Goal: Contribute content: Contribute content

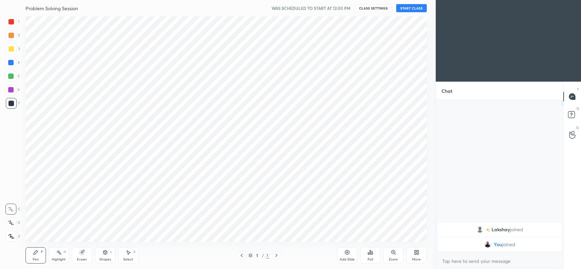
scroll to position [33839, 33656]
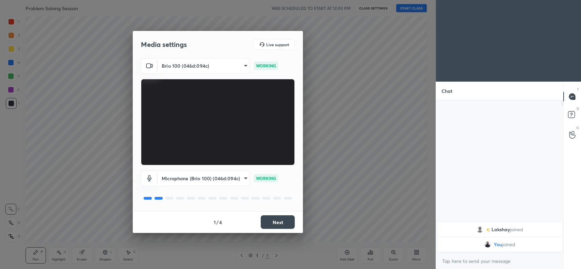
click at [278, 219] on button "Next" at bounding box center [278, 223] width 34 height 14
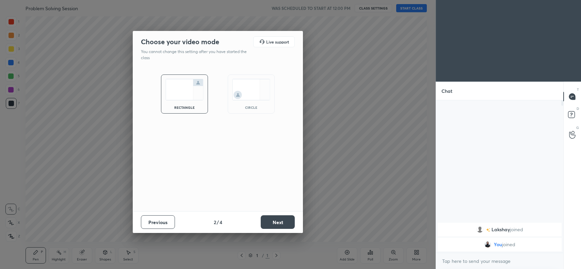
click at [277, 224] on button "Next" at bounding box center [278, 223] width 34 height 14
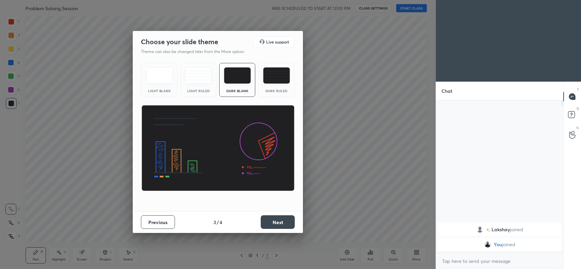
click at [270, 217] on button "Next" at bounding box center [278, 223] width 34 height 14
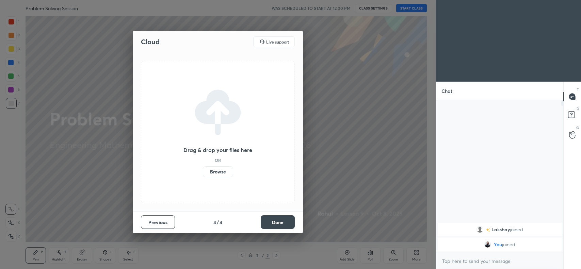
click at [213, 172] on label "Browse" at bounding box center [218, 172] width 30 height 11
click at [203, 172] on input "Browse" at bounding box center [203, 172] width 0 height 11
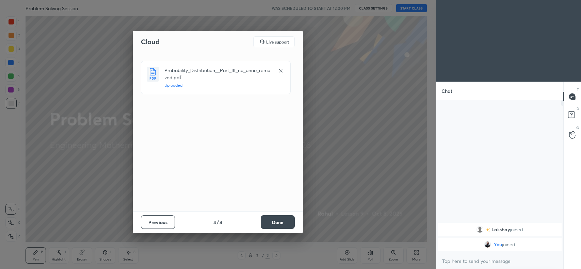
click at [273, 221] on button "Done" at bounding box center [278, 223] width 34 height 14
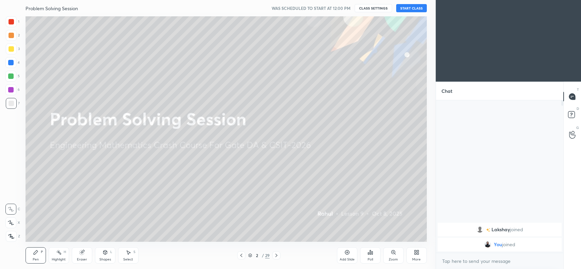
click at [12, 50] on div at bounding box center [11, 48] width 5 height 5
click at [14, 222] on icon at bounding box center [11, 223] width 6 height 5
click at [81, 260] on div "Eraser" at bounding box center [82, 259] width 10 height 3
click at [12, 235] on span "Erase all" at bounding box center [11, 236] width 10 height 5
click at [462, 255] on div "x" at bounding box center [499, 261] width 127 height 16
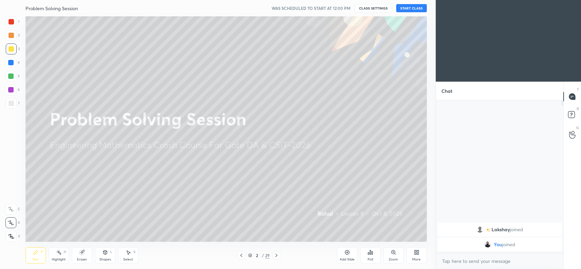
type textarea "x"
click at [81, 261] on div "Eraser" at bounding box center [82, 259] width 10 height 3
click at [10, 235] on span "Erase all" at bounding box center [11, 236] width 10 height 5
click at [14, 40] on div at bounding box center [11, 35] width 11 height 11
click at [84, 253] on icon at bounding box center [81, 252] width 5 height 5
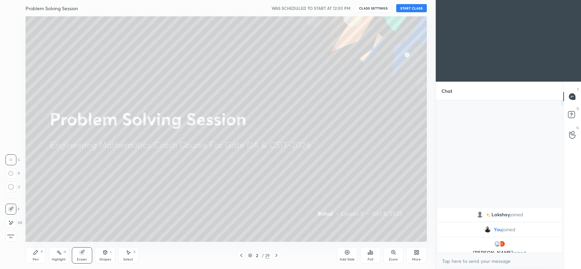
click at [10, 237] on span "Erase all" at bounding box center [11, 236] width 10 height 5
click at [12, 221] on icon at bounding box center [11, 223] width 6 height 5
click at [79, 254] on icon at bounding box center [81, 252] width 5 height 5
click at [13, 235] on span "Erase all" at bounding box center [11, 236] width 10 height 5
click at [372, 9] on button "CLASS SETTINGS" at bounding box center [373, 8] width 37 height 8
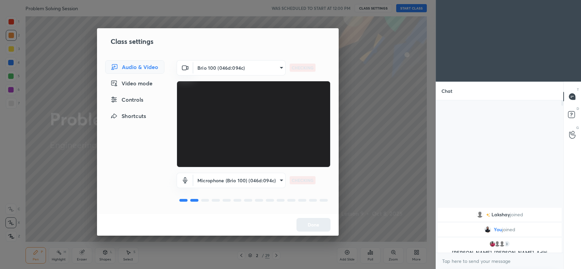
click at [256, 182] on body "1 2 3 4 5 6 7 C X Z C X Z E E Erase all H H Problem Solving Session WAS SCHEDUL…" at bounding box center [290, 134] width 581 height 269
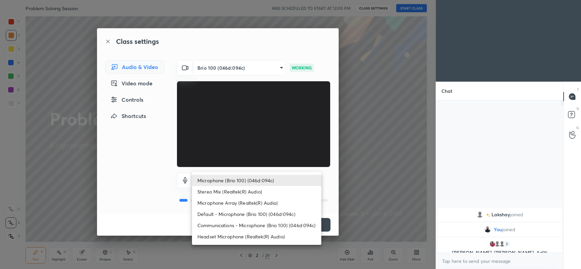
click at [236, 237] on li "Headset Microphone (Realtek(R) Audio)" at bounding box center [256, 236] width 129 height 11
type input "c5357366373ea2228791facba39c50250624b571dc46e3de83a2300c7d444454"
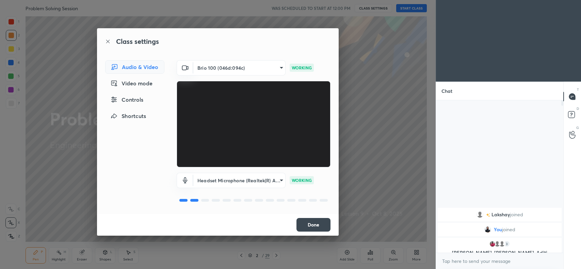
click at [313, 222] on button "Done" at bounding box center [314, 225] width 34 height 14
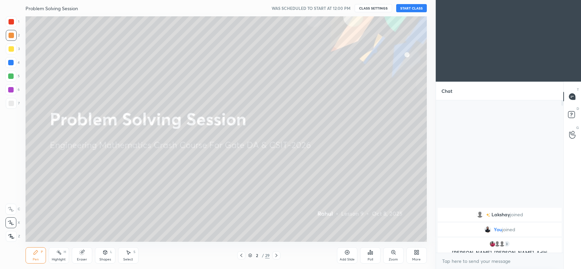
click at [414, 8] on button "START CLASS" at bounding box center [412, 8] width 31 height 8
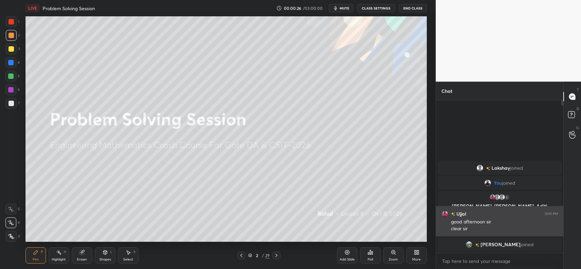
click at [378, 9] on button "CLASS SETTINGS" at bounding box center [376, 8] width 37 height 8
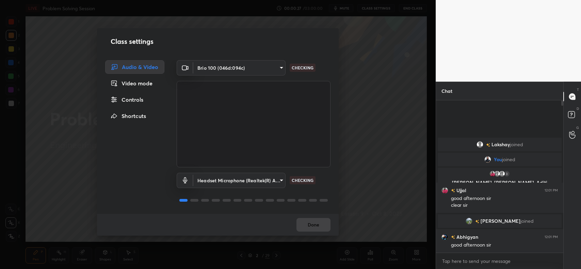
click at [253, 178] on body "1 2 3 4 5 6 7 C X Z C X Z E E Erase all H H LIVE Problem Solving Session 00:00:…" at bounding box center [290, 134] width 581 height 269
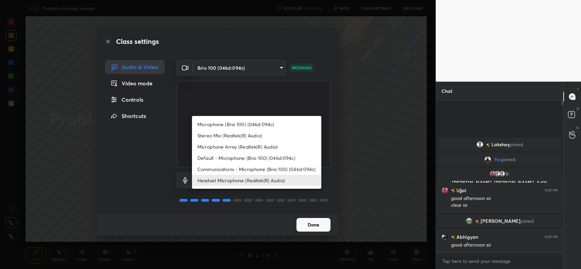
click at [253, 182] on li "Headset Microphone (Realtek(R) Audio)" at bounding box center [256, 180] width 129 height 11
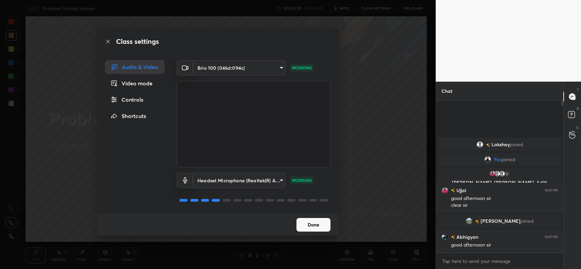
click at [306, 226] on button "Done" at bounding box center [314, 225] width 34 height 14
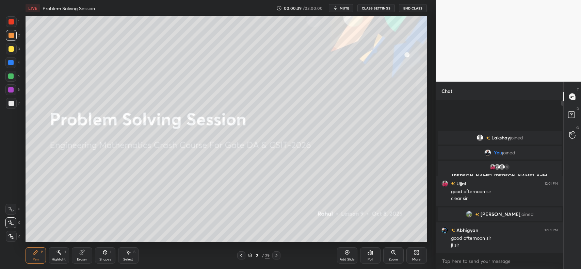
click at [11, 33] on div at bounding box center [11, 35] width 5 height 5
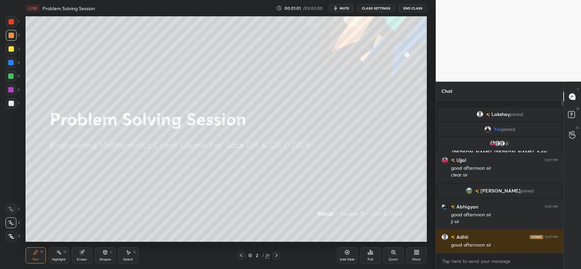
click at [103, 254] on icon at bounding box center [105, 253] width 4 height 4
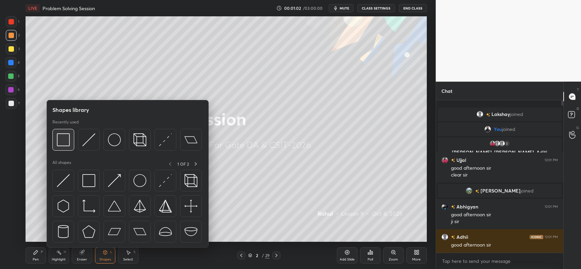
click at [56, 142] on div at bounding box center [63, 140] width 22 height 22
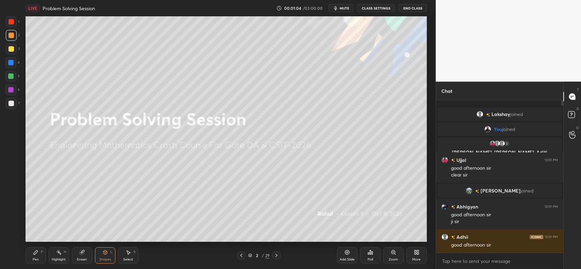
click at [40, 255] on div "Pen P" at bounding box center [36, 256] width 20 height 16
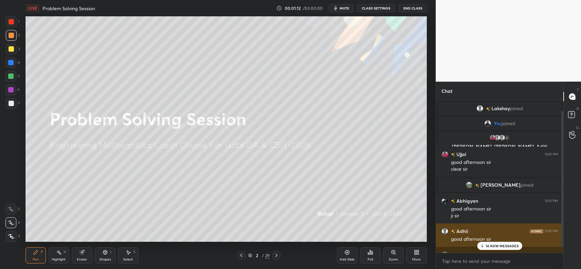
scroll to position [18, 0]
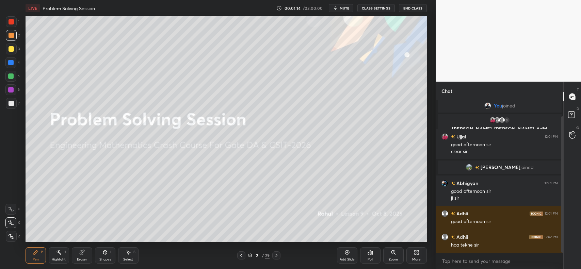
click at [343, 253] on div "Add Slide" at bounding box center [347, 256] width 20 height 16
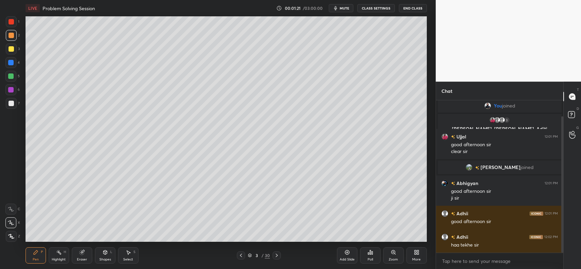
click at [10, 51] on div at bounding box center [11, 48] width 5 height 5
click at [101, 256] on div "Shapes L" at bounding box center [105, 256] width 20 height 16
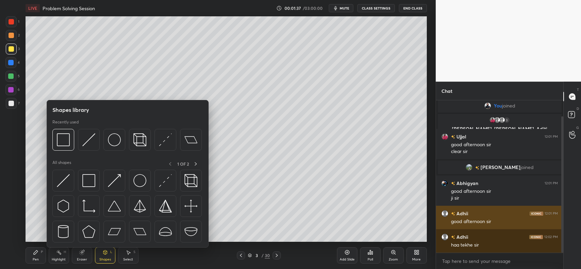
click at [82, 137] on img at bounding box center [88, 140] width 13 height 13
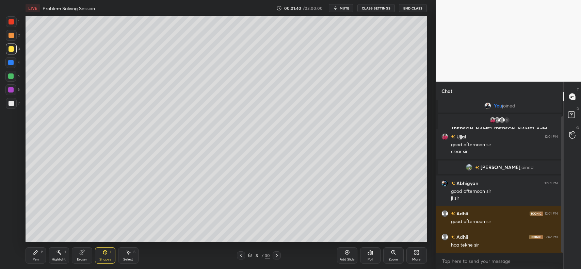
click at [33, 258] on div "Pen" at bounding box center [36, 259] width 6 height 3
click at [9, 32] on div at bounding box center [11, 35] width 11 height 11
click at [33, 253] on icon at bounding box center [35, 252] width 5 height 5
click at [11, 220] on div at bounding box center [10, 223] width 11 height 11
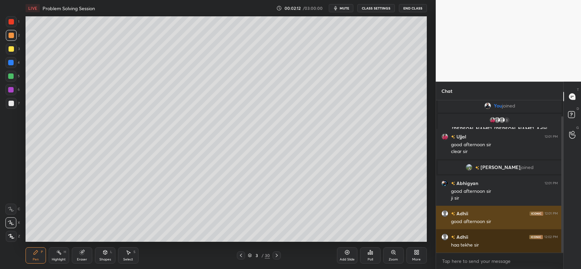
click at [36, 253] on icon at bounding box center [36, 253] width 4 height 4
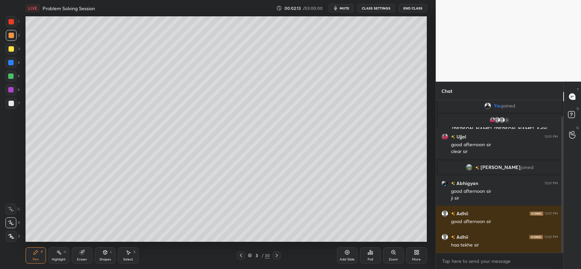
click at [107, 256] on div "Shapes L" at bounding box center [105, 256] width 20 height 16
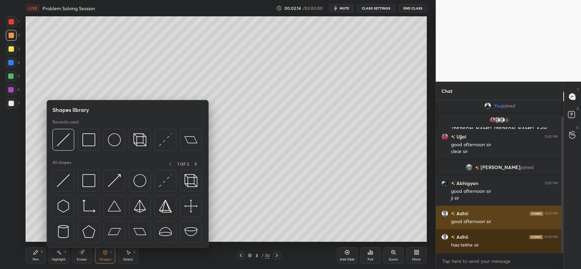
click at [71, 138] on div at bounding box center [63, 140] width 22 height 22
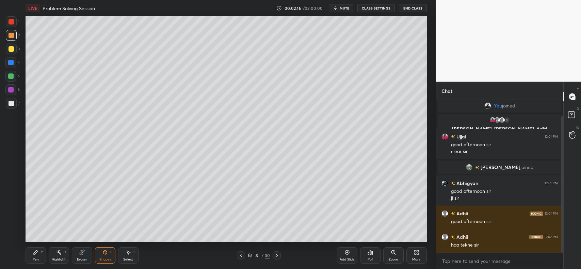
click at [30, 254] on div "Pen P" at bounding box center [36, 256] width 20 height 16
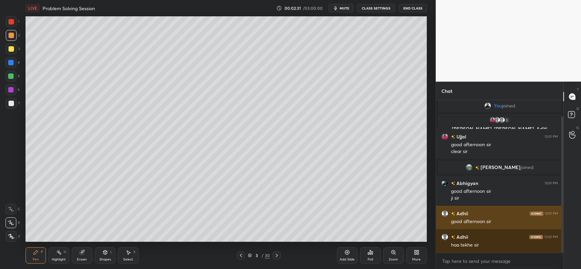
scroll to position [41, 0]
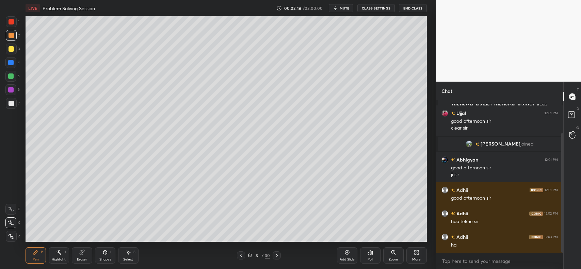
click at [7, 77] on div at bounding box center [10, 76] width 11 height 11
click at [9, 75] on div at bounding box center [10, 76] width 5 height 5
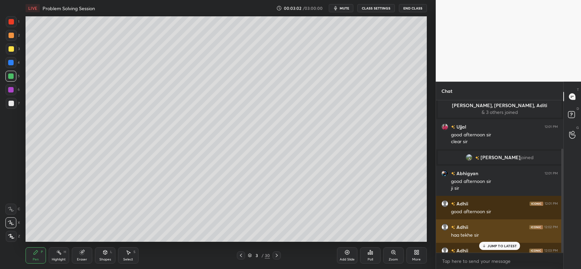
scroll to position [71, 0]
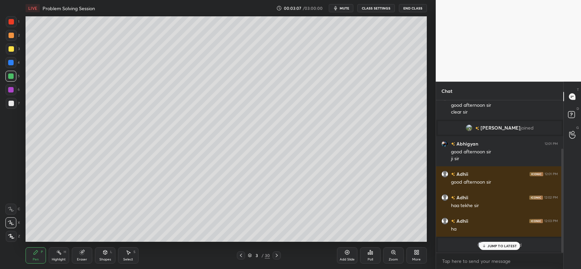
click at [483, 245] on icon at bounding box center [484, 246] width 4 height 4
click at [12, 48] on div at bounding box center [11, 48] width 5 height 5
click at [9, 35] on div at bounding box center [11, 35] width 5 height 5
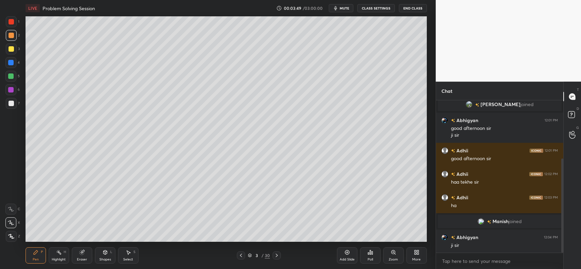
click at [88, 250] on div "Eraser" at bounding box center [82, 256] width 20 height 16
click at [43, 253] on div "Pen P" at bounding box center [36, 256] width 20 height 16
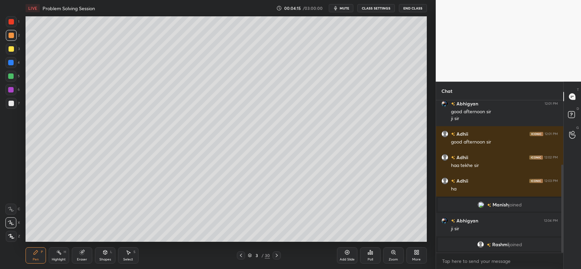
scroll to position [135, 0]
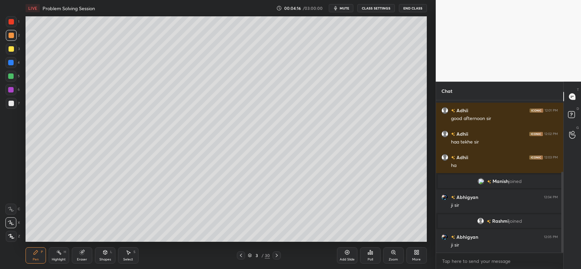
click at [343, 258] on div "Add Slide" at bounding box center [347, 259] width 15 height 3
click at [7, 48] on div at bounding box center [11, 49] width 11 height 11
click at [240, 255] on icon at bounding box center [241, 255] width 5 height 5
click at [278, 256] on icon at bounding box center [276, 255] width 5 height 5
click at [12, 63] on div at bounding box center [10, 62] width 5 height 5
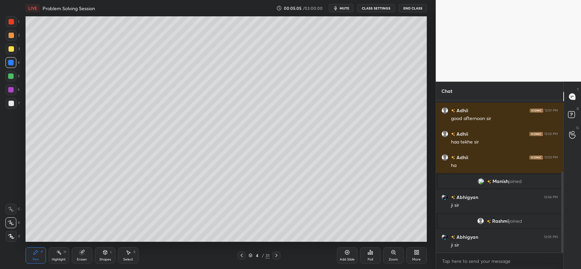
click at [14, 78] on div at bounding box center [10, 76] width 11 height 11
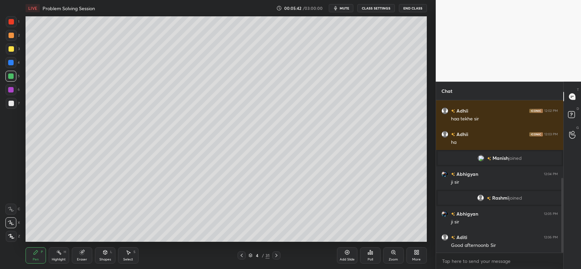
click at [10, 48] on div at bounding box center [11, 48] width 5 height 5
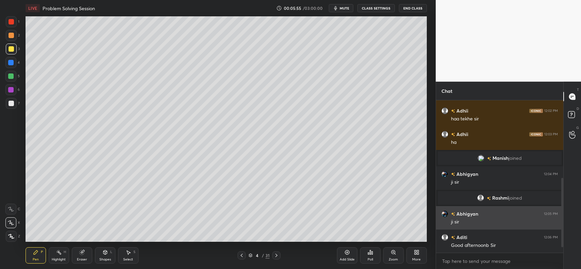
scroll to position [181, 0]
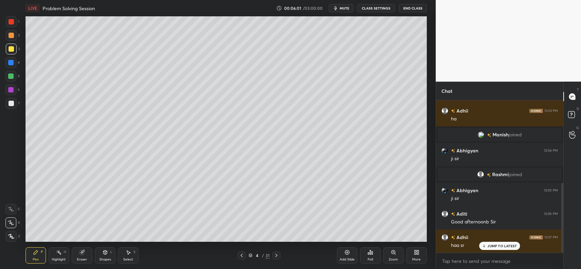
click at [347, 257] on div "Add Slide" at bounding box center [347, 256] width 20 height 16
click at [101, 255] on div "Shapes L" at bounding box center [105, 256] width 20 height 16
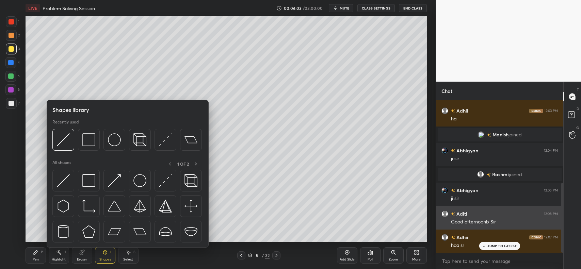
click at [62, 142] on img at bounding box center [63, 140] width 13 height 13
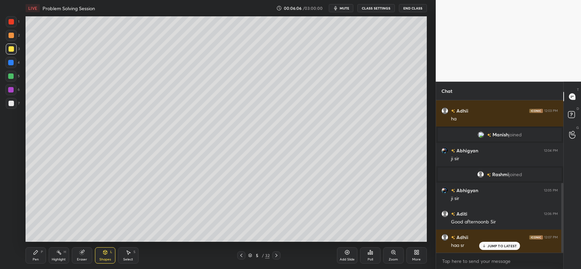
click at [99, 254] on div "Shapes L" at bounding box center [105, 256] width 20 height 16
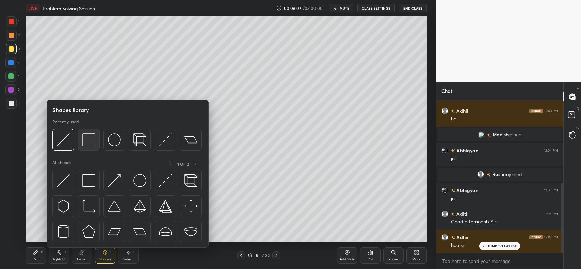
click at [88, 136] on img at bounding box center [88, 140] width 13 height 13
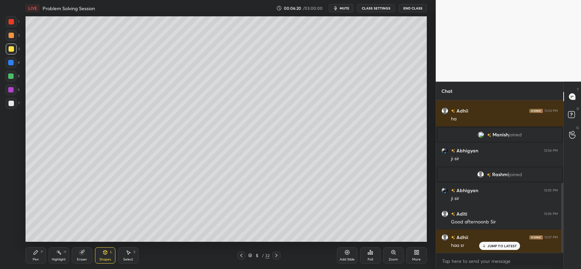
click at [34, 258] on div "Pen P" at bounding box center [36, 256] width 20 height 16
click at [14, 37] on div at bounding box center [11, 35] width 11 height 11
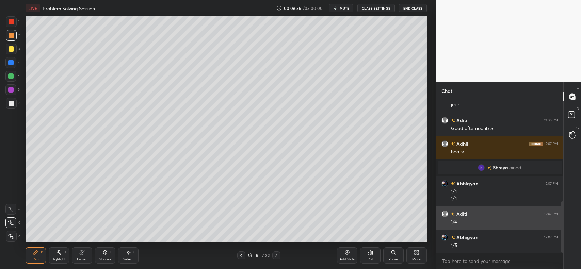
scroll to position [299, 0]
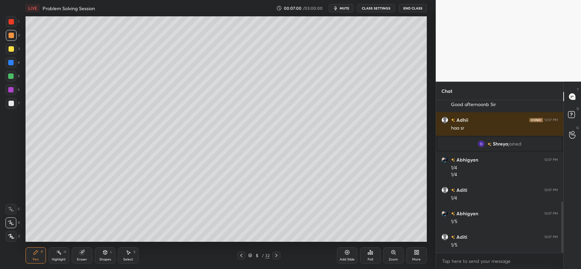
click at [107, 258] on div "Shapes" at bounding box center [105, 259] width 12 height 3
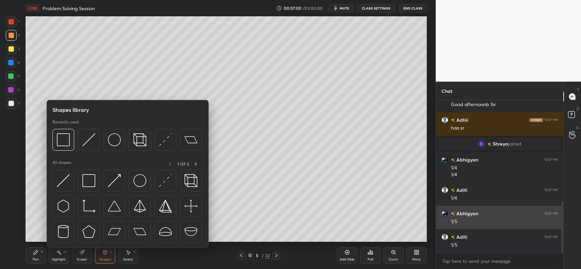
click at [89, 141] on img at bounding box center [88, 140] width 13 height 13
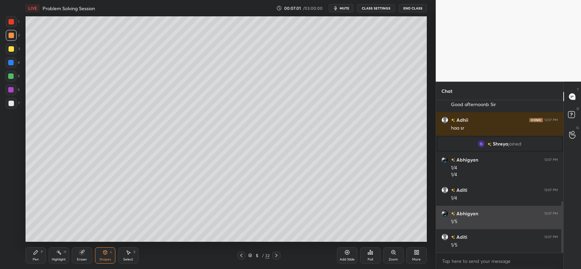
scroll to position [322, 0]
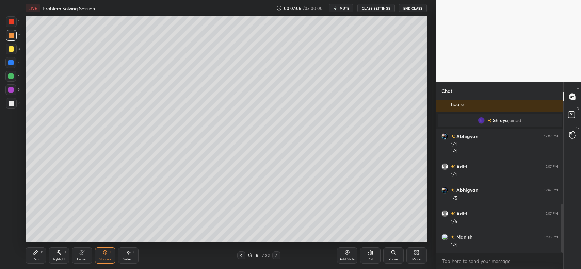
click at [38, 252] on icon at bounding box center [35, 252] width 5 height 5
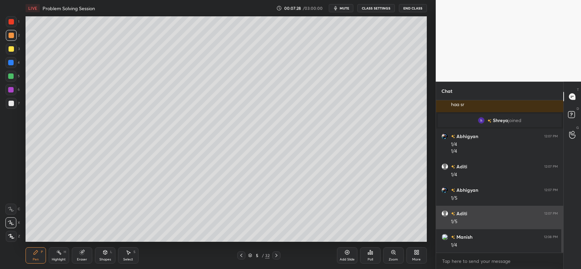
scroll to position [346, 0]
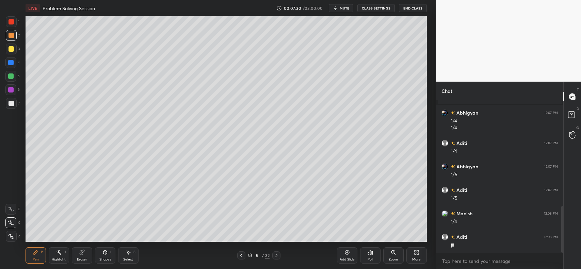
click at [345, 255] on icon at bounding box center [347, 252] width 5 height 5
click at [108, 257] on div "Shapes L" at bounding box center [105, 256] width 20 height 16
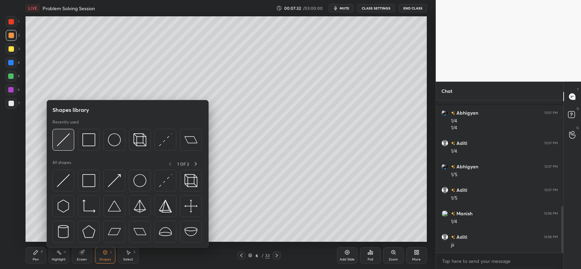
click at [72, 138] on div at bounding box center [63, 140] width 22 height 22
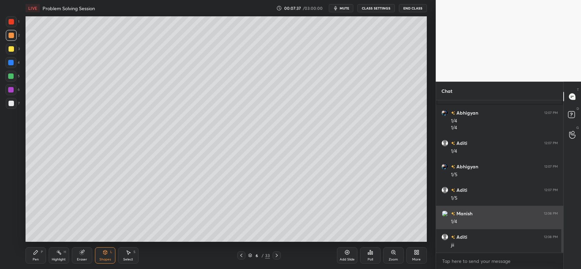
scroll to position [369, 0]
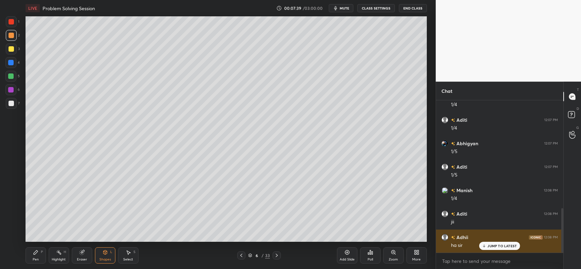
click at [494, 247] on p "JUMP TO LATEST" at bounding box center [502, 246] width 29 height 4
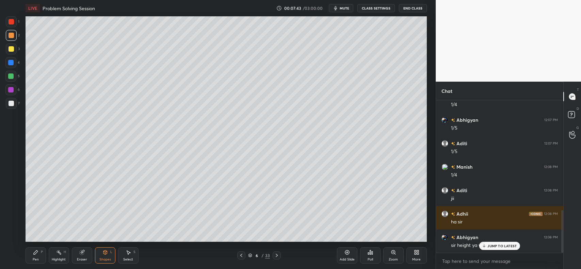
click at [489, 247] on p "JUMP TO LATEST" at bounding box center [502, 246] width 29 height 4
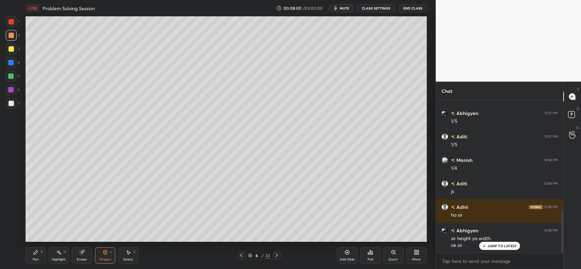
click at [101, 254] on div "Shapes L" at bounding box center [105, 256] width 20 height 16
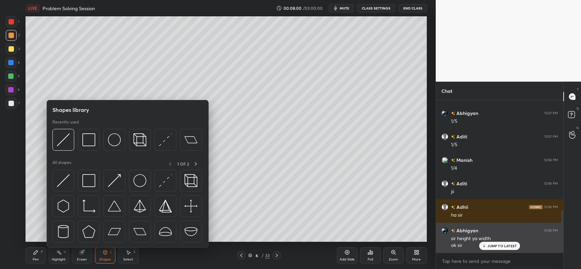
click at [88, 138] on img at bounding box center [88, 140] width 13 height 13
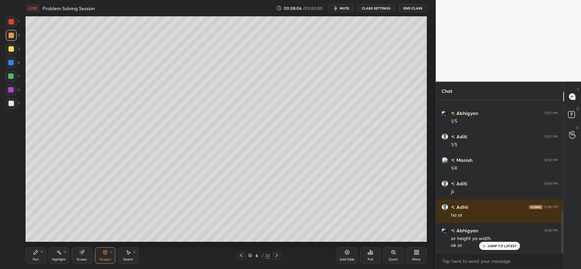
click at [32, 257] on div "Pen P" at bounding box center [36, 256] width 20 height 16
click at [11, 48] on div at bounding box center [11, 48] width 5 height 5
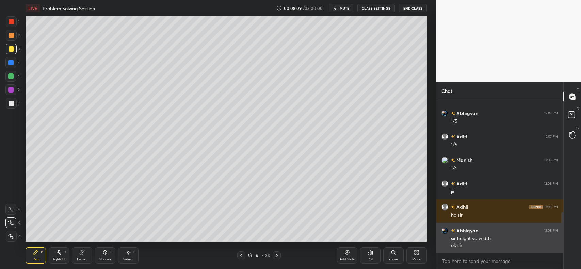
scroll to position [423, 0]
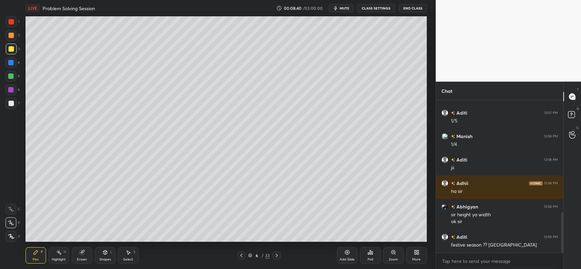
click at [10, 37] on div at bounding box center [11, 35] width 5 height 5
click at [5, 105] on div "1 2 3 4 5 6 7" at bounding box center [12, 63] width 14 height 95
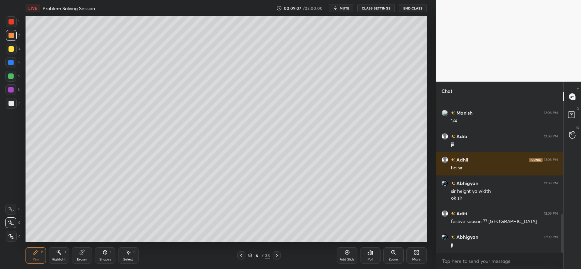
click at [10, 66] on div at bounding box center [10, 62] width 11 height 11
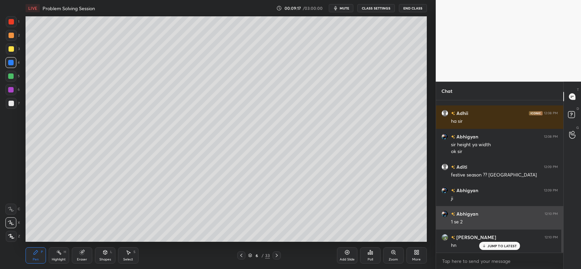
scroll to position [517, 0]
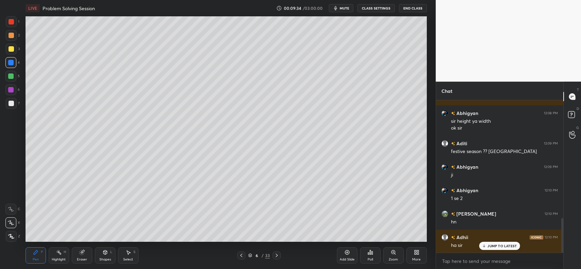
click at [9, 48] on div at bounding box center [11, 48] width 5 height 5
click at [80, 252] on icon at bounding box center [81, 253] width 4 height 4
click at [36, 249] on div "Pen P" at bounding box center [36, 256] width 20 height 16
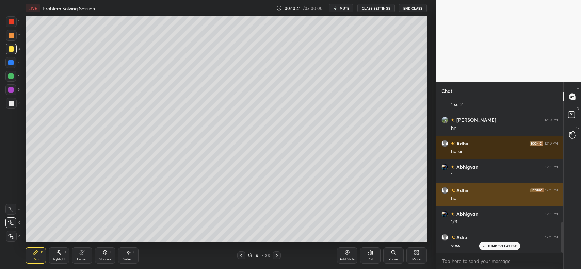
scroll to position [634, 0]
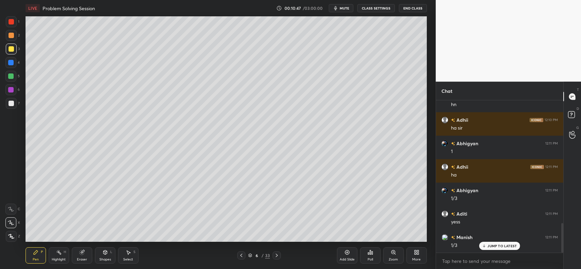
click at [346, 255] on icon at bounding box center [347, 252] width 5 height 5
click at [106, 255] on icon at bounding box center [105, 252] width 5 height 5
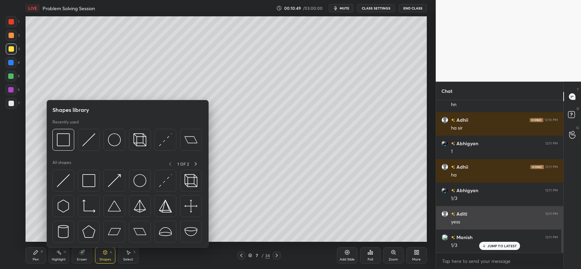
click at [93, 142] on img at bounding box center [88, 140] width 13 height 13
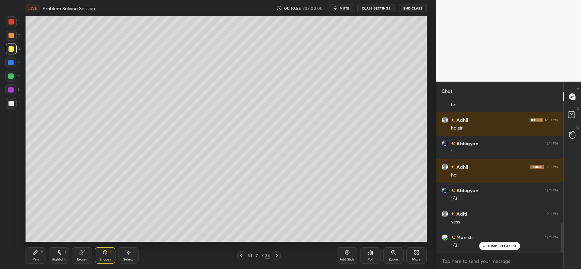
click at [34, 253] on icon at bounding box center [36, 253] width 4 height 4
click at [13, 35] on div at bounding box center [11, 35] width 5 height 5
click at [11, 38] on div at bounding box center [11, 35] width 5 height 5
click at [77, 253] on div "Eraser" at bounding box center [82, 256] width 20 height 16
click at [41, 256] on div "Pen P" at bounding box center [36, 256] width 20 height 16
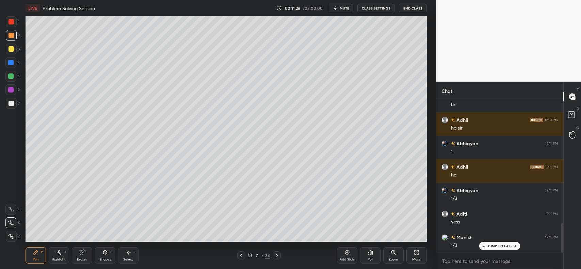
click at [10, 50] on div at bounding box center [11, 48] width 5 height 5
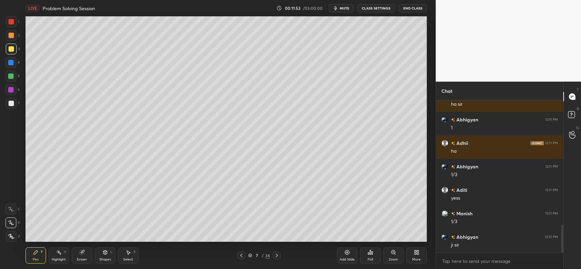
scroll to position [682, 0]
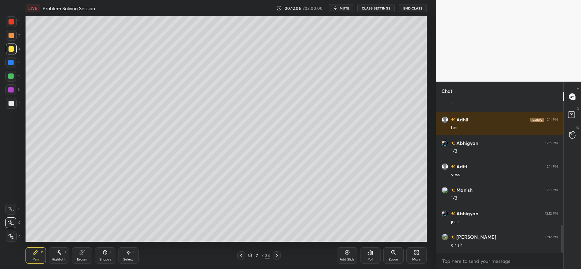
click at [345, 256] on div "Add Slide" at bounding box center [347, 256] width 20 height 16
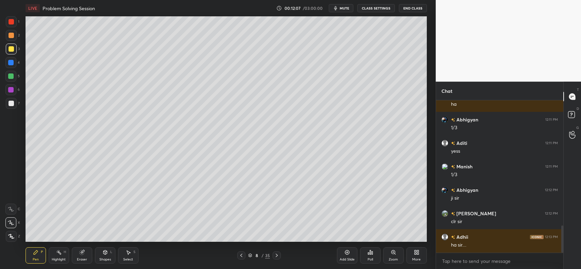
scroll to position [728, 0]
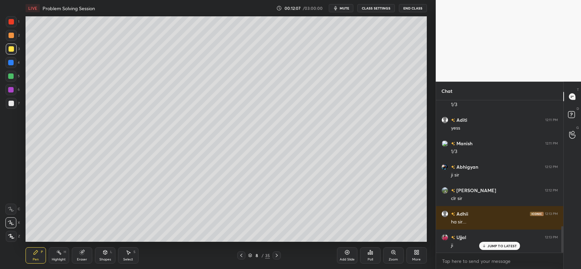
click at [12, 34] on div at bounding box center [11, 35] width 5 height 5
click at [14, 64] on div at bounding box center [10, 62] width 11 height 11
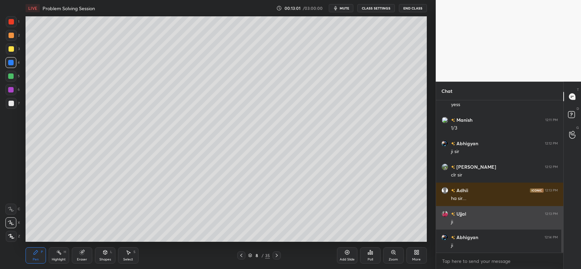
scroll to position [776, 0]
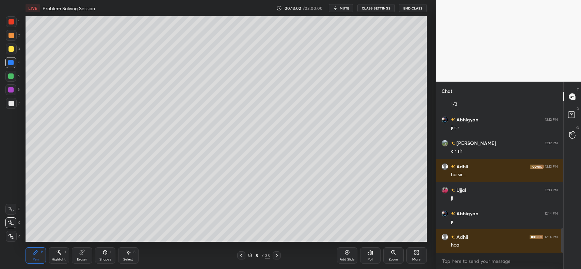
click at [9, 49] on div at bounding box center [11, 48] width 5 height 5
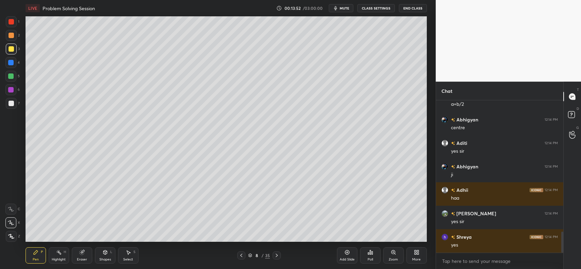
scroll to position [970, 0]
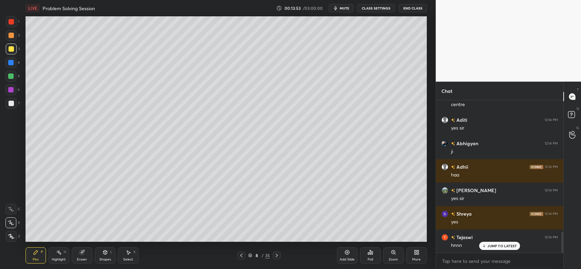
click at [346, 257] on div "Add Slide" at bounding box center [347, 256] width 20 height 16
click at [9, 33] on div at bounding box center [11, 35] width 5 height 5
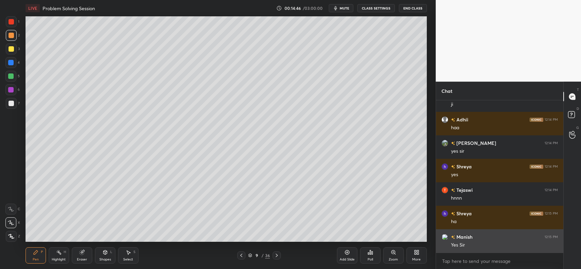
scroll to position [1041, 0]
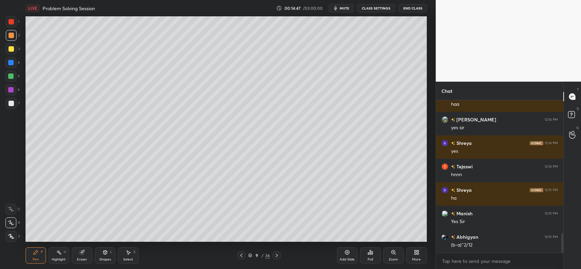
click at [96, 261] on div "Shapes L" at bounding box center [105, 256] width 20 height 16
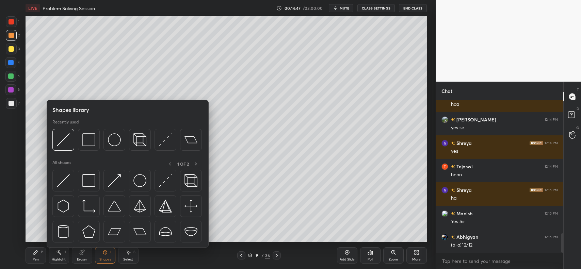
scroll to position [1065, 0]
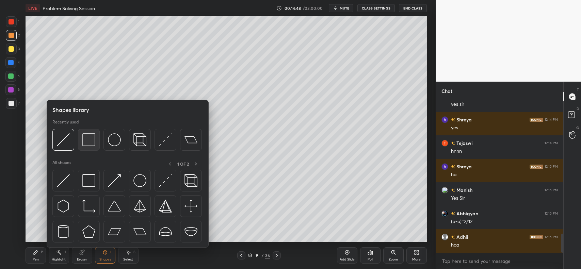
click at [90, 142] on img at bounding box center [88, 140] width 13 height 13
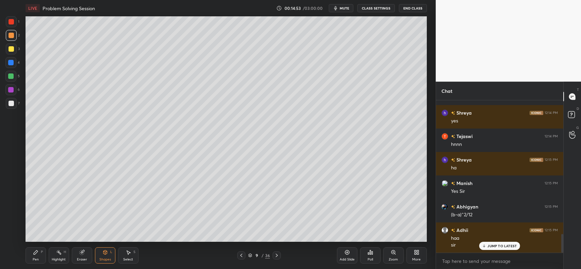
scroll to position [1095, 0]
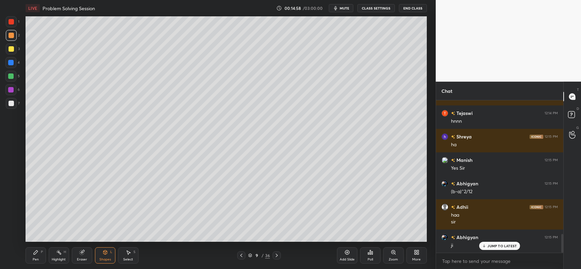
click at [35, 260] on div "Pen" at bounding box center [36, 259] width 6 height 3
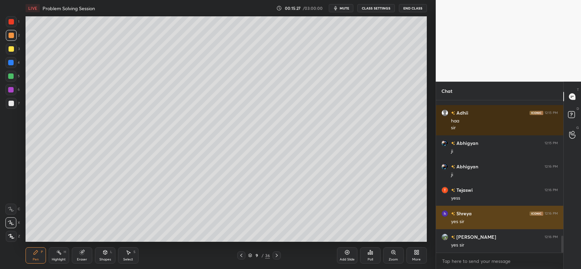
scroll to position [1212, 0]
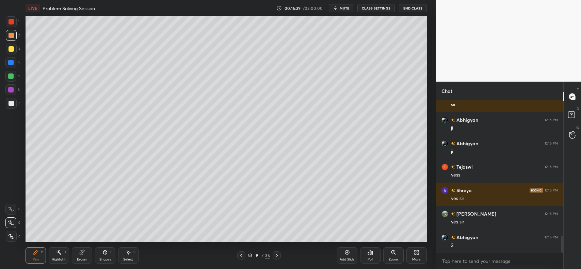
click at [343, 253] on div "Add Slide" at bounding box center [347, 256] width 20 height 16
click at [11, 47] on div at bounding box center [11, 48] width 5 height 5
click at [11, 50] on div at bounding box center [11, 48] width 5 height 5
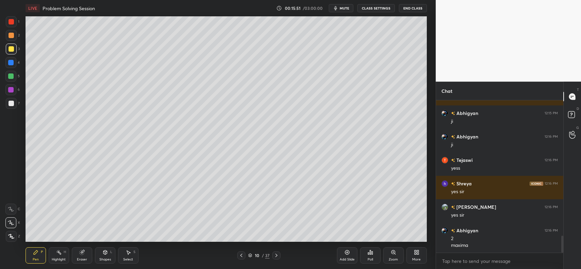
click at [11, 74] on div at bounding box center [10, 76] width 5 height 5
click at [6, 33] on div at bounding box center [11, 35] width 11 height 11
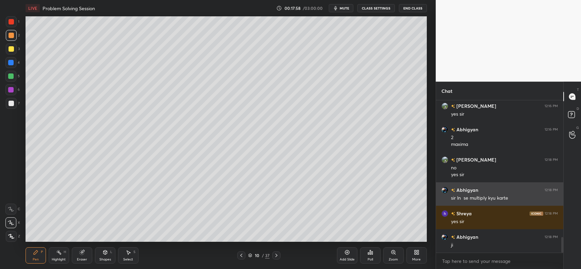
scroll to position [1343, 0]
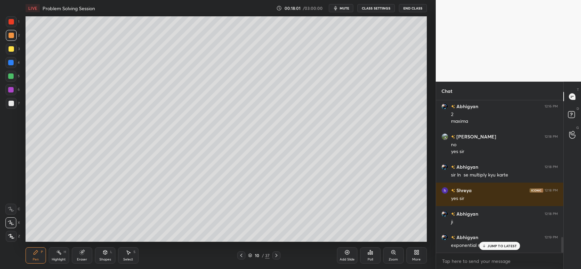
click at [489, 244] on p "JUMP TO LATEST" at bounding box center [502, 246] width 29 height 4
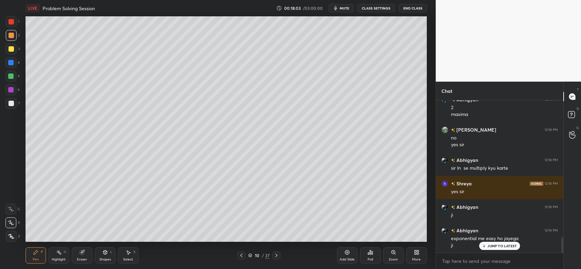
scroll to position [1373, 0]
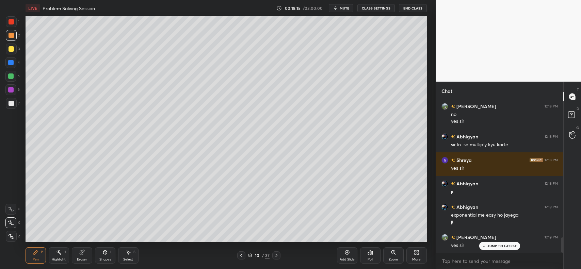
click at [238, 254] on div at bounding box center [241, 256] width 8 height 8
click at [242, 256] on icon at bounding box center [241, 255] width 5 height 5
click at [243, 258] on icon at bounding box center [241, 255] width 5 height 5
click at [278, 258] on icon at bounding box center [276, 255] width 5 height 5
click at [279, 257] on icon at bounding box center [276, 255] width 5 height 5
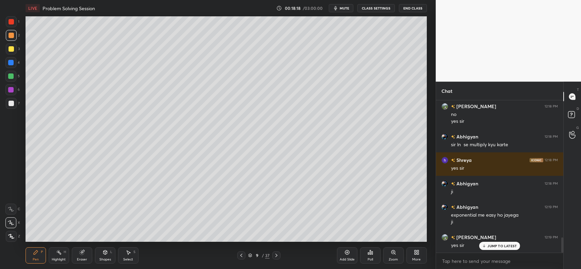
click at [280, 258] on div at bounding box center [277, 256] width 8 height 8
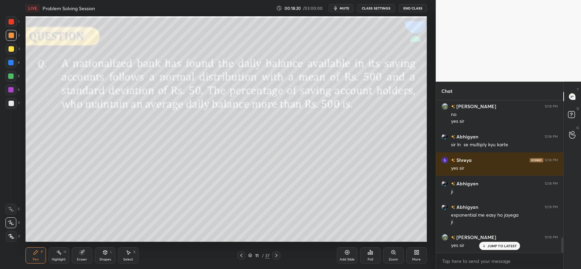
click at [280, 257] on div at bounding box center [277, 256] width 8 height 8
click at [277, 258] on icon at bounding box center [276, 255] width 5 height 5
click at [278, 257] on icon at bounding box center [276, 255] width 5 height 5
click at [277, 257] on icon at bounding box center [276, 255] width 5 height 5
click at [277, 258] on icon at bounding box center [276, 255] width 5 height 5
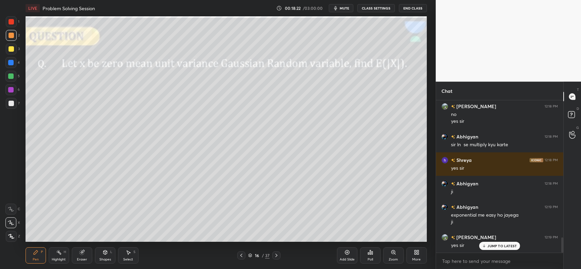
click at [273, 258] on div at bounding box center [277, 256] width 8 height 8
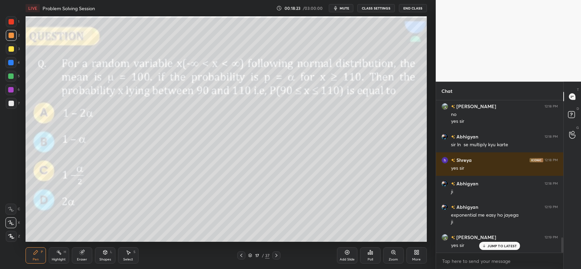
click at [275, 256] on icon at bounding box center [276, 255] width 5 height 5
click at [276, 256] on icon at bounding box center [276, 255] width 5 height 5
click at [275, 256] on icon at bounding box center [276, 255] width 5 height 5
click at [276, 254] on icon at bounding box center [277, 255] width 2 height 3
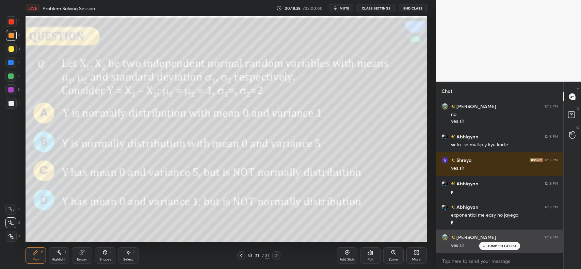
click at [498, 245] on p "JUMP TO LATEST" at bounding box center [502, 246] width 29 height 4
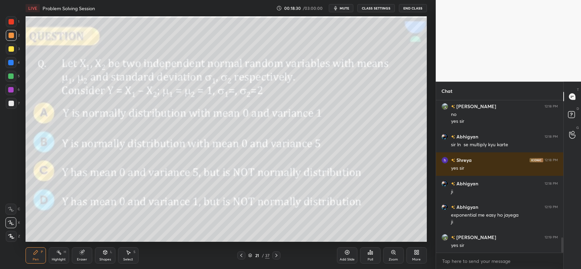
click at [275, 256] on icon at bounding box center [276, 255] width 5 height 5
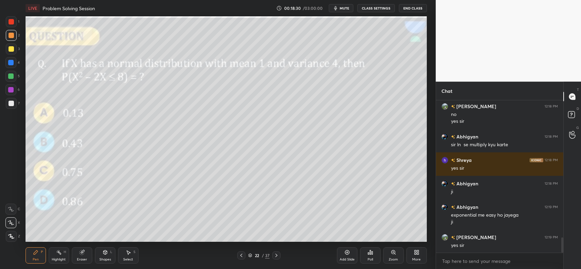
click at [275, 256] on icon at bounding box center [276, 255] width 5 height 5
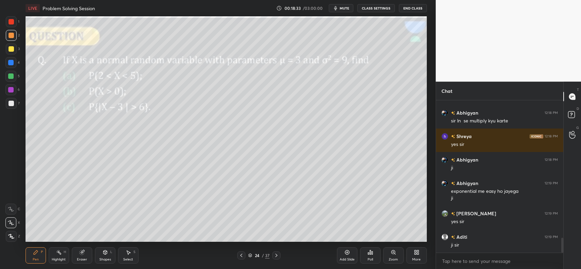
click at [275, 256] on icon at bounding box center [276, 255] width 5 height 5
click at [275, 255] on icon at bounding box center [276, 255] width 5 height 5
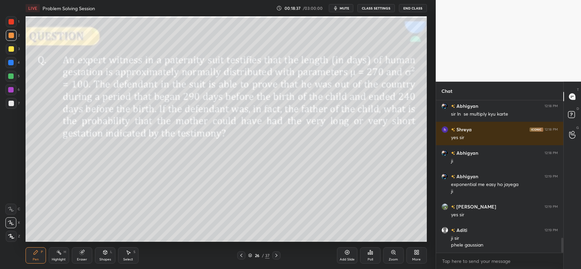
click at [276, 254] on icon at bounding box center [277, 255] width 2 height 3
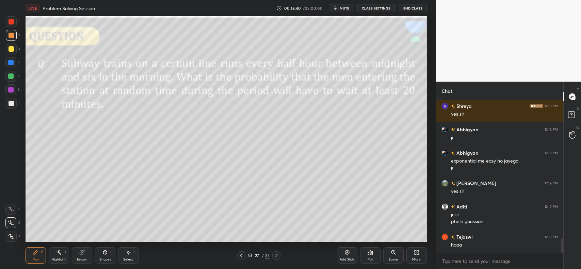
click at [259, 255] on div "27" at bounding box center [257, 256] width 7 height 4
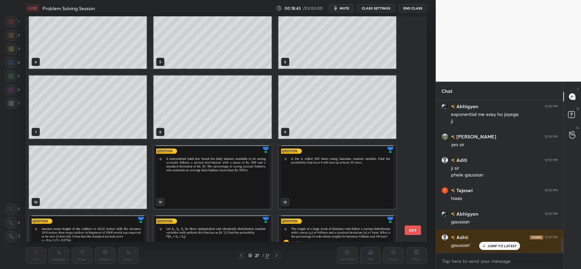
scroll to position [84, 0]
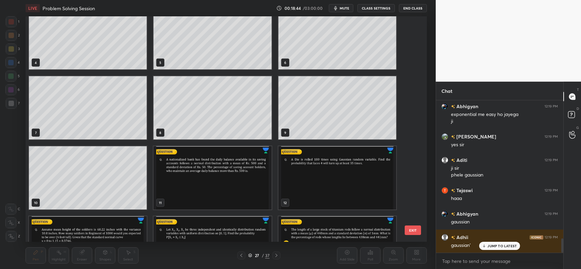
click at [206, 189] on img "grid" at bounding box center [213, 177] width 118 height 63
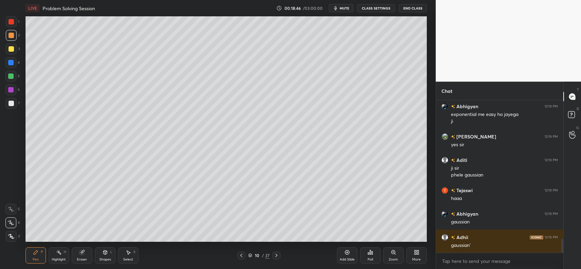
scroll to position [1498, 0]
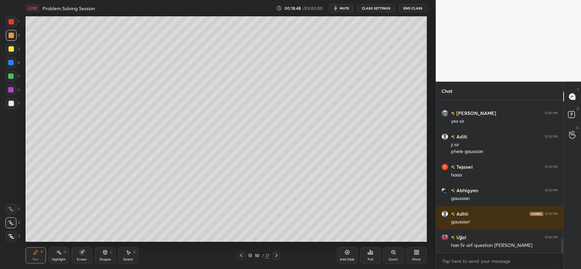
click at [344, 256] on div "Add Slide" at bounding box center [347, 256] width 20 height 16
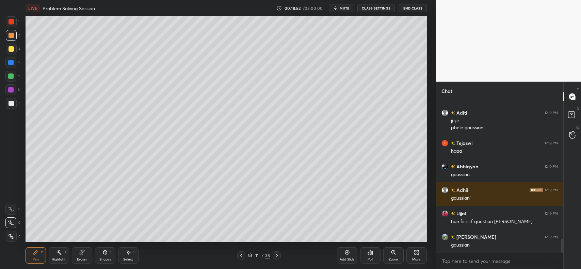
click at [14, 36] on div at bounding box center [11, 35] width 11 height 11
click at [104, 260] on div "Shapes" at bounding box center [105, 259] width 12 height 3
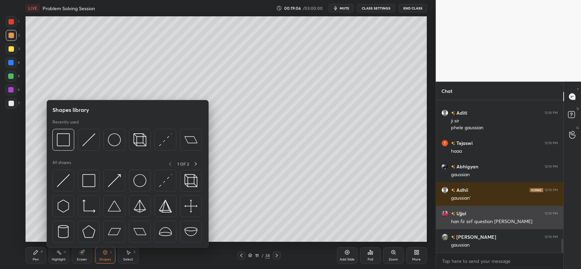
click at [94, 134] on img at bounding box center [88, 140] width 13 height 13
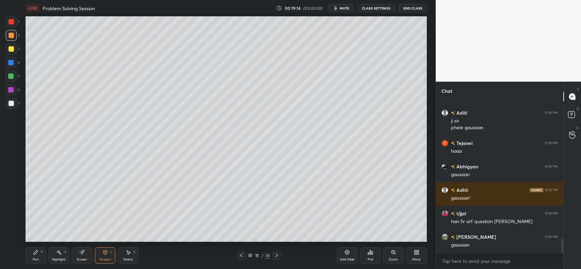
click at [106, 260] on div "Shapes" at bounding box center [105, 259] width 12 height 3
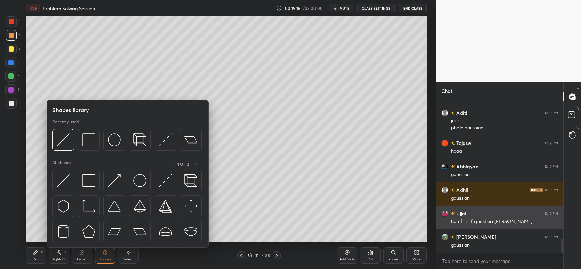
click at [64, 142] on img at bounding box center [63, 140] width 13 height 13
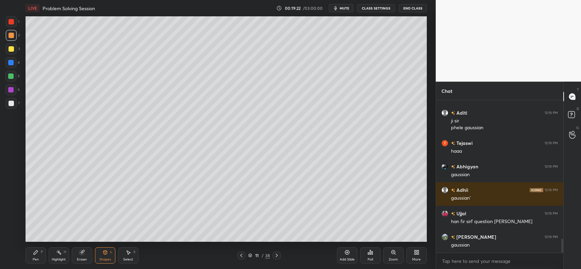
click at [30, 261] on div "Pen P" at bounding box center [36, 256] width 20 height 16
click at [11, 102] on div at bounding box center [11, 103] width 5 height 5
click at [103, 253] on icon at bounding box center [105, 253] width 4 height 4
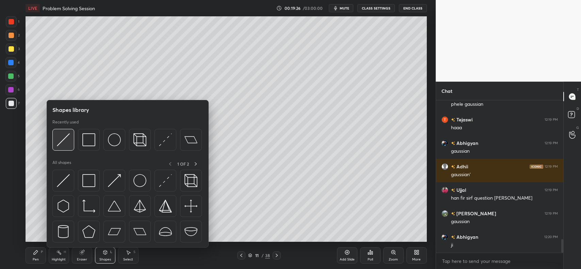
click at [63, 136] on img at bounding box center [63, 140] width 13 height 13
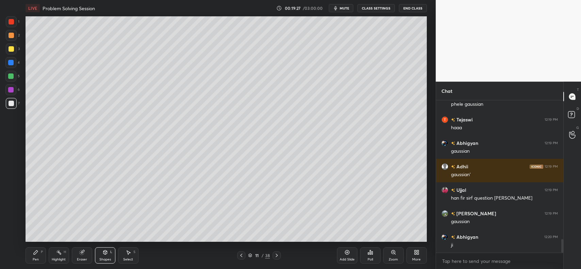
scroll to position [1569, 0]
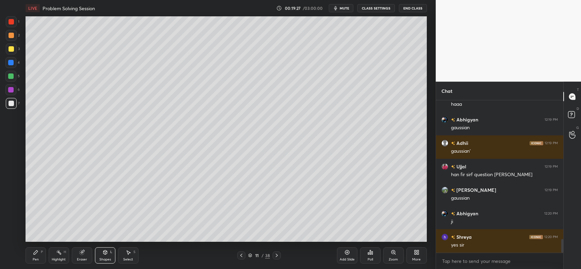
click at [34, 254] on icon at bounding box center [36, 253] width 4 height 4
click at [105, 255] on icon at bounding box center [105, 252] width 5 height 5
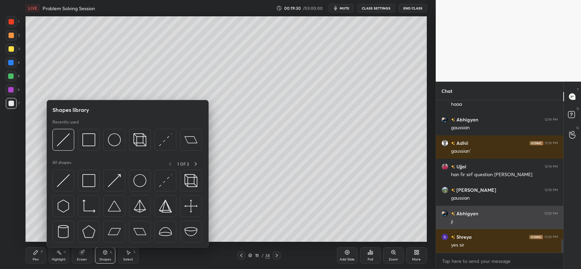
click at [62, 136] on img at bounding box center [63, 140] width 13 height 13
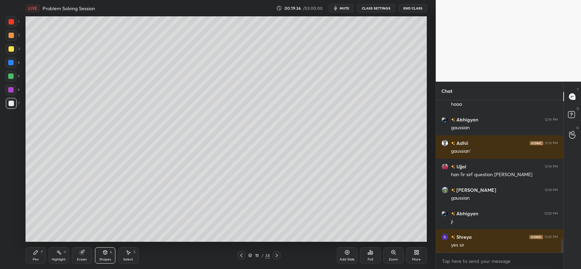
click at [37, 252] on icon at bounding box center [36, 253] width 4 height 4
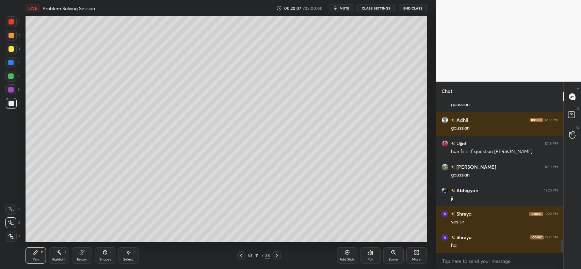
scroll to position [1615, 0]
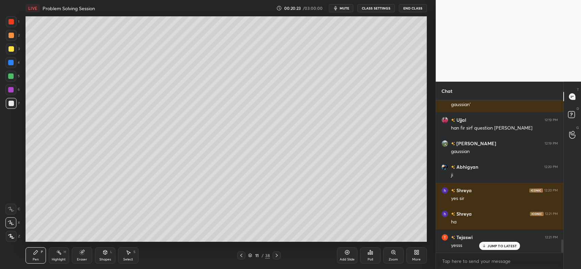
click at [343, 256] on div "Add Slide" at bounding box center [347, 256] width 20 height 16
click at [111, 259] on div "Shapes" at bounding box center [105, 259] width 12 height 3
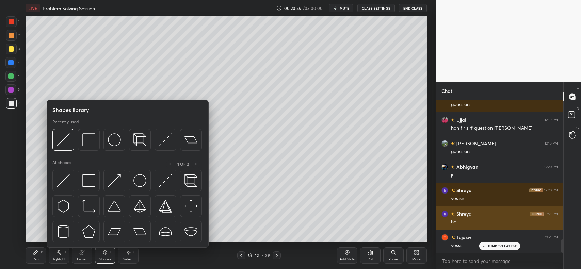
click at [71, 146] on div at bounding box center [63, 140] width 22 height 22
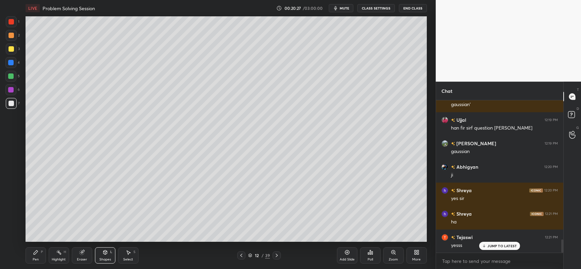
click at [32, 255] on div "Pen P" at bounding box center [36, 256] width 20 height 16
click at [11, 33] on div at bounding box center [11, 35] width 5 height 5
click at [79, 249] on div "Eraser" at bounding box center [82, 256] width 20 height 16
click at [37, 254] on icon at bounding box center [35, 252] width 5 height 5
click at [9, 103] on div at bounding box center [11, 103] width 5 height 5
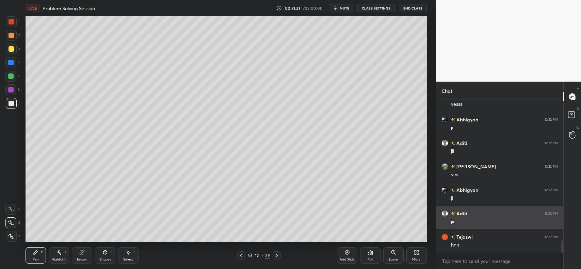
scroll to position [1780, 0]
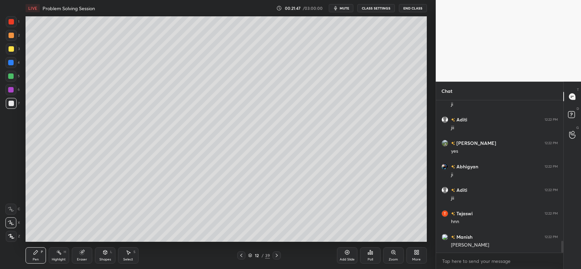
click at [99, 258] on div "Shapes L" at bounding box center [105, 256] width 20 height 16
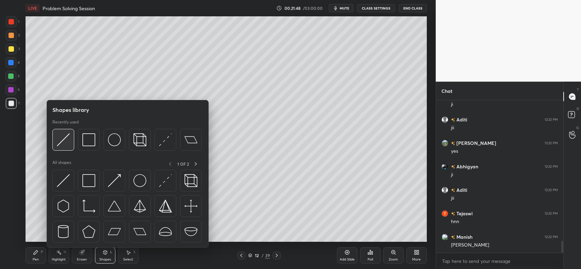
click at [70, 146] on div at bounding box center [63, 140] width 22 height 22
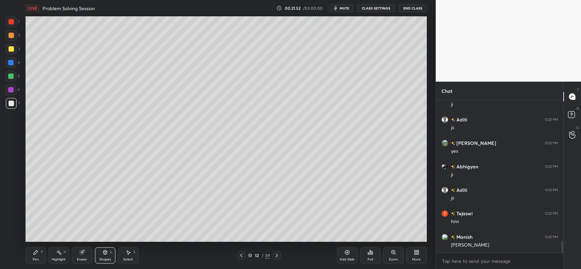
click at [11, 48] on div at bounding box center [11, 48] width 5 height 5
click at [106, 254] on icon at bounding box center [105, 253] width 4 height 4
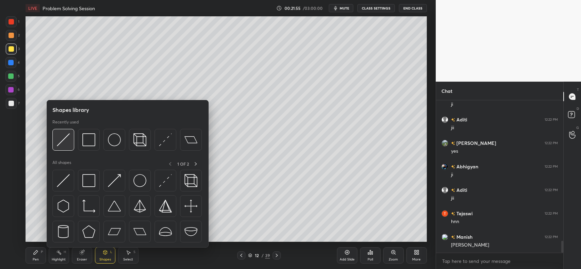
click at [67, 140] on img at bounding box center [63, 140] width 13 height 13
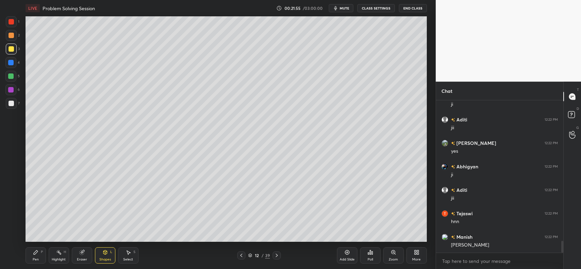
click at [36, 256] on div "Pen P" at bounding box center [36, 256] width 20 height 16
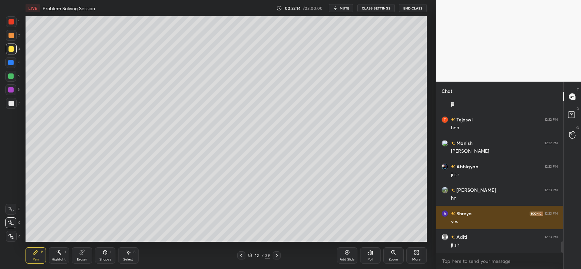
scroll to position [1898, 0]
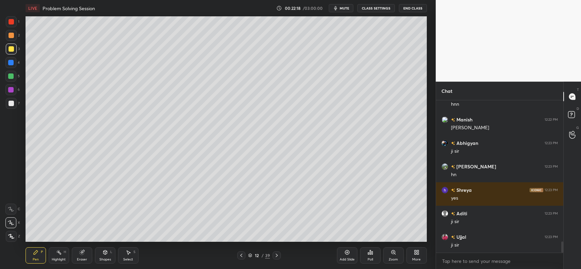
click at [86, 250] on div "Eraser" at bounding box center [82, 256] width 20 height 16
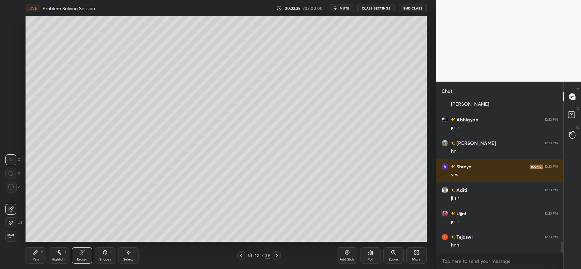
click at [37, 254] on icon at bounding box center [35, 252] width 5 height 5
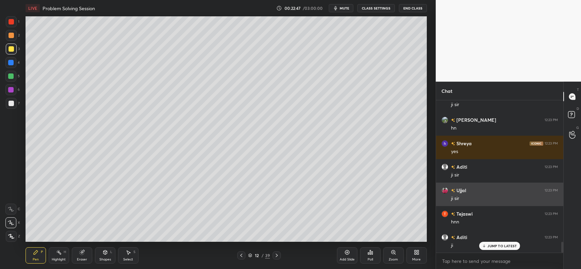
scroll to position [1968, 0]
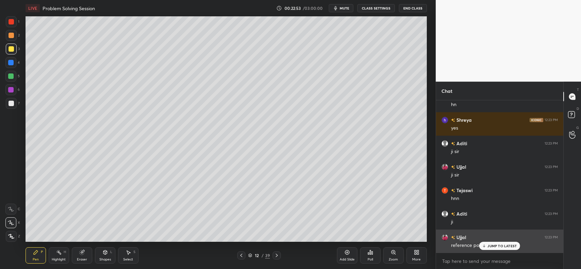
click at [487, 246] on div "JUMP TO LATEST" at bounding box center [500, 246] width 41 height 8
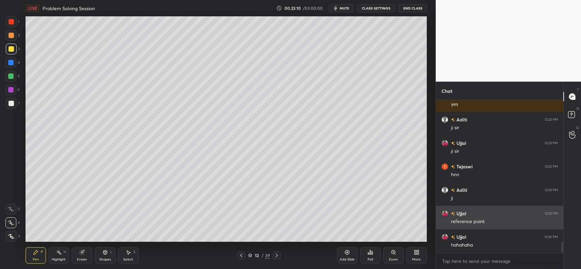
scroll to position [2008, 0]
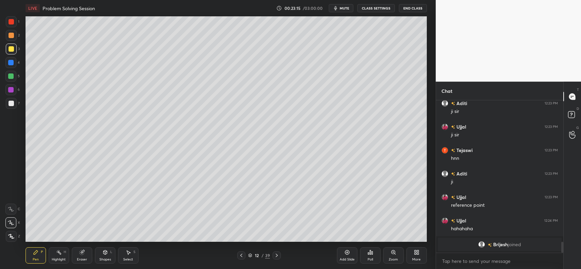
click at [11, 103] on div at bounding box center [11, 103] width 5 height 5
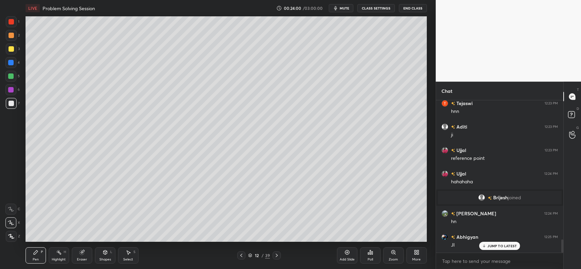
scroll to position [1583, 0]
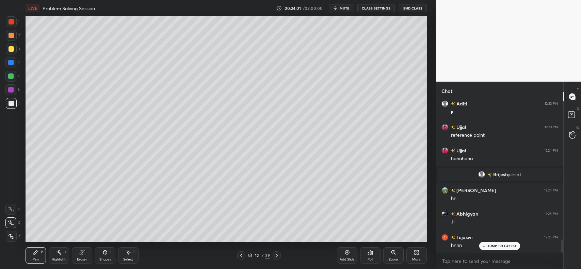
click at [348, 254] on icon at bounding box center [347, 253] width 4 height 4
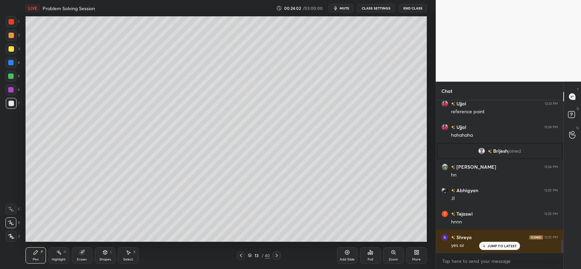
click at [9, 38] on div at bounding box center [11, 35] width 11 height 11
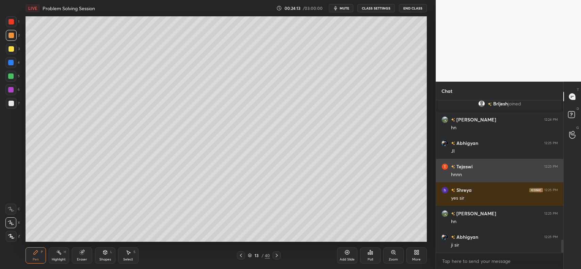
scroll to position [1678, 0]
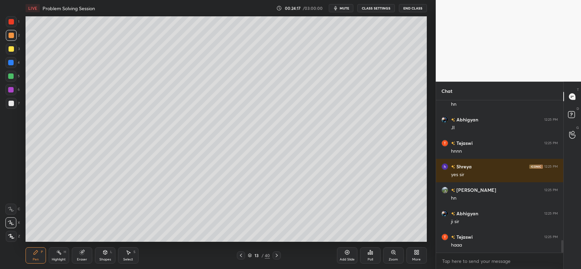
click at [104, 255] on icon at bounding box center [105, 252] width 5 height 5
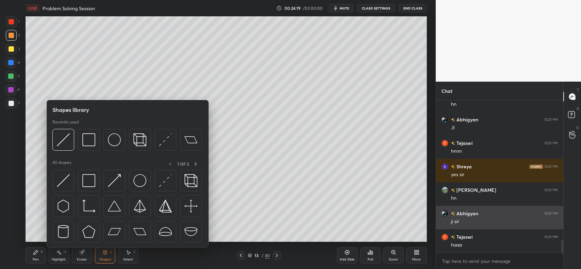
click at [70, 140] on div at bounding box center [63, 140] width 22 height 22
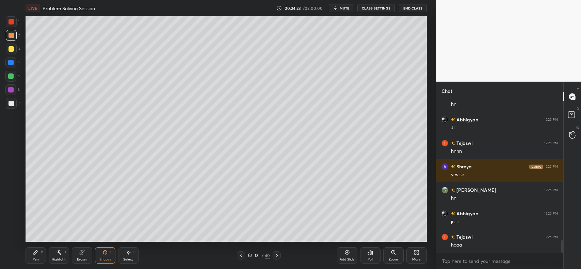
click at [30, 254] on div "Pen P" at bounding box center [36, 256] width 20 height 16
click at [12, 104] on div at bounding box center [11, 103] width 5 height 5
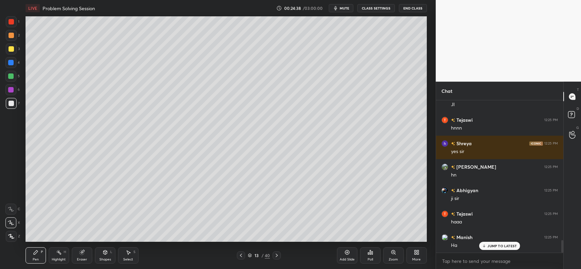
click at [9, 36] on div at bounding box center [11, 35] width 5 height 5
click at [9, 49] on div at bounding box center [11, 48] width 5 height 5
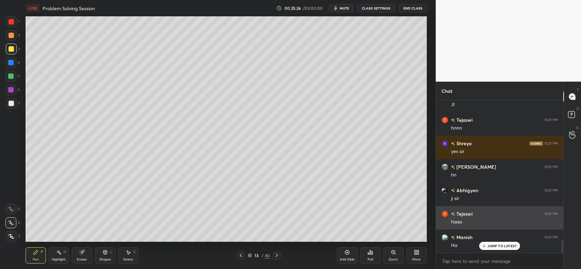
scroll to position [1724, 0]
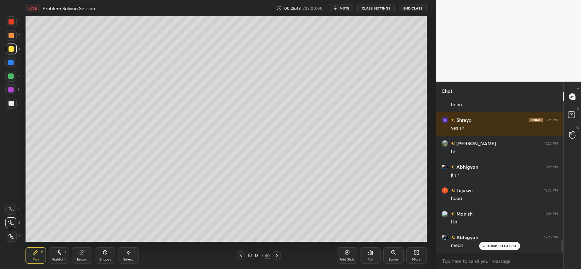
click at [7, 63] on div at bounding box center [10, 62] width 11 height 11
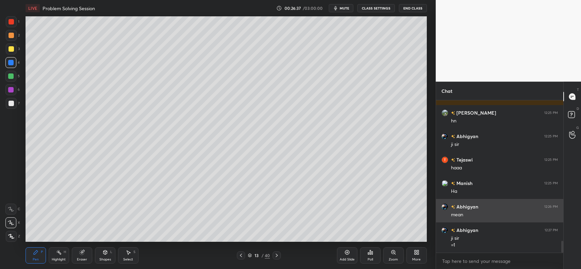
scroll to position [1779, 0]
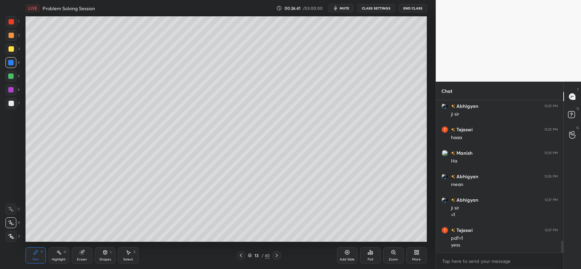
click at [342, 255] on div "Add Slide" at bounding box center [347, 256] width 20 height 16
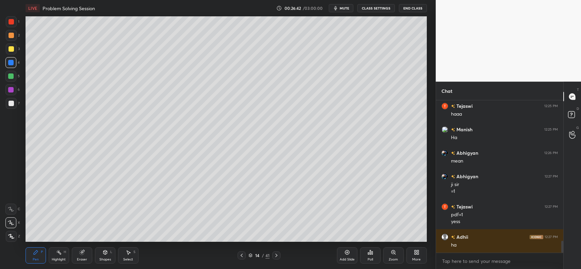
click at [10, 36] on div at bounding box center [11, 35] width 5 height 5
click at [79, 255] on div "Eraser" at bounding box center [82, 256] width 20 height 16
click at [11, 234] on span "Erase all" at bounding box center [11, 236] width 10 height 5
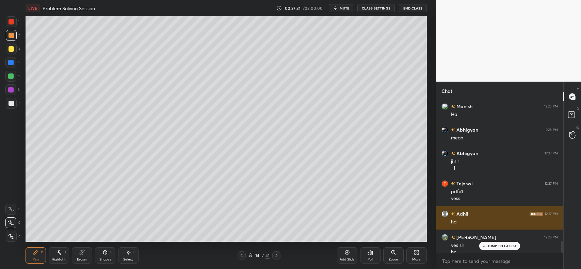
scroll to position [1839, 0]
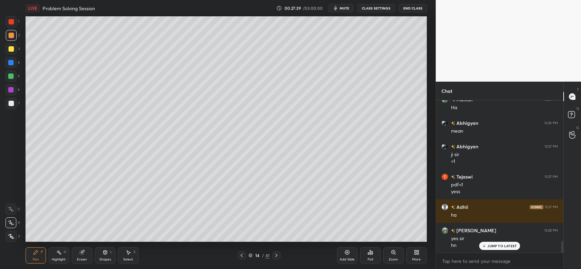
click at [12, 104] on div at bounding box center [11, 103] width 5 height 5
click at [107, 252] on icon at bounding box center [105, 252] width 4 height 1
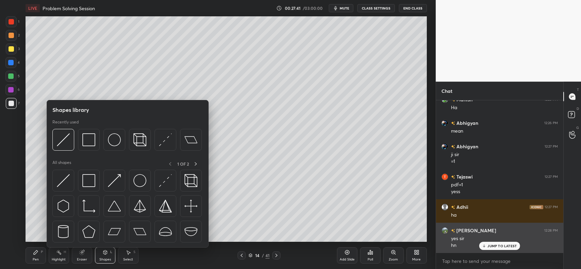
click at [67, 143] on img at bounding box center [63, 140] width 13 height 13
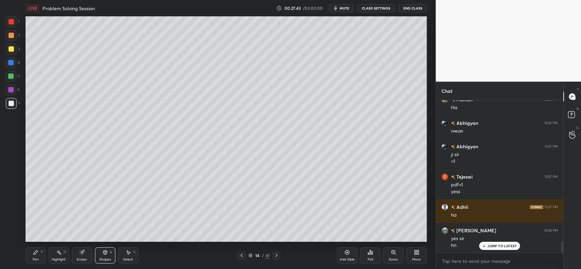
click at [33, 258] on div "Pen" at bounding box center [36, 259] width 6 height 3
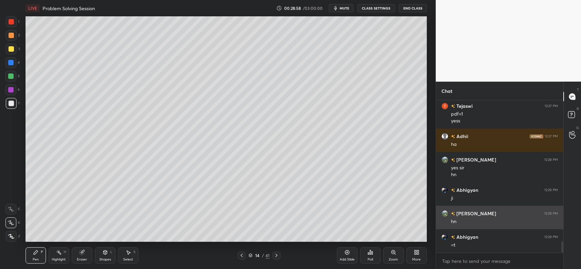
scroll to position [1933, 0]
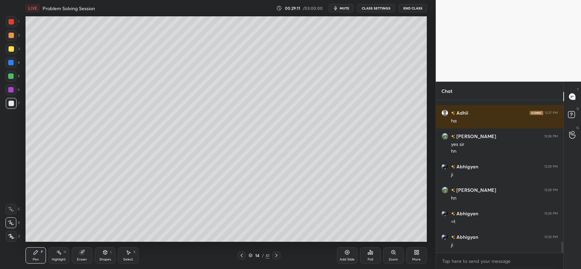
click at [7, 51] on div at bounding box center [11, 49] width 11 height 11
click at [349, 255] on icon at bounding box center [347, 252] width 5 height 5
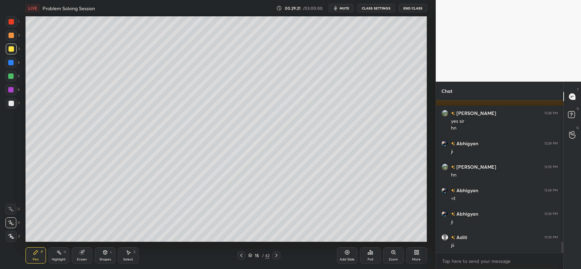
scroll to position [1980, 0]
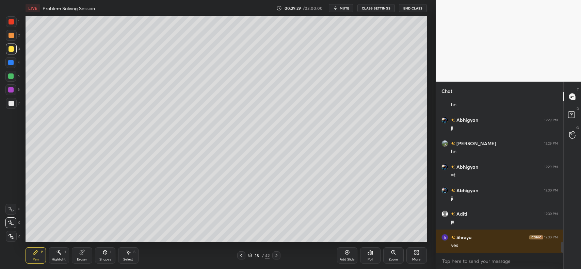
click at [11, 62] on div at bounding box center [10, 62] width 5 height 5
click at [10, 50] on div at bounding box center [11, 48] width 5 height 5
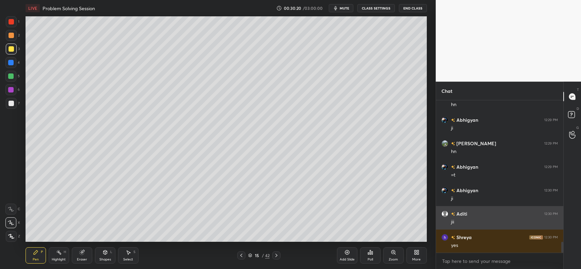
scroll to position [2004, 0]
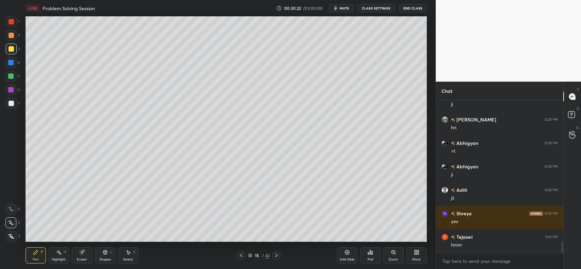
click at [7, 74] on div at bounding box center [10, 76] width 11 height 11
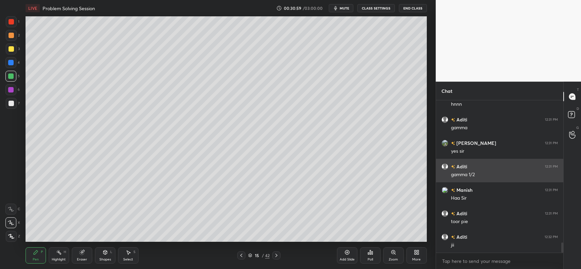
scroll to position [2168, 0]
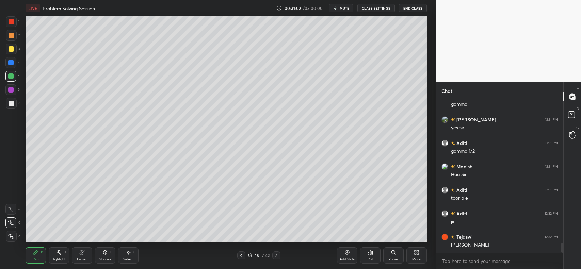
click at [344, 255] on div "Add Slide" at bounding box center [347, 256] width 20 height 16
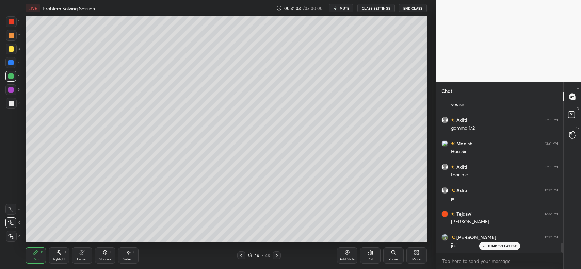
click at [9, 49] on div at bounding box center [11, 48] width 5 height 5
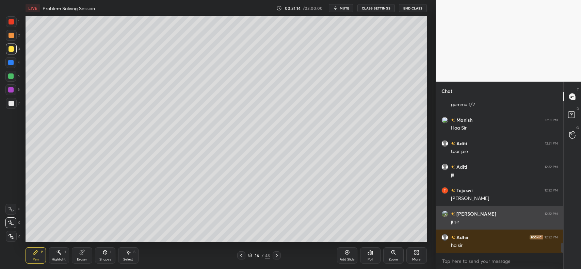
scroll to position [2232, 0]
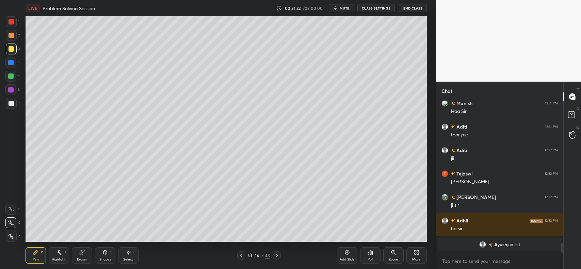
click at [101, 255] on div "Shapes L" at bounding box center [105, 256] width 20 height 16
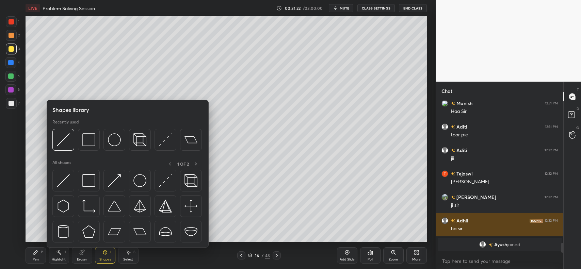
click at [67, 144] on img at bounding box center [63, 140] width 13 height 13
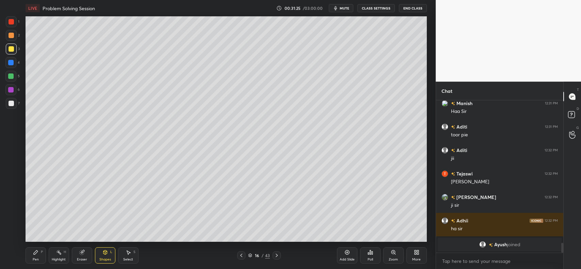
click at [36, 253] on icon at bounding box center [36, 253] width 4 height 4
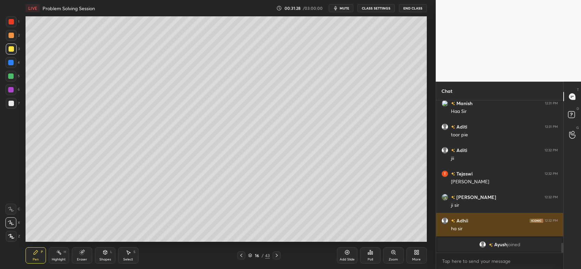
scroll to position [2255, 0]
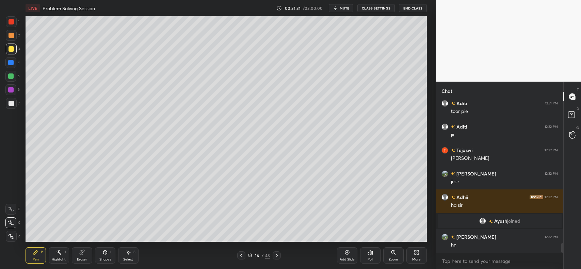
click at [107, 260] on div "Shapes" at bounding box center [105, 259] width 12 height 3
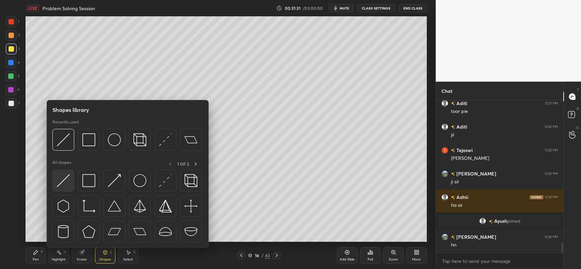
click at [66, 179] on img at bounding box center [63, 180] width 13 height 13
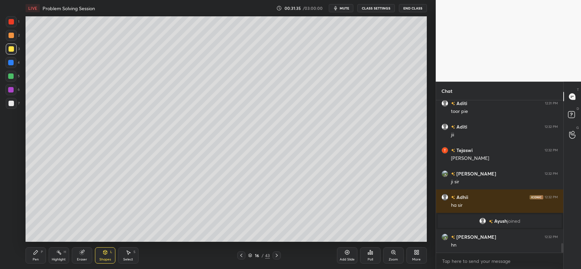
click at [10, 62] on div at bounding box center [10, 62] width 5 height 5
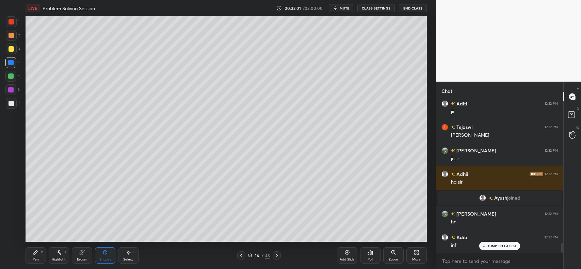
click at [80, 254] on icon at bounding box center [81, 253] width 4 height 4
click at [40, 256] on div "Pen P" at bounding box center [36, 256] width 20 height 16
click at [11, 48] on div at bounding box center [11, 48] width 5 height 5
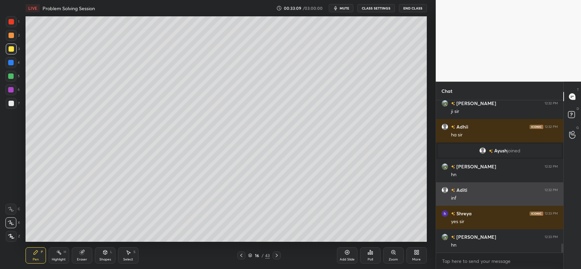
scroll to position [2349, 0]
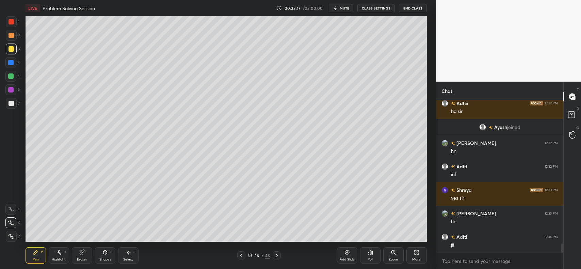
click at [9, 103] on div at bounding box center [11, 103] width 5 height 5
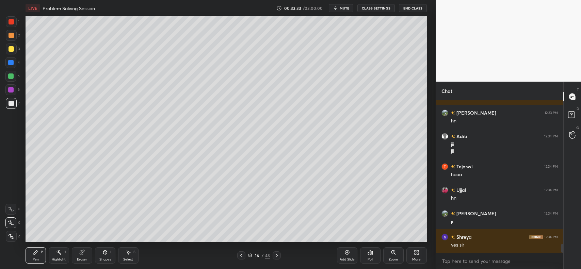
scroll to position [2473, 0]
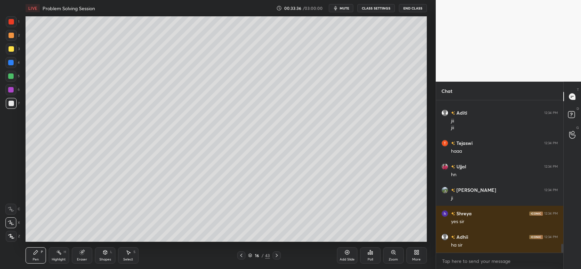
click at [348, 255] on icon at bounding box center [347, 252] width 5 height 5
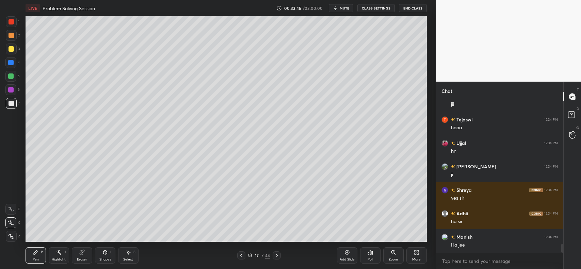
click at [107, 260] on div "Shapes" at bounding box center [105, 259] width 12 height 3
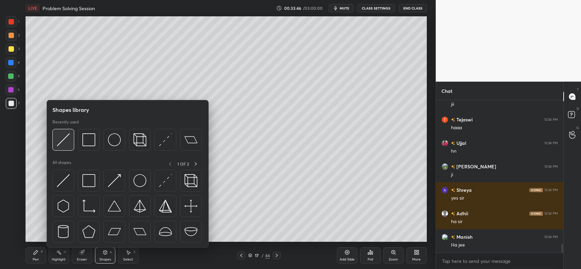
click at [61, 145] on img at bounding box center [63, 140] width 13 height 13
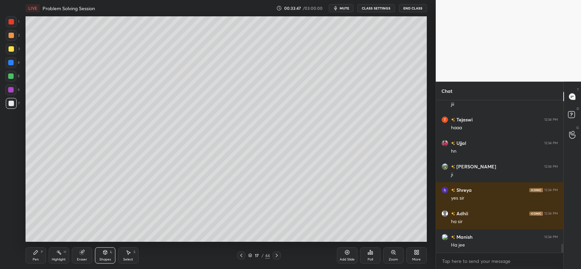
click at [36, 256] on div "Pen P" at bounding box center [36, 256] width 20 height 16
click at [12, 46] on div at bounding box center [11, 48] width 5 height 5
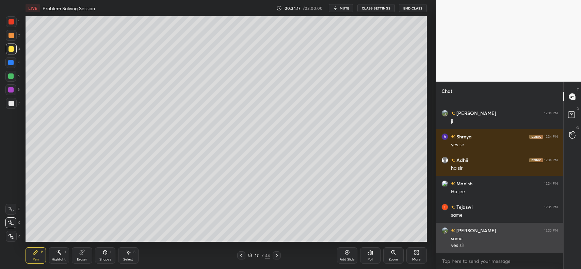
scroll to position [2574, 0]
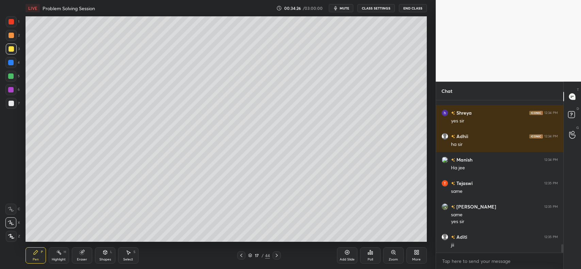
click at [276, 255] on icon at bounding box center [276, 255] width 5 height 5
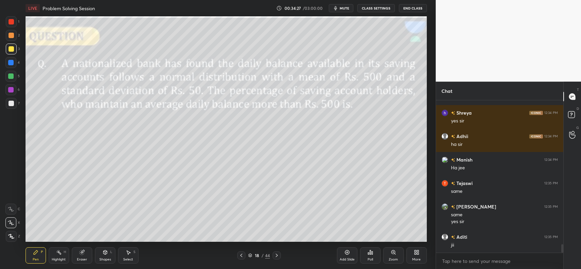
click at [243, 255] on icon at bounding box center [241, 255] width 5 height 5
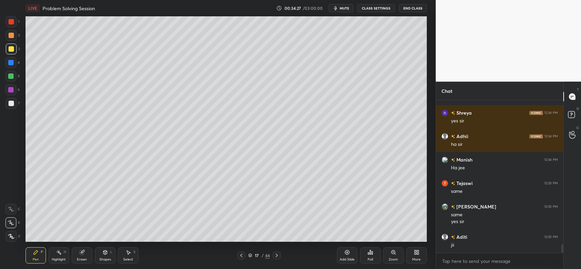
click at [353, 254] on div "Add Slide" at bounding box center [347, 256] width 20 height 16
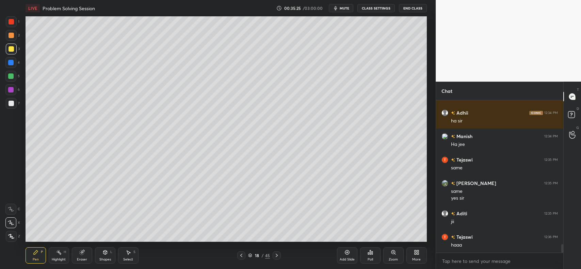
click at [9, 36] on div at bounding box center [11, 35] width 5 height 5
click at [9, 224] on icon at bounding box center [11, 223] width 6 height 5
click at [237, 257] on div at bounding box center [241, 256] width 8 height 8
click at [274, 254] on icon at bounding box center [276, 255] width 5 height 5
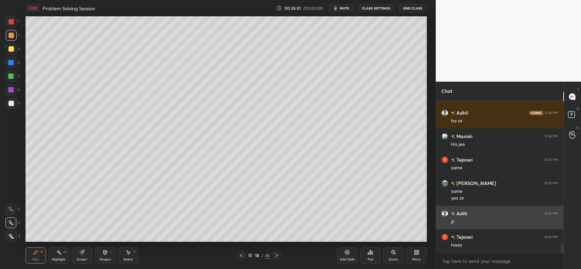
scroll to position [2621, 0]
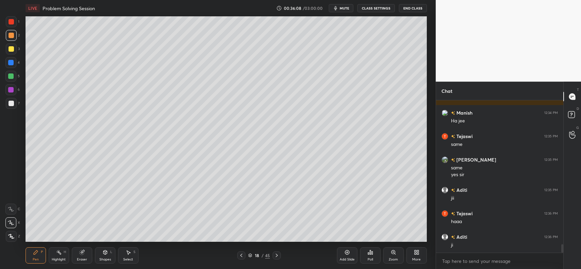
click at [11, 48] on div at bounding box center [11, 48] width 5 height 5
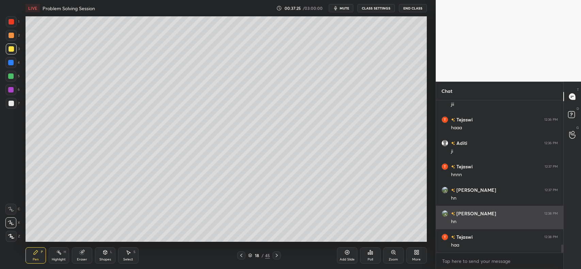
scroll to position [2739, 0]
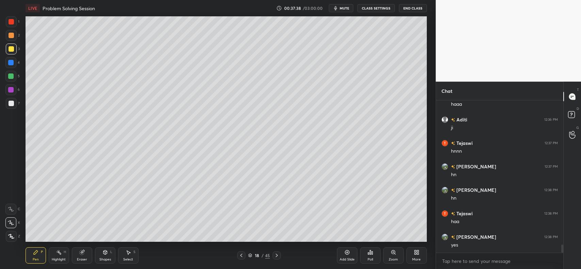
click at [128, 255] on icon at bounding box center [128, 252] width 5 height 5
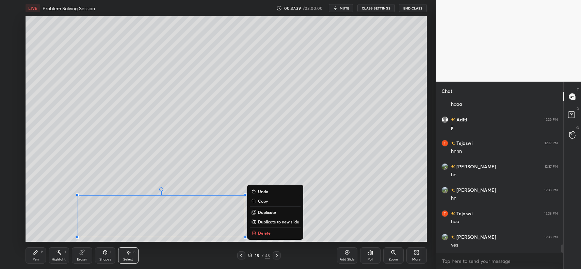
scroll to position [2762, 0]
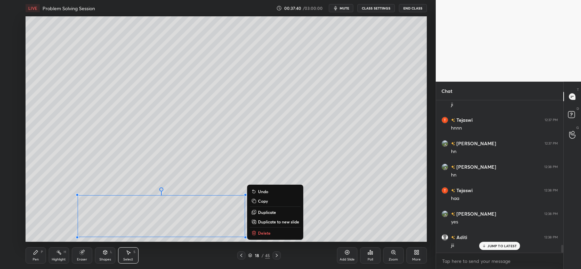
click at [260, 201] on p "Copy" at bounding box center [263, 201] width 10 height 5
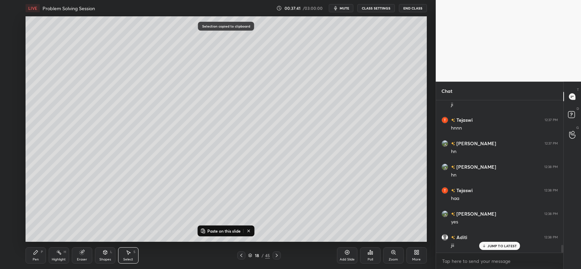
click at [347, 253] on icon at bounding box center [347, 252] width 5 height 5
click at [220, 232] on p "Paste on this slide" at bounding box center [223, 231] width 33 height 5
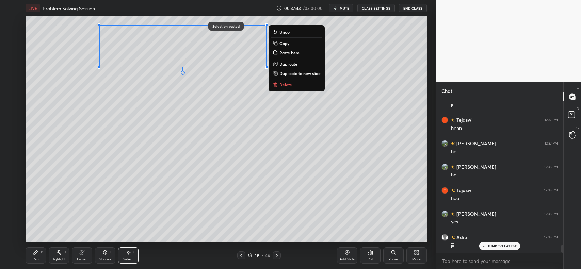
click at [169, 138] on div "0 ° Undo Copy Paste here Duplicate Duplicate to new slide Delete" at bounding box center [227, 129] width 402 height 226
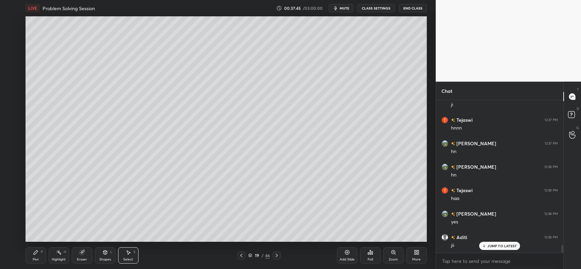
click at [35, 252] on icon at bounding box center [36, 253] width 4 height 4
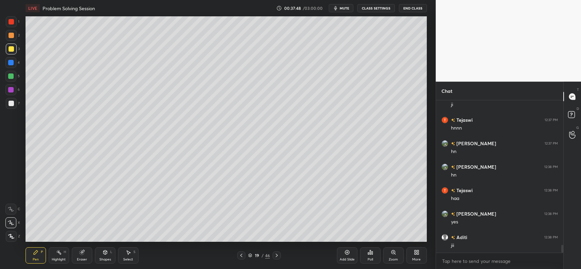
scroll to position [2779, 0]
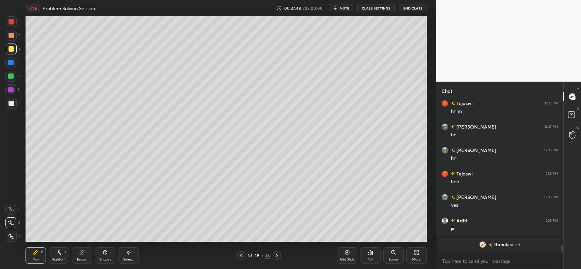
click at [493, 246] on div "grid" at bounding box center [491, 245] width 5 height 7
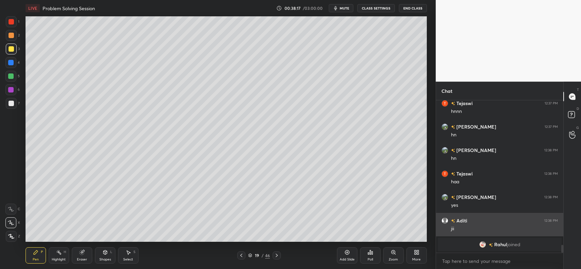
scroll to position [2802, 0]
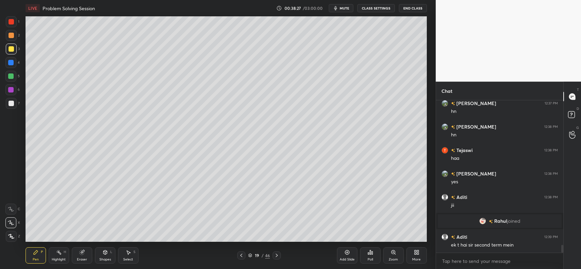
click at [242, 256] on icon at bounding box center [241, 255] width 5 height 5
click at [277, 255] on icon at bounding box center [277, 255] width 2 height 3
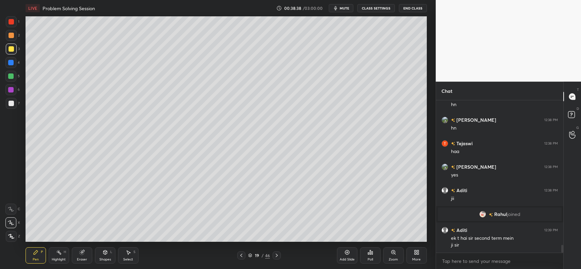
scroll to position [2833, 0]
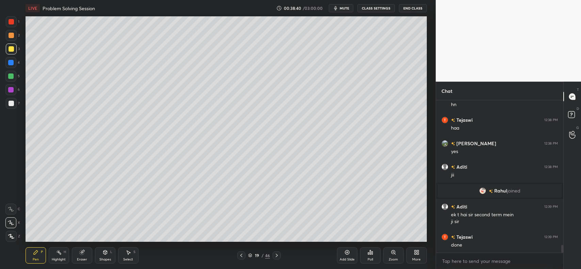
click at [11, 64] on div at bounding box center [10, 62] width 5 height 5
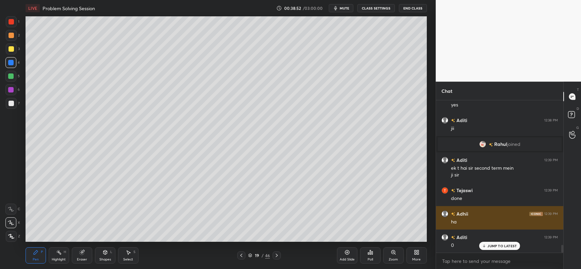
scroll to position [2903, 0]
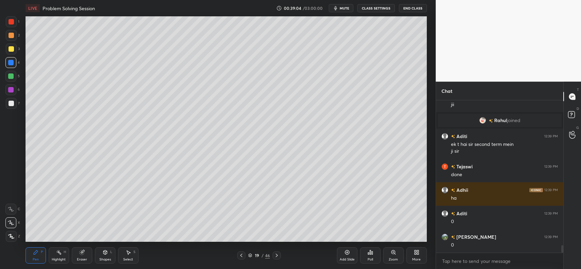
click at [10, 50] on div at bounding box center [11, 48] width 5 height 5
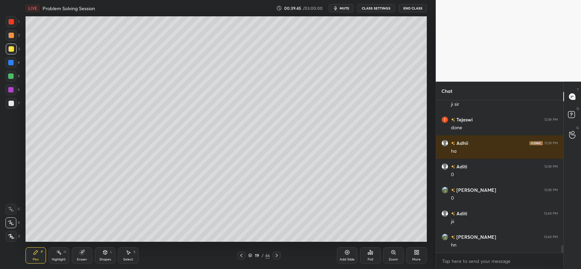
scroll to position [2973, 0]
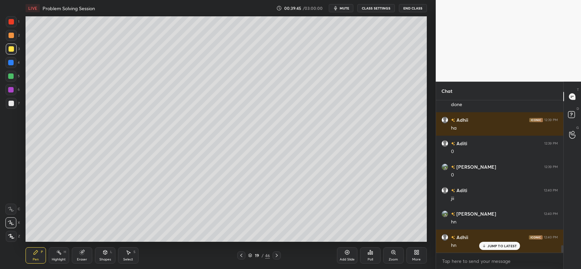
click at [239, 255] on icon at bounding box center [241, 255] width 5 height 5
click at [275, 256] on icon at bounding box center [276, 255] width 5 height 5
click at [347, 251] on icon at bounding box center [347, 252] width 5 height 5
click at [14, 49] on div at bounding box center [11, 48] width 5 height 5
click at [243, 258] on icon at bounding box center [241, 255] width 5 height 5
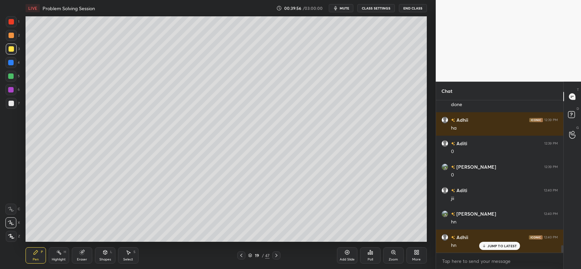
click at [11, 76] on div at bounding box center [10, 76] width 5 height 5
click at [278, 256] on icon at bounding box center [276, 255] width 5 height 5
click at [12, 35] on div at bounding box center [11, 35] width 5 height 5
click at [9, 49] on div at bounding box center [11, 48] width 5 height 5
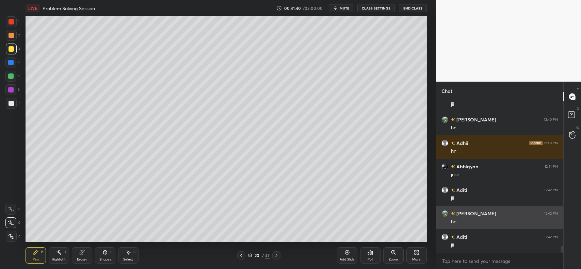
scroll to position [3091, 0]
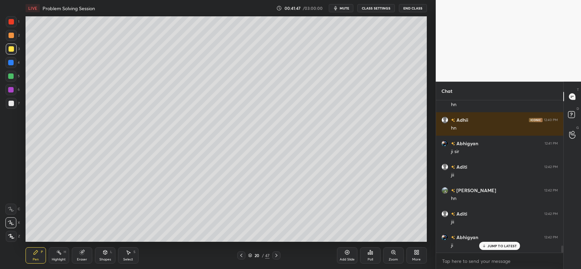
click at [342, 253] on div "Add Slide" at bounding box center [347, 256] width 20 height 16
click at [239, 258] on icon at bounding box center [241, 255] width 5 height 5
click at [277, 254] on icon at bounding box center [276, 255] width 5 height 5
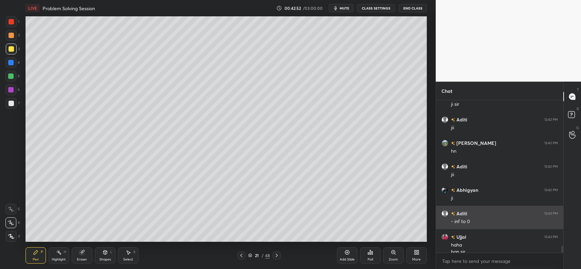
scroll to position [3145, 0]
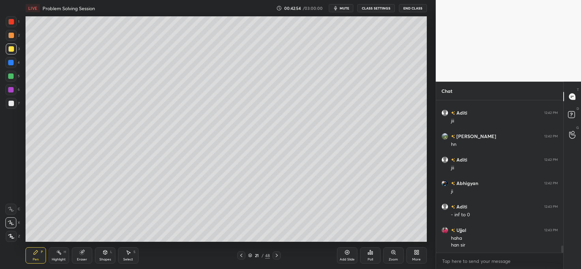
click at [97, 256] on div "Shapes L" at bounding box center [105, 256] width 20 height 16
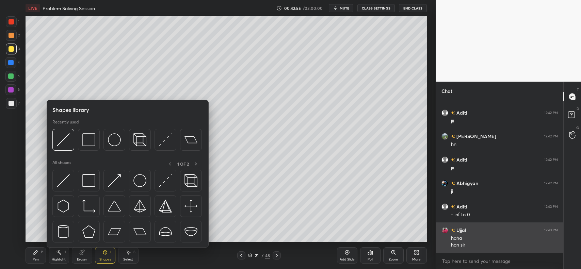
click at [94, 181] on img at bounding box center [88, 180] width 13 height 13
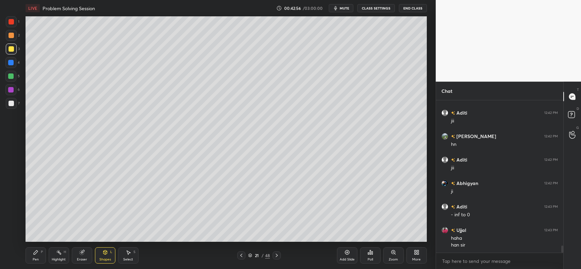
click at [29, 255] on div "Pen P" at bounding box center [36, 256] width 20 height 16
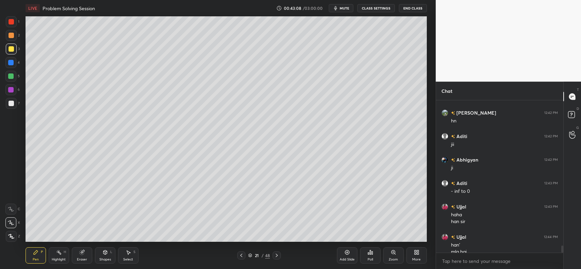
scroll to position [3175, 0]
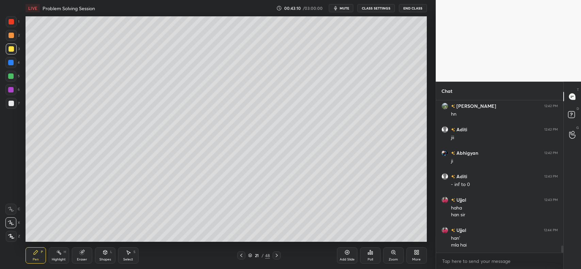
click at [7, 104] on div at bounding box center [11, 103] width 11 height 11
click at [103, 254] on icon at bounding box center [105, 252] width 5 height 5
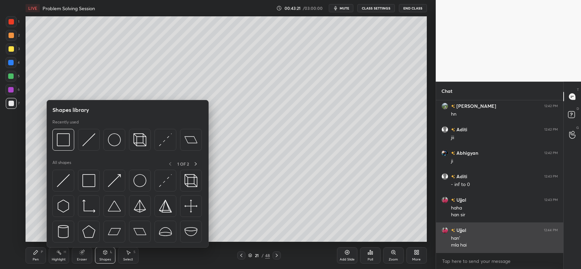
click at [90, 183] on img at bounding box center [88, 180] width 13 height 13
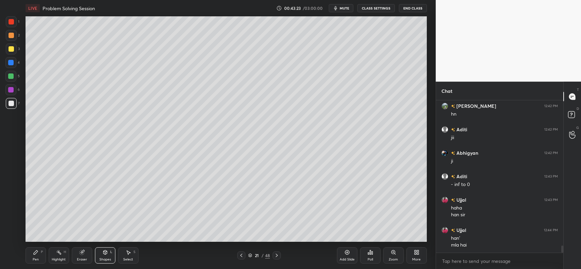
click at [242, 257] on icon at bounding box center [241, 255] width 5 height 5
click at [241, 254] on icon at bounding box center [241, 255] width 5 height 5
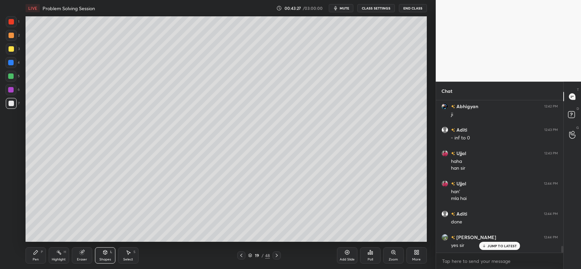
click at [35, 255] on icon at bounding box center [35, 252] width 5 height 5
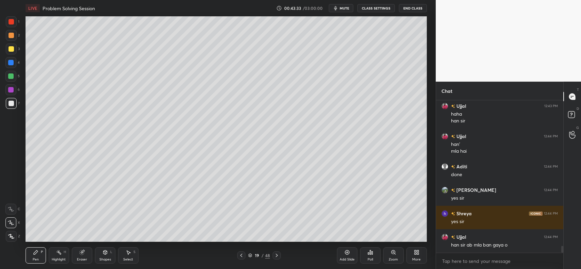
scroll to position [3293, 0]
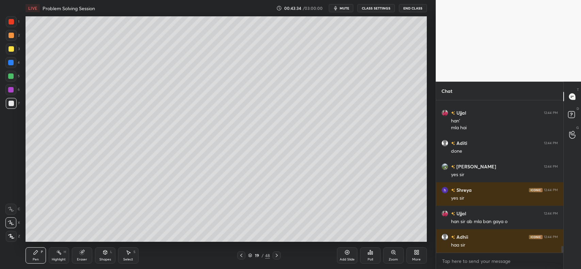
click at [277, 256] on icon at bounding box center [276, 255] width 5 height 5
click at [276, 257] on icon at bounding box center [277, 255] width 2 height 3
click at [242, 255] on icon at bounding box center [241, 255] width 5 height 5
click at [80, 251] on icon at bounding box center [81, 252] width 5 height 5
click at [34, 254] on icon at bounding box center [36, 253] width 4 height 4
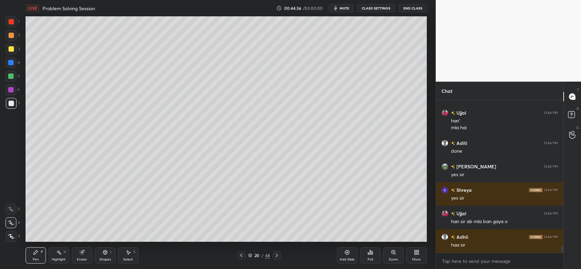
click at [279, 257] on icon at bounding box center [276, 255] width 5 height 5
click at [345, 253] on icon at bounding box center [347, 252] width 5 height 5
click at [10, 34] on div at bounding box center [11, 35] width 5 height 5
click at [105, 256] on div "Shapes L" at bounding box center [105, 256] width 20 height 16
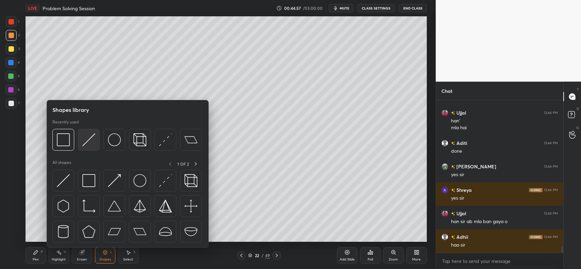
click at [91, 130] on div at bounding box center [89, 140] width 22 height 22
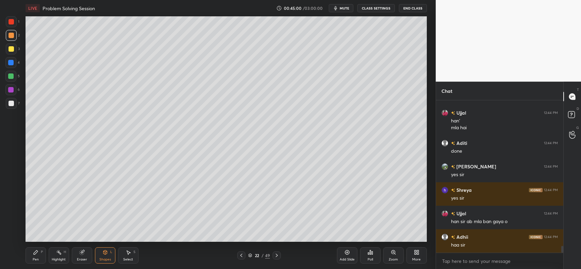
click at [36, 256] on div "Pen P" at bounding box center [36, 256] width 20 height 16
click at [10, 105] on div at bounding box center [11, 103] width 5 height 5
click at [82, 254] on icon at bounding box center [81, 253] width 4 height 4
click at [37, 252] on icon at bounding box center [36, 253] width 4 height 4
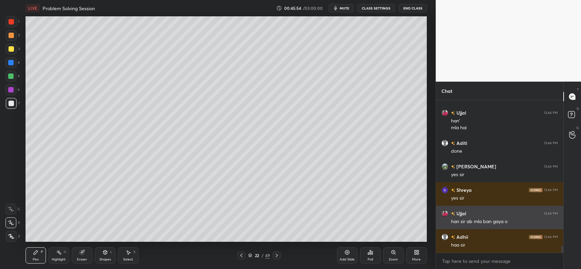
scroll to position [3316, 0]
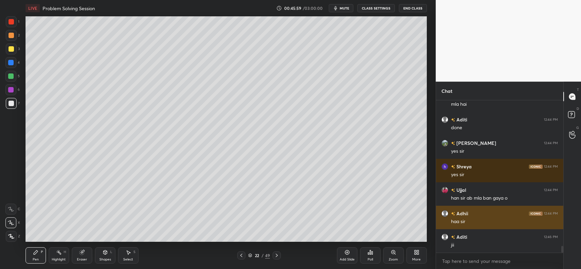
click at [83, 249] on div "Eraser" at bounding box center [82, 256] width 20 height 16
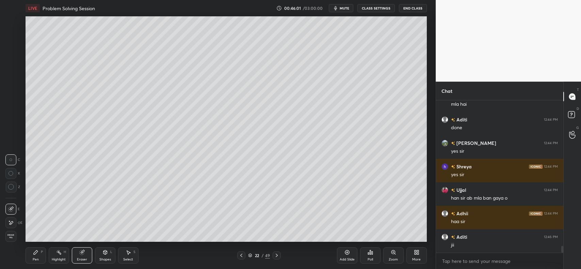
click at [36, 251] on icon at bounding box center [36, 253] width 4 height 4
click at [79, 254] on icon at bounding box center [81, 252] width 5 height 5
click at [38, 257] on div "Pen P" at bounding box center [36, 256] width 20 height 16
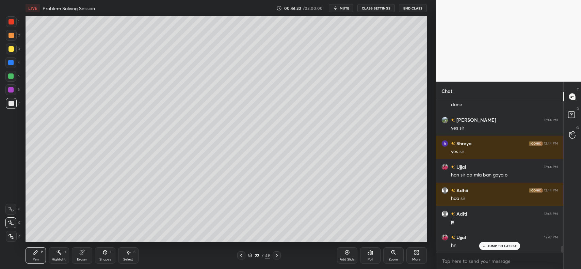
click at [82, 255] on icon at bounding box center [81, 252] width 5 height 5
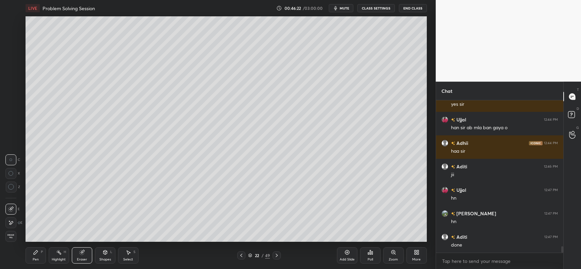
click at [35, 252] on icon at bounding box center [36, 253] width 4 height 4
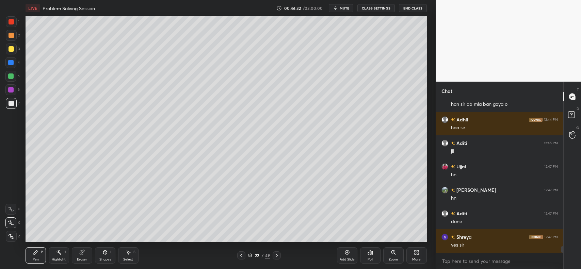
click at [79, 252] on icon at bounding box center [81, 252] width 5 height 5
click at [41, 251] on div "P" at bounding box center [42, 252] width 2 height 3
click at [76, 255] on div "Eraser" at bounding box center [82, 256] width 20 height 16
click at [35, 257] on div "Pen P" at bounding box center [36, 256] width 20 height 16
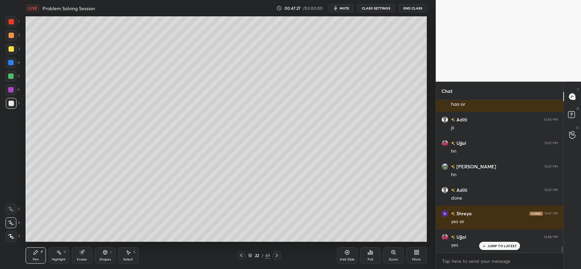
scroll to position [3457, 0]
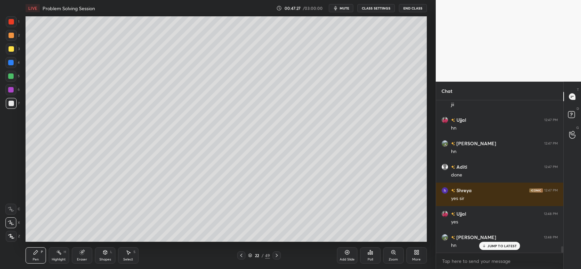
click at [348, 256] on div "Add Slide" at bounding box center [347, 256] width 20 height 16
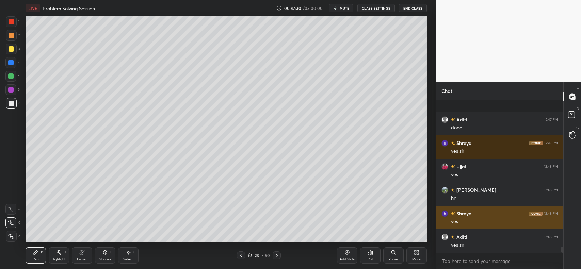
scroll to position [3551, 0]
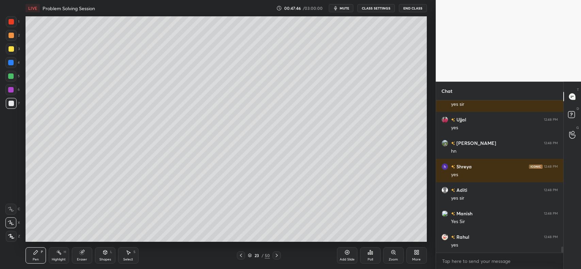
click at [75, 260] on div "Eraser" at bounding box center [82, 256] width 20 height 16
click at [99, 257] on div "Shapes L" at bounding box center [105, 256] width 20 height 16
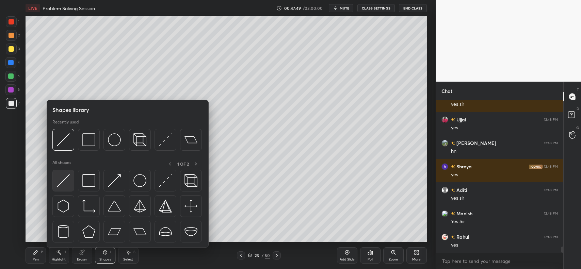
click at [63, 178] on img at bounding box center [63, 180] width 13 height 13
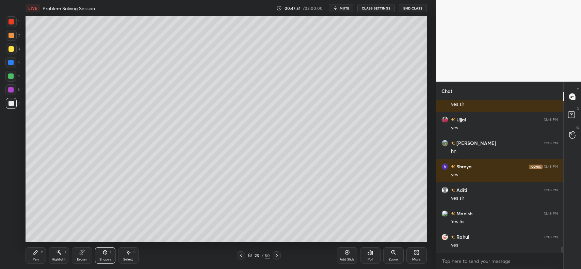
click at [33, 252] on icon at bounding box center [35, 252] width 5 height 5
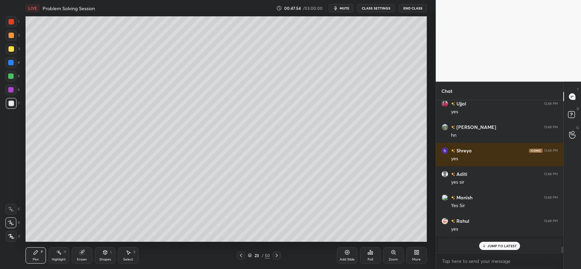
click at [497, 242] on div "JUMP TO LATEST" at bounding box center [500, 246] width 41 height 8
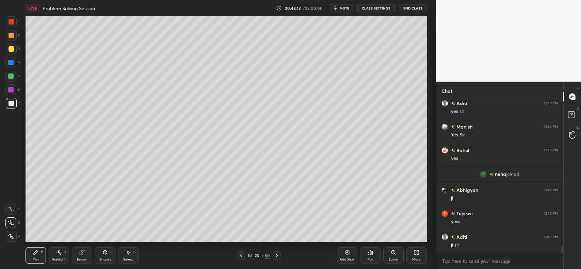
scroll to position [3059, 0]
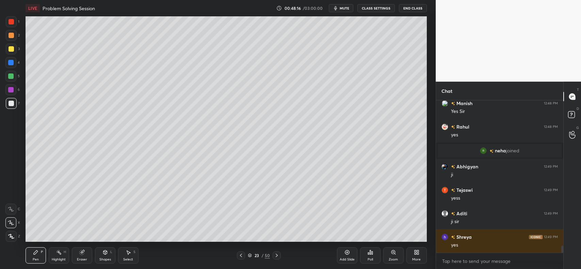
click at [277, 254] on icon at bounding box center [276, 255] width 5 height 5
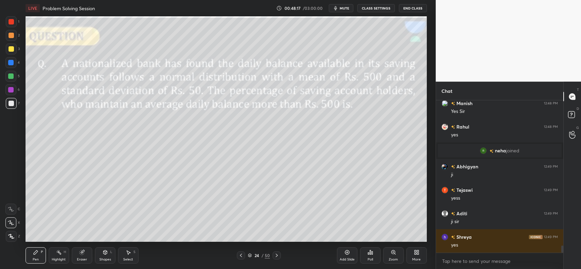
click at [239, 254] on icon at bounding box center [240, 255] width 5 height 5
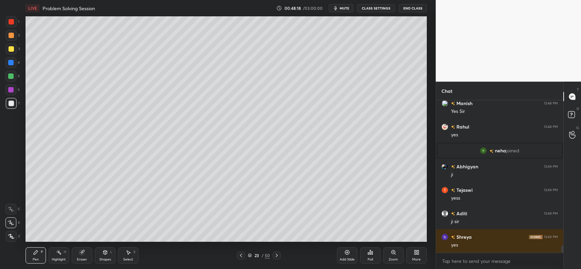
click at [348, 253] on icon at bounding box center [347, 253] width 2 height 2
click at [11, 34] on div at bounding box center [11, 35] width 5 height 5
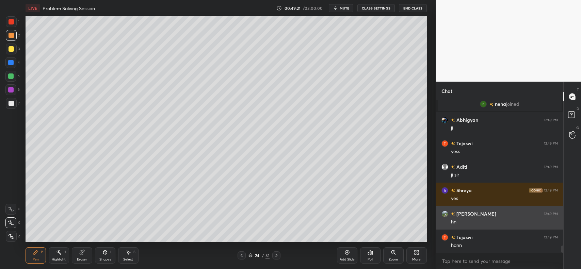
scroll to position [3130, 0]
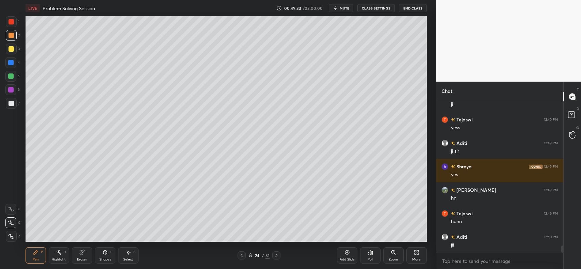
click at [349, 258] on div "Add Slide" at bounding box center [347, 259] width 15 height 3
click at [9, 48] on div at bounding box center [11, 48] width 5 height 5
click at [14, 36] on div at bounding box center [11, 35] width 11 height 11
click at [9, 103] on div at bounding box center [11, 103] width 5 height 5
click at [83, 249] on div "Eraser" at bounding box center [82, 256] width 20 height 16
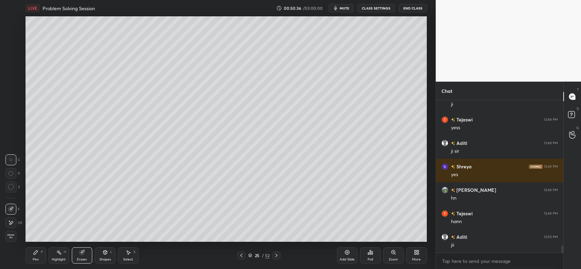
click at [36, 251] on icon at bounding box center [36, 253] width 4 height 4
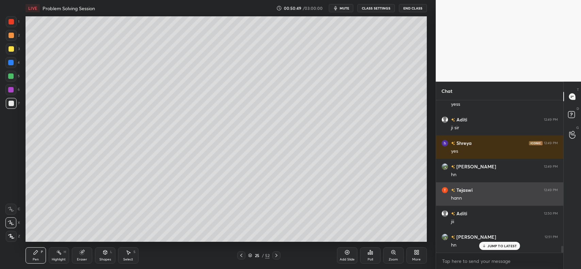
scroll to position [3200, 0]
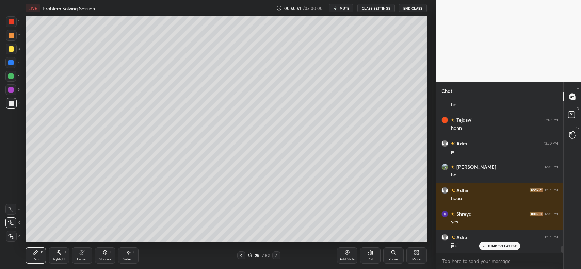
click at [500, 245] on div "[PERSON_NAME] 12:48 PM hn Shreya 12:48 PM yes Aditi 12:48 PM yes sir Manish 12:…" at bounding box center [499, 176] width 127 height 153
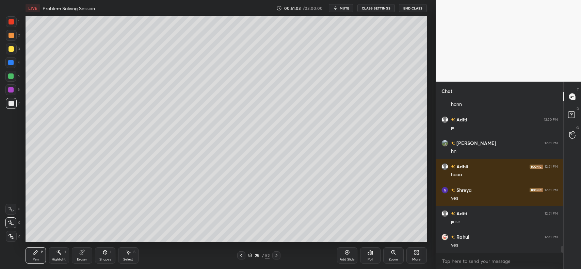
click at [82, 252] on icon at bounding box center [81, 253] width 4 height 4
click at [37, 254] on icon at bounding box center [35, 252] width 5 height 5
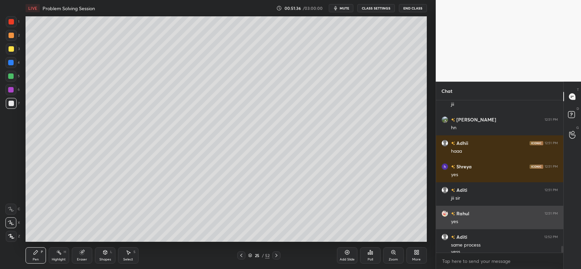
scroll to position [3277, 0]
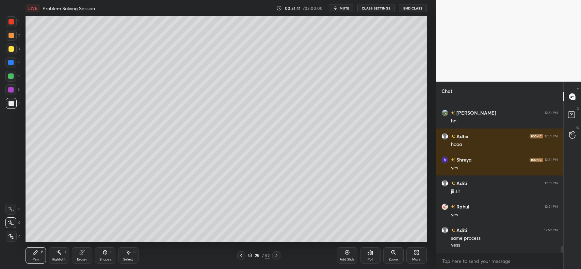
click at [89, 253] on div "Eraser" at bounding box center [82, 256] width 20 height 16
click at [40, 256] on div "Pen P" at bounding box center [36, 256] width 20 height 16
click at [82, 255] on icon at bounding box center [81, 252] width 5 height 5
click at [36, 258] on div "Pen" at bounding box center [36, 259] width 6 height 3
click at [344, 254] on div "Add Slide" at bounding box center [347, 256] width 20 height 16
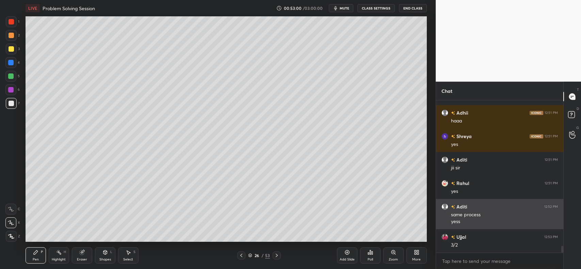
scroll to position [3324, 0]
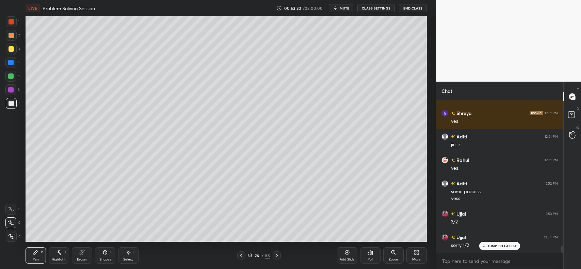
click at [239, 259] on div at bounding box center [241, 256] width 8 height 8
click at [276, 257] on icon at bounding box center [276, 255] width 5 height 5
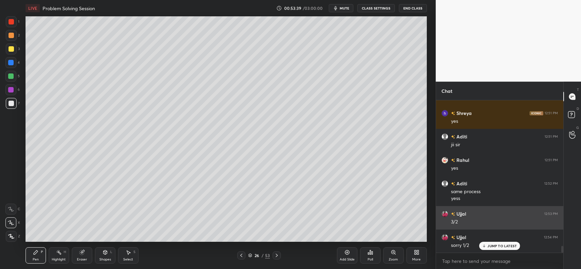
scroll to position [3348, 0]
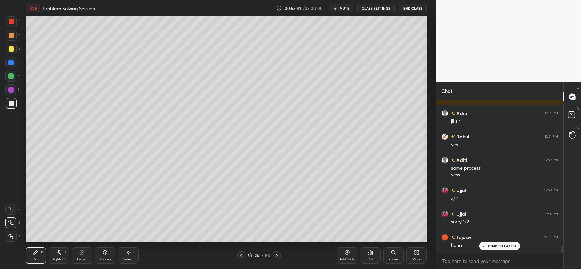
click at [241, 256] on icon at bounding box center [241, 255] width 5 height 5
click at [276, 258] on icon at bounding box center [276, 255] width 5 height 5
click at [278, 255] on icon at bounding box center [276, 255] width 5 height 5
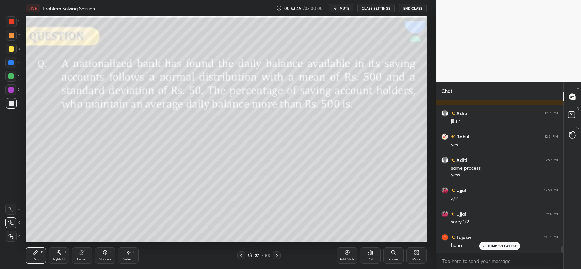
click at [247, 256] on div "27 / 53" at bounding box center [259, 256] width 44 height 8
click at [246, 259] on div "27 / 53" at bounding box center [259, 256] width 44 height 8
click at [239, 256] on icon at bounding box center [241, 255] width 5 height 5
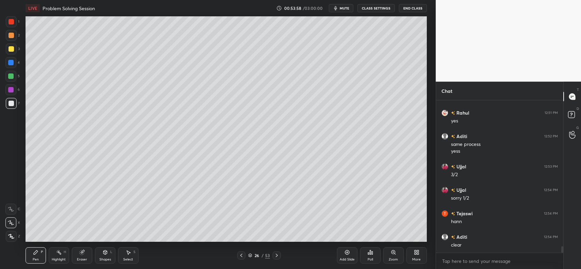
scroll to position [3395, 0]
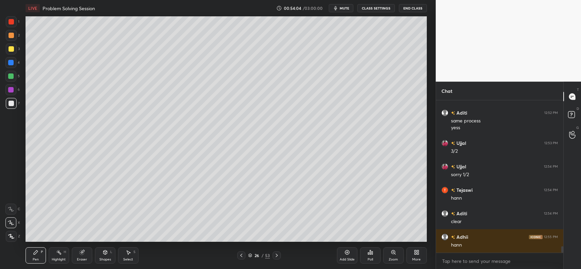
click at [344, 256] on div "Add Slide" at bounding box center [347, 256] width 20 height 16
click at [10, 36] on div at bounding box center [11, 35] width 5 height 5
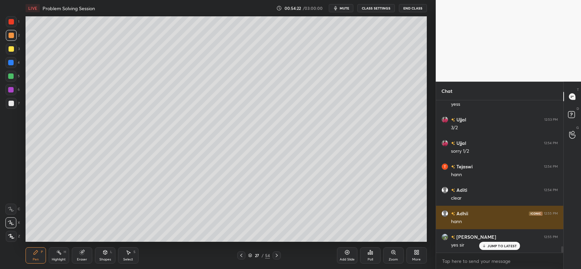
scroll to position [3442, 0]
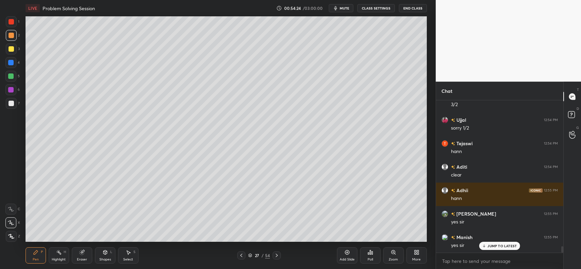
click at [103, 251] on icon at bounding box center [105, 252] width 5 height 5
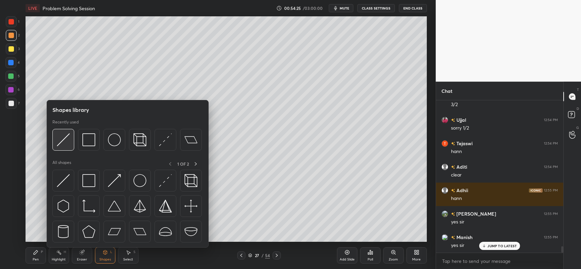
click at [55, 142] on div at bounding box center [63, 140] width 22 height 22
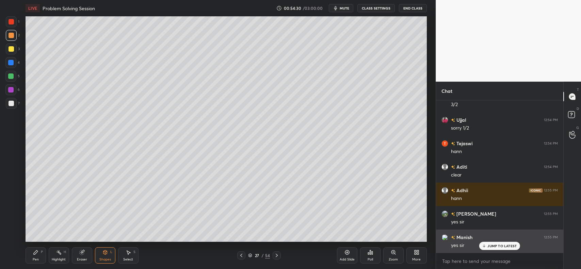
click at [488, 243] on div "JUMP TO LATEST" at bounding box center [500, 246] width 41 height 8
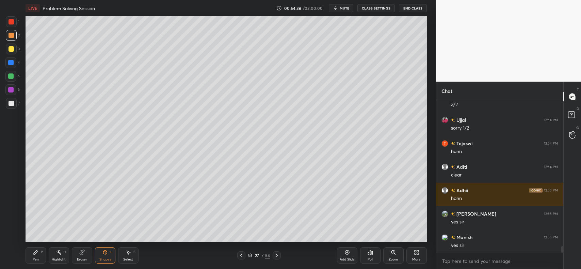
scroll to position [3465, 0]
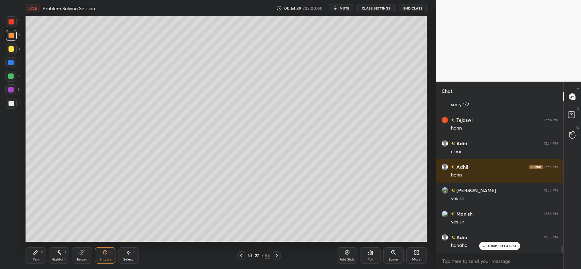
click at [82, 256] on div "Eraser" at bounding box center [82, 256] width 20 height 16
click at [100, 257] on div "Shapes L" at bounding box center [105, 256] width 20 height 16
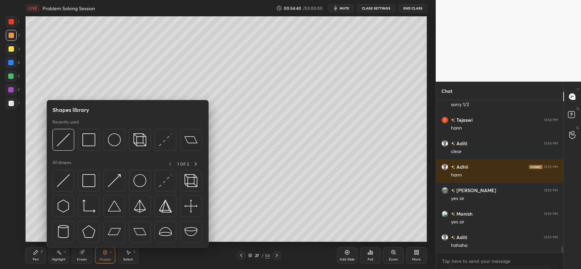
click at [60, 143] on img at bounding box center [63, 140] width 13 height 13
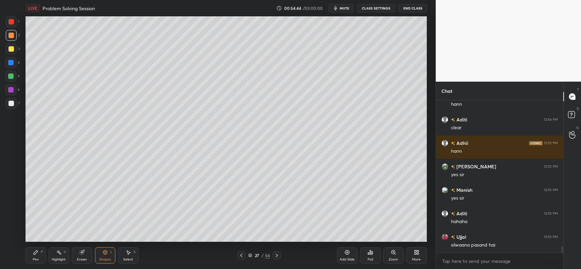
click at [34, 259] on div "Pen" at bounding box center [36, 259] width 6 height 3
click at [31, 254] on div "Pen P" at bounding box center [36, 256] width 20 height 16
click at [12, 108] on div at bounding box center [11, 103] width 11 height 11
click at [103, 256] on div "Shapes L" at bounding box center [105, 256] width 20 height 16
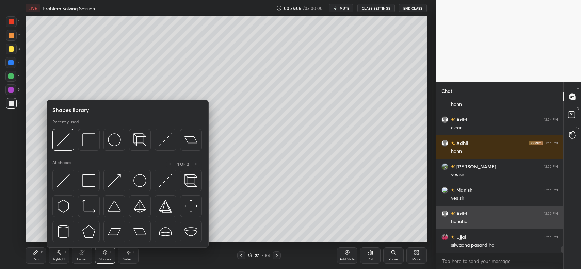
click at [65, 141] on img at bounding box center [63, 140] width 13 height 13
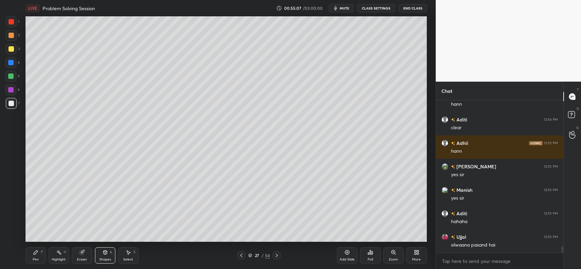
click at [36, 255] on icon at bounding box center [35, 252] width 5 height 5
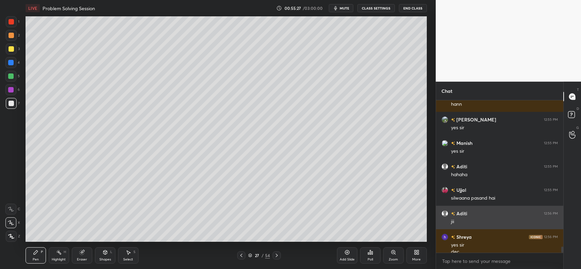
scroll to position [3543, 0]
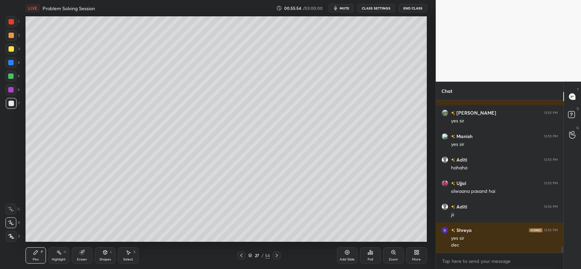
click at [11, 74] on div at bounding box center [10, 76] width 5 height 5
click at [11, 35] on div at bounding box center [11, 35] width 5 height 5
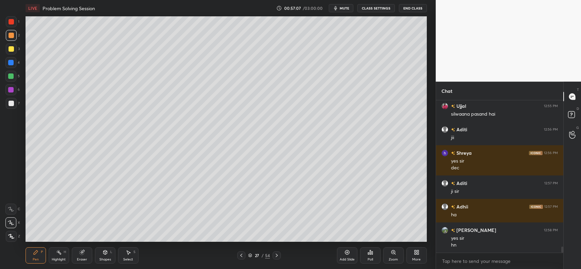
scroll to position [3644, 0]
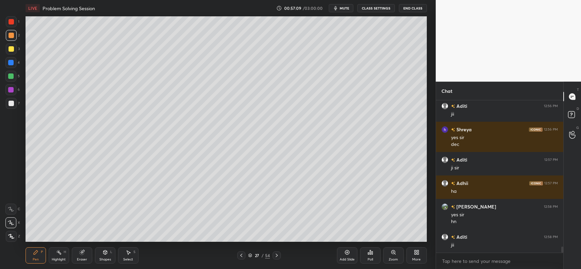
click at [107, 256] on div "Shapes L" at bounding box center [105, 256] width 20 height 16
click at [34, 254] on icon at bounding box center [36, 253] width 4 height 4
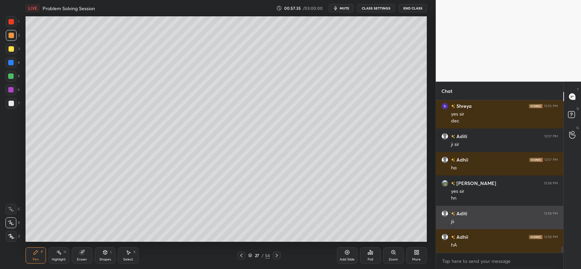
scroll to position [3690, 0]
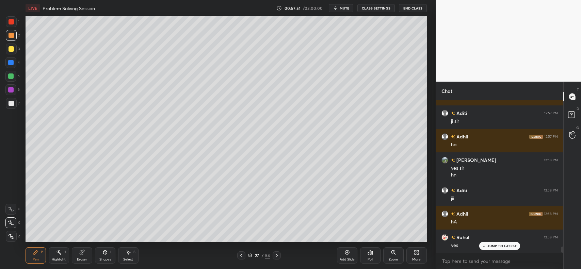
click at [83, 252] on icon at bounding box center [83, 251] width 4 height 3
click at [37, 255] on icon at bounding box center [35, 252] width 5 height 5
click at [348, 258] on div "Add Slide" at bounding box center [347, 256] width 20 height 16
click at [103, 255] on icon at bounding box center [105, 252] width 5 height 5
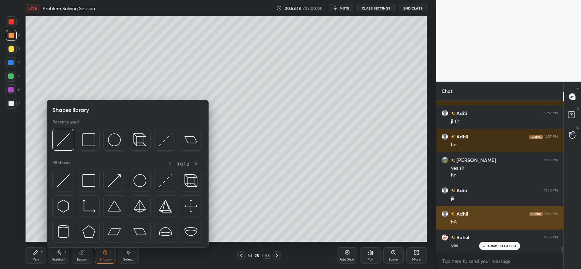
click at [66, 149] on div at bounding box center [63, 140] width 22 height 22
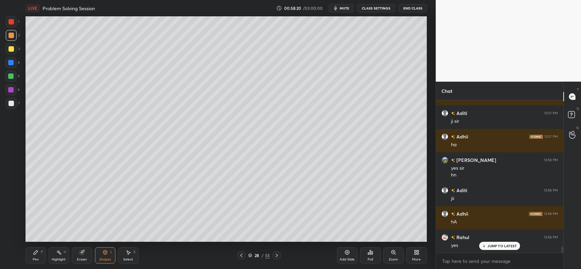
click at [31, 251] on div "Pen P" at bounding box center [36, 256] width 20 height 16
click at [104, 252] on icon at bounding box center [105, 253] width 4 height 4
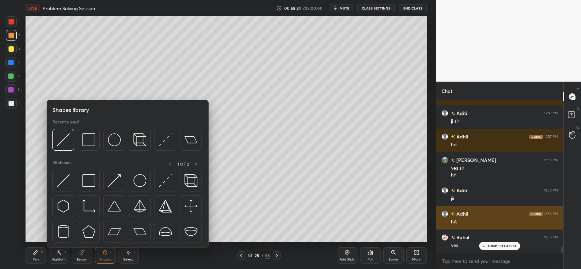
click at [70, 137] on div at bounding box center [63, 140] width 22 height 22
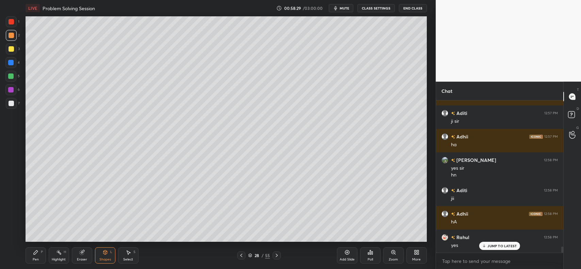
click at [33, 259] on div "Pen" at bounding box center [36, 259] width 6 height 3
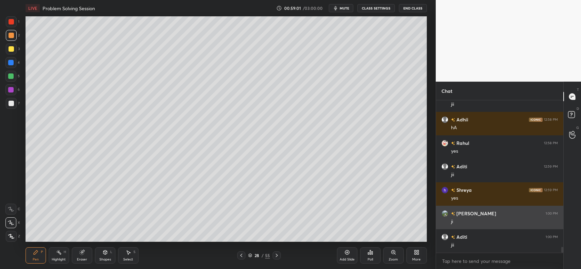
scroll to position [3808, 0]
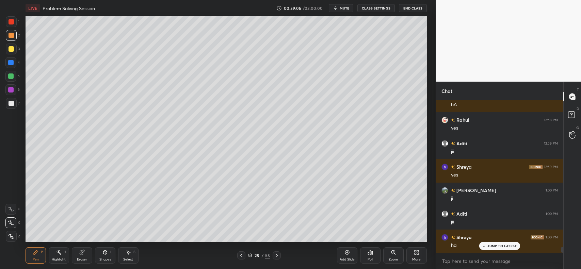
click at [103, 256] on div "Shapes L" at bounding box center [105, 256] width 20 height 16
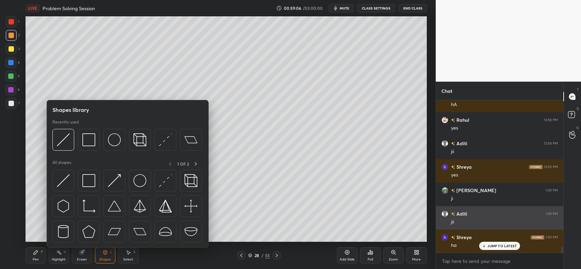
click at [61, 137] on img at bounding box center [63, 140] width 13 height 13
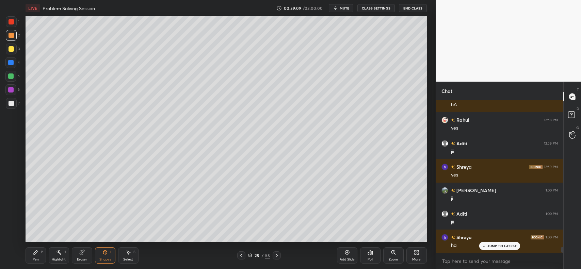
click at [99, 249] on div "Shapes L" at bounding box center [105, 256] width 20 height 16
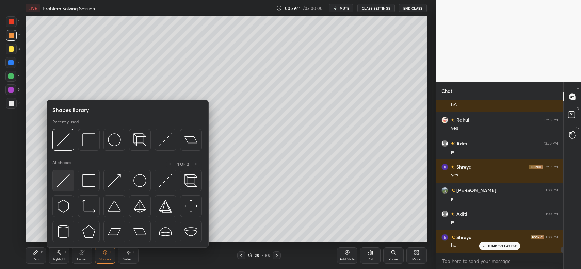
click at [62, 181] on img at bounding box center [63, 180] width 13 height 13
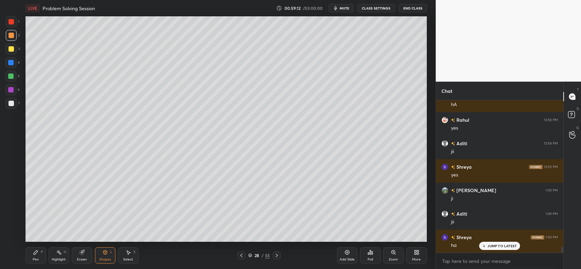
click at [13, 103] on div at bounding box center [11, 103] width 5 height 5
click at [83, 252] on icon at bounding box center [83, 251] width 4 height 3
click at [103, 254] on icon at bounding box center [105, 252] width 5 height 5
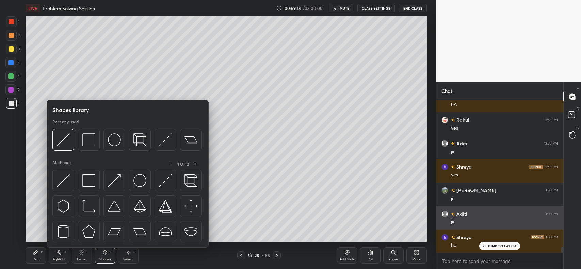
click at [63, 176] on img at bounding box center [63, 180] width 13 height 13
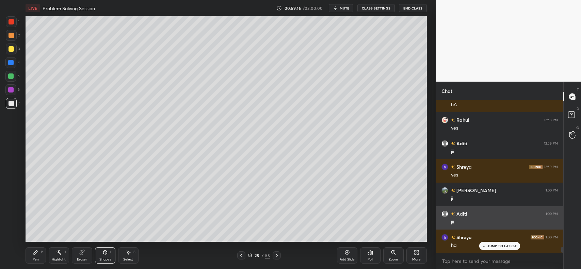
scroll to position [3831, 0]
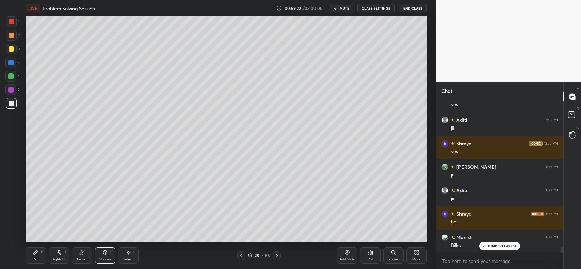
click at [32, 254] on div "Pen P" at bounding box center [36, 256] width 20 height 16
click at [56, 256] on div "Highlight H" at bounding box center [59, 256] width 20 height 16
click at [12, 237] on icon at bounding box center [10, 236] width 5 height 5
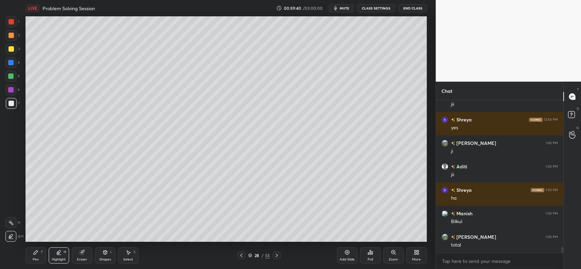
click at [104, 258] on div "Shapes" at bounding box center [105, 259] width 12 height 3
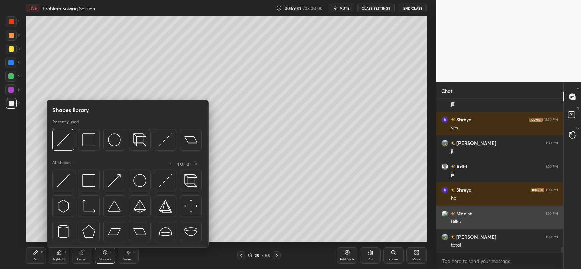
click at [65, 177] on img at bounding box center [63, 180] width 13 height 13
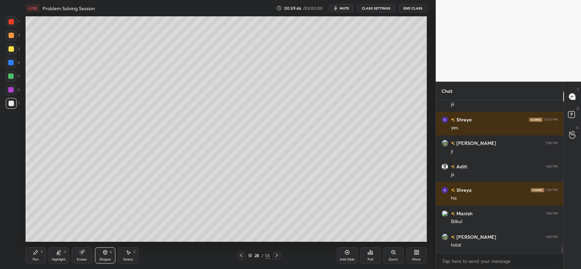
click at [59, 257] on div "Highlight H" at bounding box center [59, 256] width 20 height 16
click at [59, 252] on icon at bounding box center [58, 252] width 3 height 3
click at [10, 235] on icon at bounding box center [10, 236] width 5 height 5
click at [36, 253] on icon at bounding box center [36, 253] width 4 height 4
click at [6, 38] on div at bounding box center [11, 35] width 11 height 11
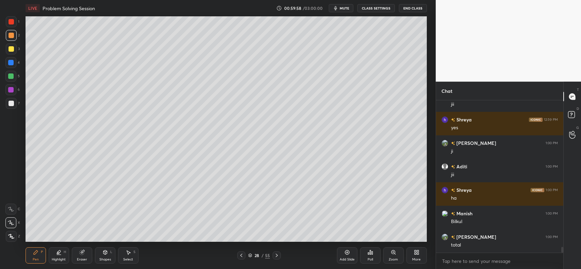
click at [11, 48] on div at bounding box center [11, 48] width 5 height 5
click at [12, 22] on div at bounding box center [11, 21] width 5 height 5
click at [12, 236] on icon at bounding box center [11, 236] width 6 height 5
click at [30, 253] on div "Pen P" at bounding box center [36, 256] width 20 height 16
click at [11, 221] on icon at bounding box center [11, 223] width 6 height 5
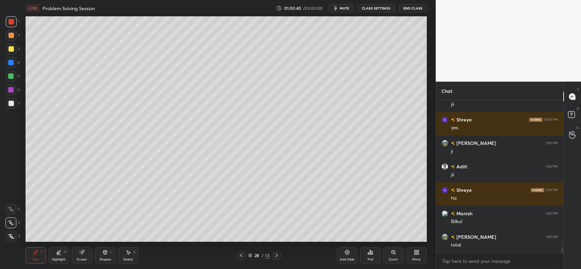
click at [7, 49] on div at bounding box center [11, 49] width 11 height 11
click at [105, 256] on div "Shapes L" at bounding box center [105, 256] width 20 height 16
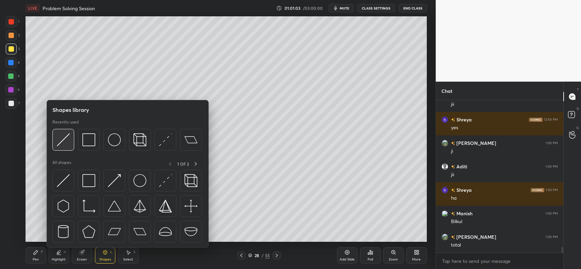
click at [64, 145] on img at bounding box center [63, 140] width 13 height 13
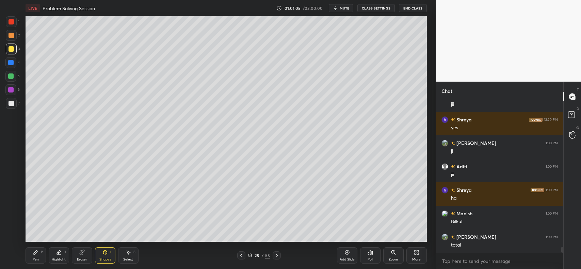
click at [40, 257] on div "Pen P" at bounding box center [36, 256] width 20 height 16
click at [10, 22] on div at bounding box center [11, 21] width 5 height 5
click at [55, 251] on div "Highlight H" at bounding box center [59, 256] width 20 height 16
click at [13, 234] on icon at bounding box center [10, 236] width 5 height 5
click at [12, 61] on div at bounding box center [10, 62] width 5 height 5
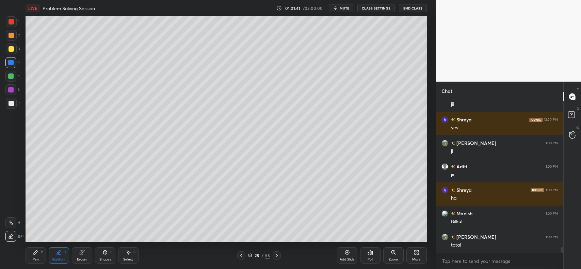
click at [36, 259] on div "Pen" at bounding box center [36, 259] width 6 height 3
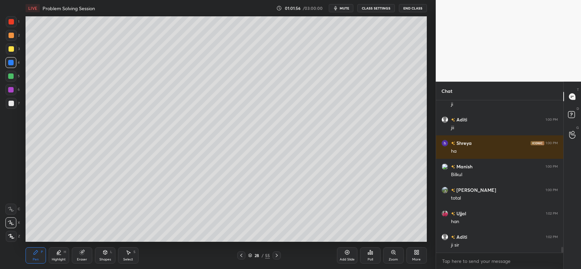
scroll to position [3925, 0]
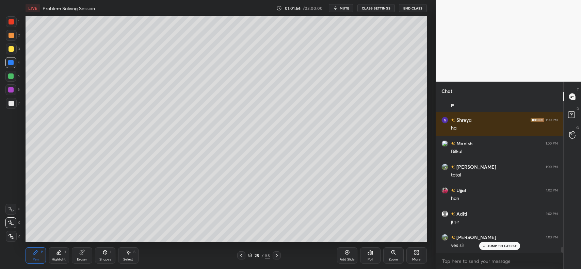
click at [9, 36] on div at bounding box center [11, 35] width 5 height 5
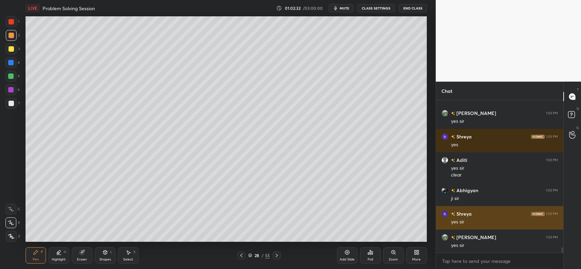
scroll to position [4073, 0]
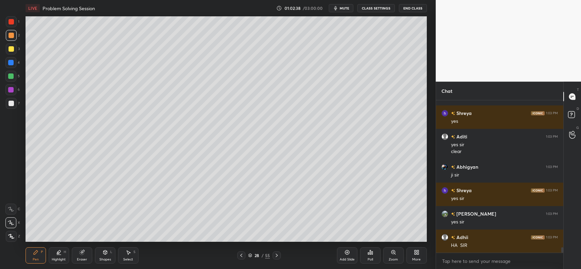
click at [348, 253] on icon at bounding box center [347, 253] width 2 height 2
click at [103, 252] on icon at bounding box center [105, 253] width 4 height 4
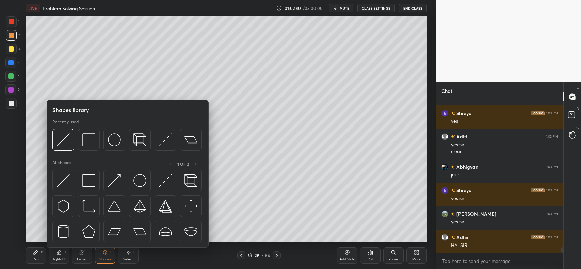
click at [30, 258] on div "Pen P" at bounding box center [36, 256] width 20 height 16
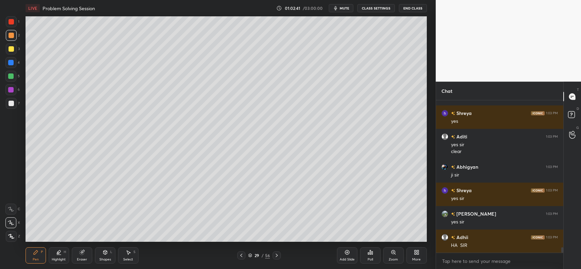
click at [10, 61] on div at bounding box center [10, 62] width 5 height 5
click at [11, 101] on div at bounding box center [11, 103] width 5 height 5
click at [108, 254] on div "Shapes L" at bounding box center [105, 256] width 20 height 16
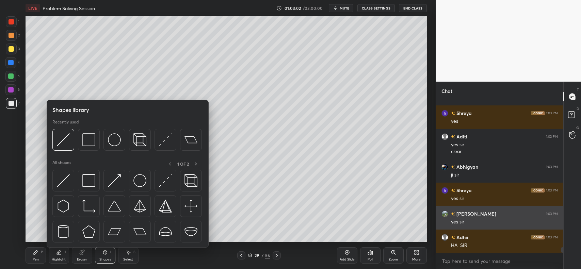
click at [72, 143] on div at bounding box center [63, 140] width 22 height 22
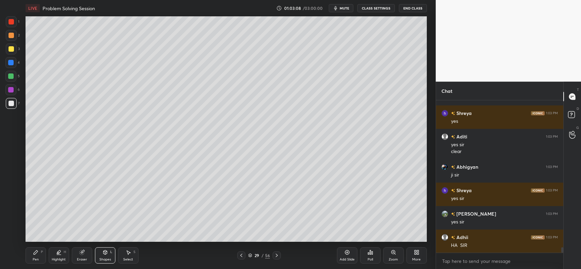
click at [82, 253] on icon at bounding box center [81, 253] width 4 height 4
click at [10, 219] on div at bounding box center [10, 223] width 11 height 11
click at [11, 207] on icon at bounding box center [10, 209] width 5 height 5
click at [9, 208] on icon at bounding box center [10, 209] width 5 height 5
click at [11, 188] on icon at bounding box center [11, 187] width 6 height 6
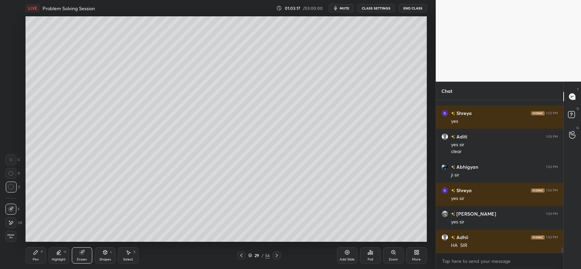
click at [106, 260] on div "Shapes" at bounding box center [105, 259] width 12 height 3
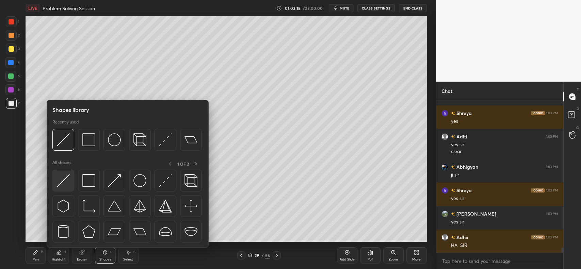
click at [68, 176] on img at bounding box center [63, 180] width 13 height 13
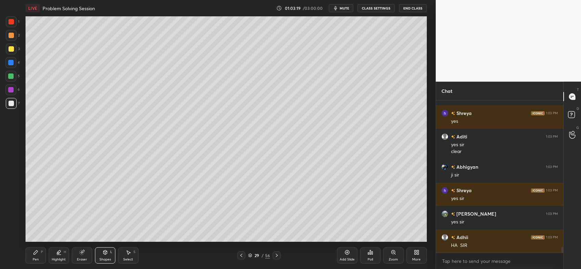
click at [33, 255] on icon at bounding box center [35, 252] width 5 height 5
click at [102, 256] on div "Shapes L" at bounding box center [105, 256] width 20 height 16
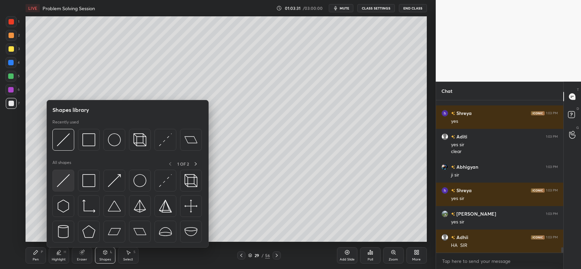
click at [66, 179] on img at bounding box center [63, 180] width 13 height 13
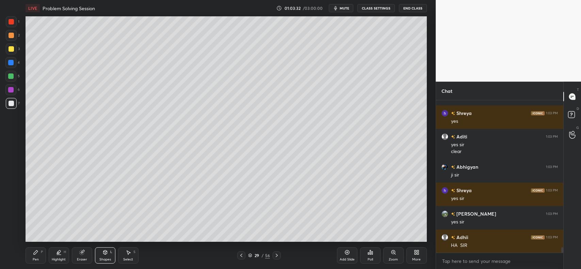
click at [13, 21] on div at bounding box center [11, 21] width 5 height 5
click at [13, 61] on div at bounding box center [10, 62] width 5 height 5
click at [36, 256] on div "Pen P" at bounding box center [36, 256] width 20 height 16
click at [10, 35] on div at bounding box center [11, 35] width 5 height 5
click at [11, 48] on div at bounding box center [11, 48] width 5 height 5
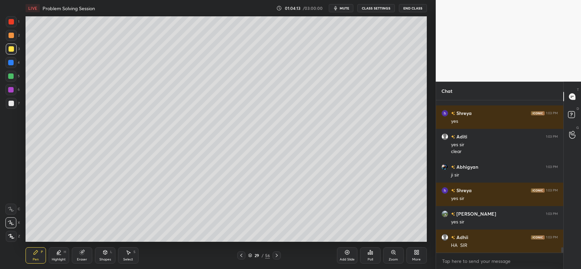
click at [10, 35] on div at bounding box center [11, 35] width 5 height 5
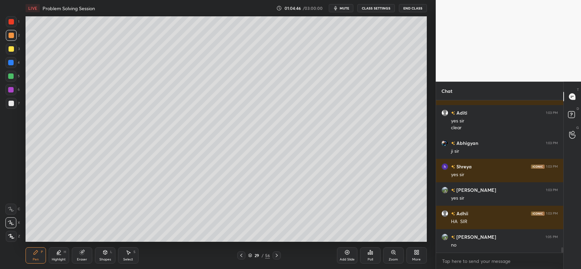
scroll to position [4120, 0]
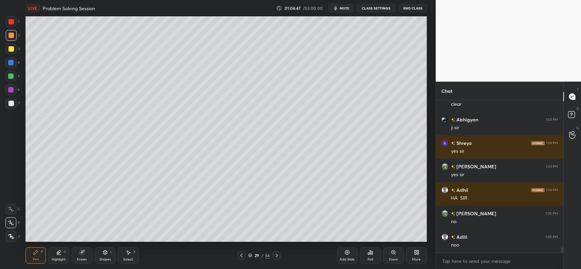
click at [347, 255] on icon at bounding box center [347, 253] width 4 height 4
click at [9, 48] on div at bounding box center [11, 48] width 5 height 5
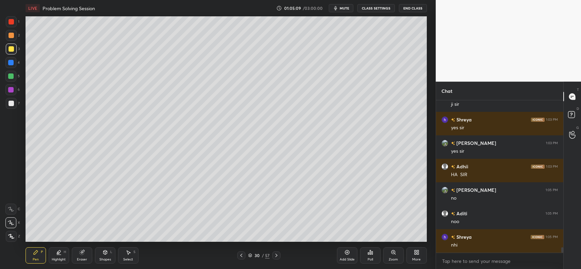
click at [100, 259] on div "Shapes" at bounding box center [105, 259] width 12 height 3
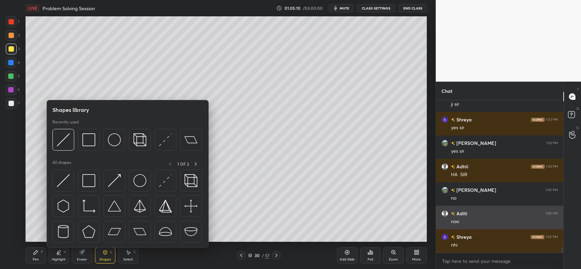
click at [57, 183] on img at bounding box center [63, 180] width 13 height 13
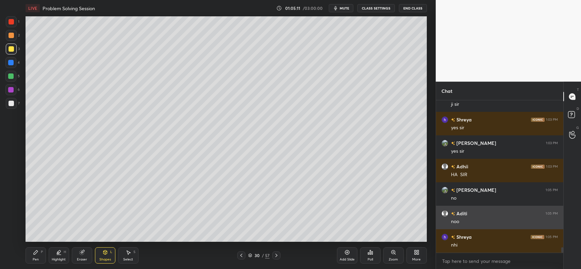
click at [32, 254] on div "Pen P" at bounding box center [36, 256] width 20 height 16
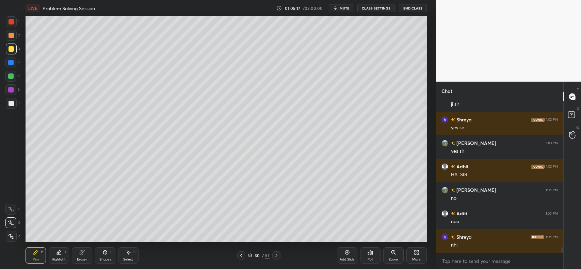
click at [58, 258] on div "Highlight" at bounding box center [59, 259] width 14 height 3
click at [11, 235] on icon at bounding box center [10, 236] width 3 height 3
click at [104, 254] on icon at bounding box center [105, 252] width 5 height 5
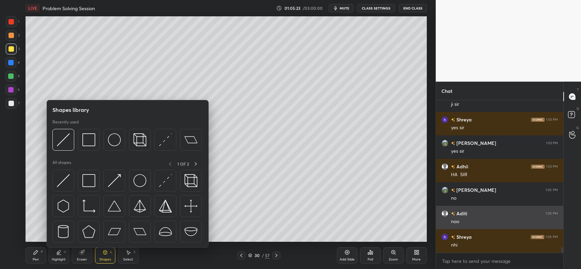
click at [65, 179] on img at bounding box center [63, 180] width 13 height 13
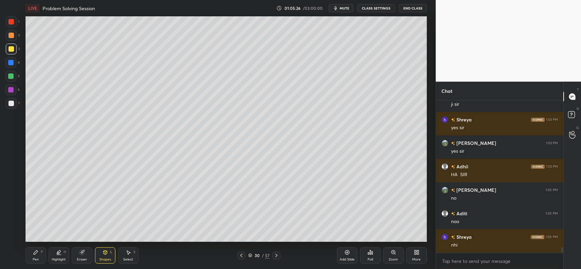
click at [11, 60] on div at bounding box center [10, 62] width 5 height 5
click at [7, 102] on div at bounding box center [11, 103] width 11 height 11
click at [14, 103] on div at bounding box center [11, 103] width 11 height 11
click at [38, 253] on icon at bounding box center [35, 252] width 5 height 5
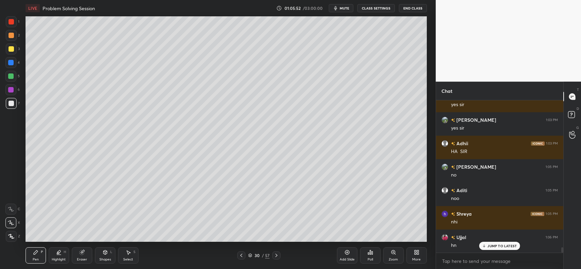
click at [77, 258] on div "Eraser" at bounding box center [82, 259] width 10 height 3
click at [37, 254] on icon at bounding box center [35, 252] width 5 height 5
click at [55, 255] on div "Highlight H" at bounding box center [59, 256] width 20 height 16
click at [13, 22] on div at bounding box center [11, 21] width 5 height 5
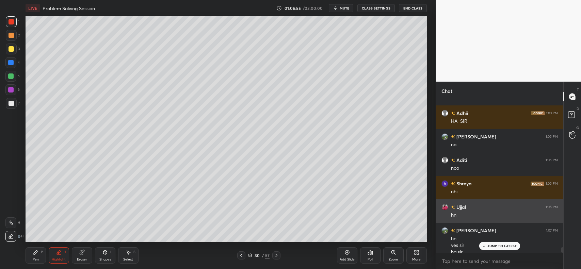
scroll to position [4204, 0]
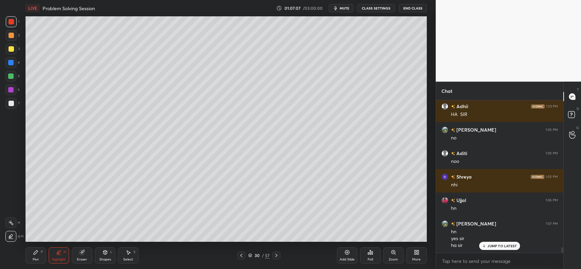
click at [346, 254] on icon at bounding box center [347, 253] width 4 height 4
click at [13, 52] on div at bounding box center [11, 49] width 11 height 11
click at [11, 223] on icon at bounding box center [10, 222] width 5 height 5
click at [34, 257] on div "Pen P" at bounding box center [36, 256] width 20 height 16
click at [79, 251] on icon at bounding box center [81, 252] width 5 height 5
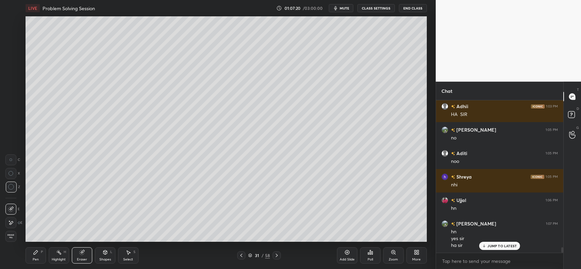
click at [34, 255] on icon at bounding box center [35, 252] width 5 height 5
click at [36, 249] on div "Pen P" at bounding box center [36, 256] width 20 height 16
click at [100, 251] on div "Shapes L" at bounding box center [105, 256] width 20 height 16
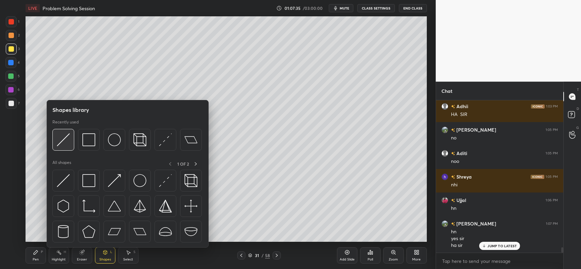
click at [64, 134] on img at bounding box center [63, 140] width 13 height 13
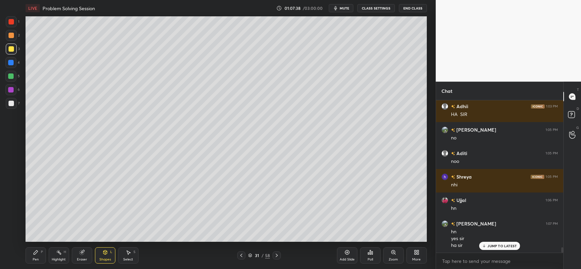
click at [103, 255] on icon at bounding box center [105, 252] width 5 height 5
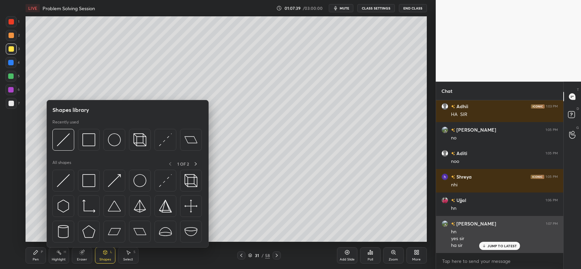
click at [67, 141] on img at bounding box center [63, 140] width 13 height 13
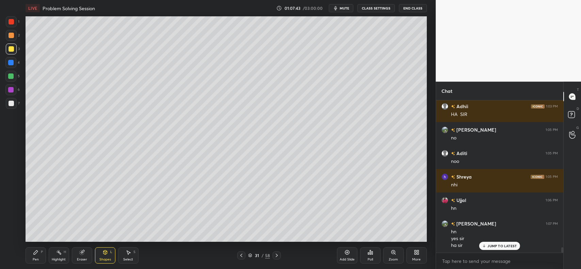
click at [32, 253] on div "Pen P" at bounding box center [36, 256] width 20 height 16
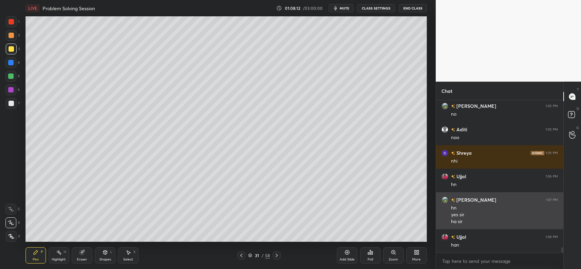
scroll to position [4252, 0]
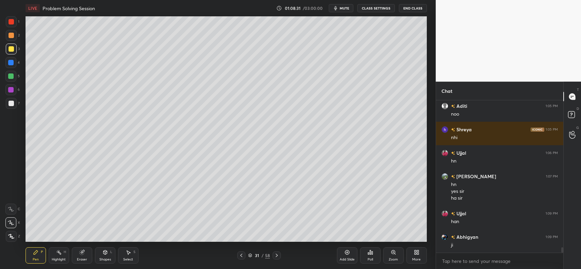
click at [104, 256] on div "Shapes L" at bounding box center [105, 256] width 20 height 16
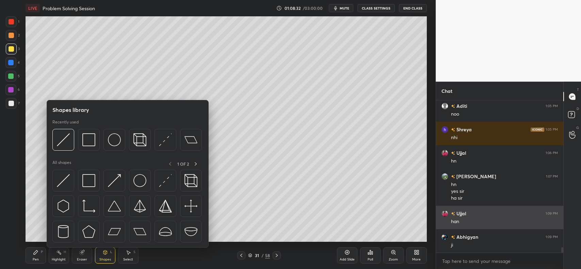
click at [64, 143] on img at bounding box center [63, 140] width 13 height 13
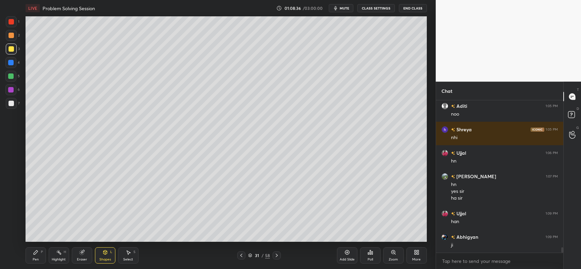
click at [31, 254] on div "Pen P" at bounding box center [36, 256] width 20 height 16
click at [9, 35] on div at bounding box center [11, 35] width 5 height 5
click at [89, 254] on div "Eraser" at bounding box center [82, 256] width 20 height 16
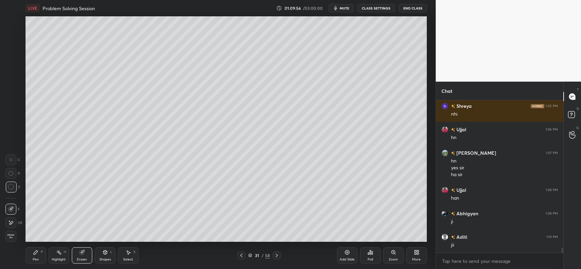
click at [36, 254] on icon at bounding box center [35, 252] width 5 height 5
click at [108, 256] on div "Shapes L" at bounding box center [105, 256] width 20 height 16
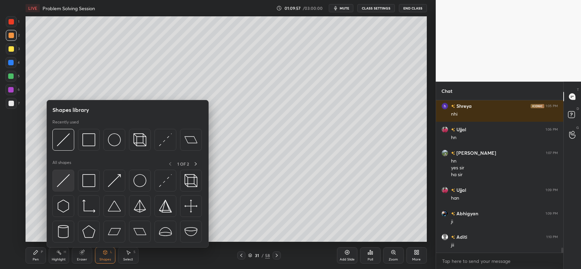
click at [66, 180] on img at bounding box center [63, 180] width 13 height 13
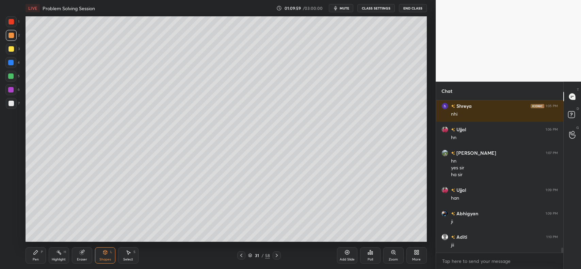
click at [38, 257] on div "Pen P" at bounding box center [36, 256] width 20 height 16
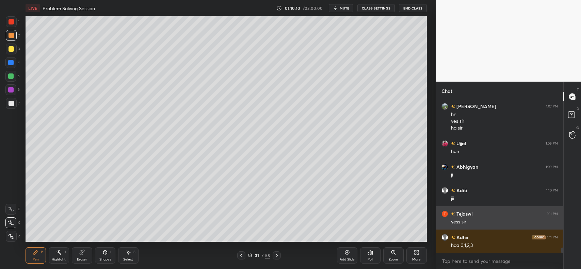
scroll to position [4346, 0]
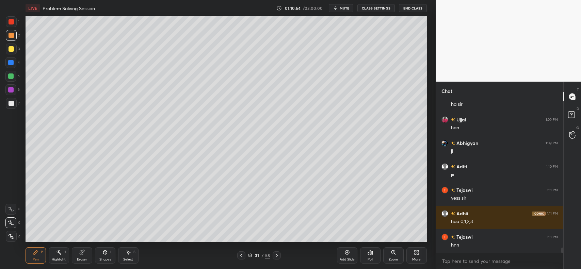
click at [341, 258] on div "Add Slide" at bounding box center [347, 259] width 15 height 3
click at [102, 256] on div "Shapes L" at bounding box center [105, 256] width 20 height 16
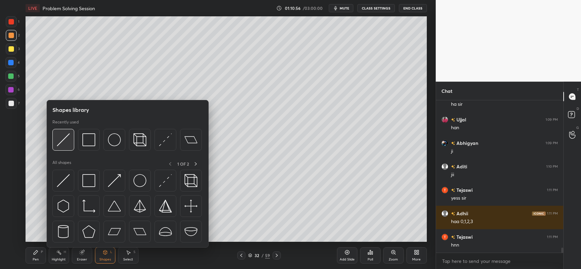
click at [66, 141] on img at bounding box center [63, 140] width 13 height 13
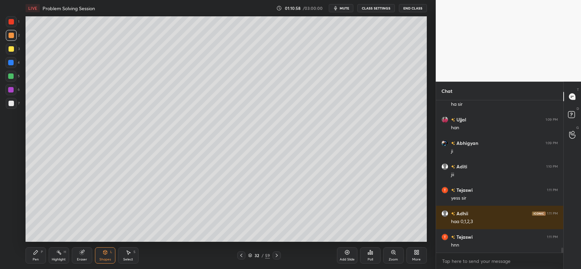
click at [31, 254] on div "Pen P" at bounding box center [36, 256] width 20 height 16
click at [9, 103] on div at bounding box center [11, 103] width 5 height 5
click at [9, 52] on div at bounding box center [11, 49] width 11 height 11
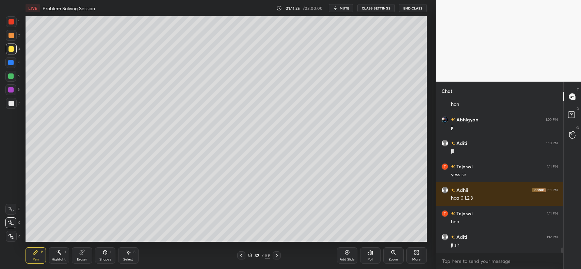
click at [82, 251] on icon at bounding box center [81, 253] width 4 height 4
click at [34, 257] on div "Pen P" at bounding box center [36, 256] width 20 height 16
click at [82, 252] on icon at bounding box center [81, 253] width 4 height 4
click at [38, 256] on div "Pen P" at bounding box center [36, 256] width 20 height 16
click at [12, 62] on div at bounding box center [10, 62] width 5 height 5
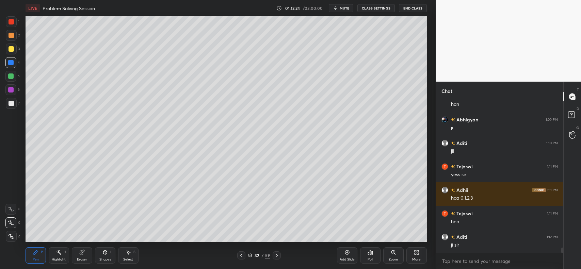
click at [11, 106] on div at bounding box center [11, 103] width 5 height 5
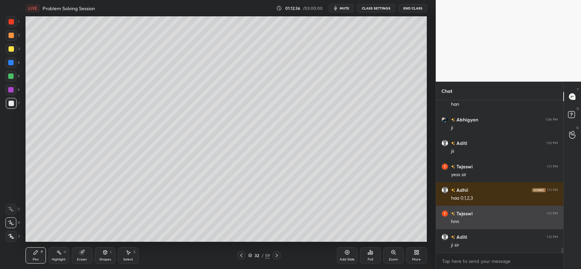
scroll to position [4393, 0]
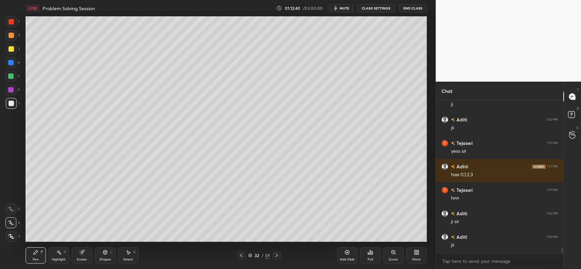
click at [347, 254] on icon at bounding box center [347, 253] width 4 height 4
click at [10, 34] on div at bounding box center [11, 35] width 5 height 5
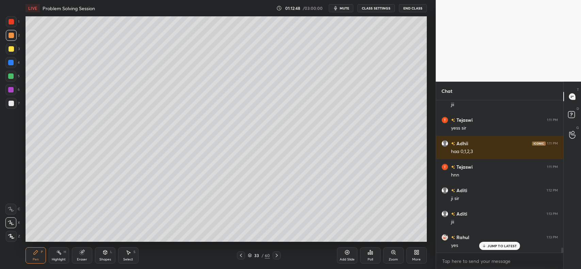
click at [103, 255] on icon at bounding box center [105, 252] width 5 height 5
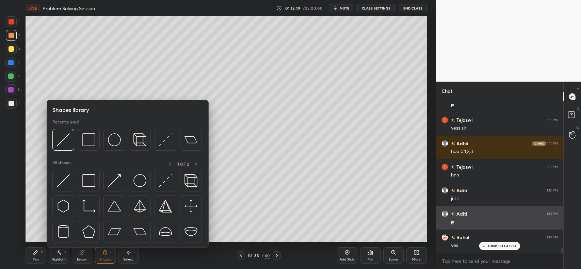
click at [63, 138] on img at bounding box center [63, 140] width 13 height 13
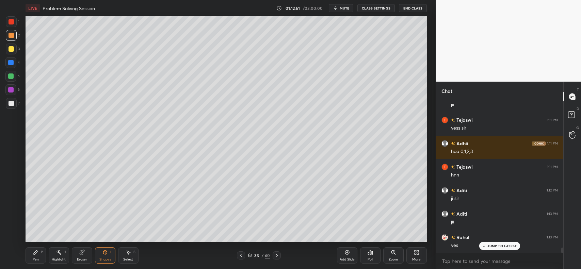
click at [35, 253] on icon at bounding box center [36, 253] width 4 height 4
click at [128, 259] on div "Select" at bounding box center [128, 259] width 10 height 3
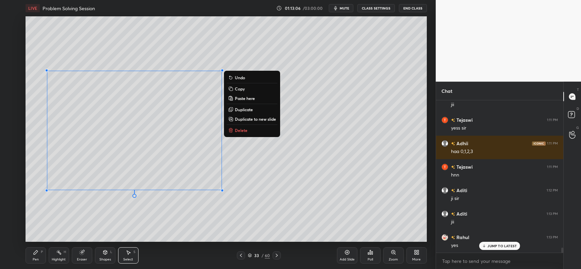
click at [236, 87] on p "Copy" at bounding box center [240, 88] width 10 height 5
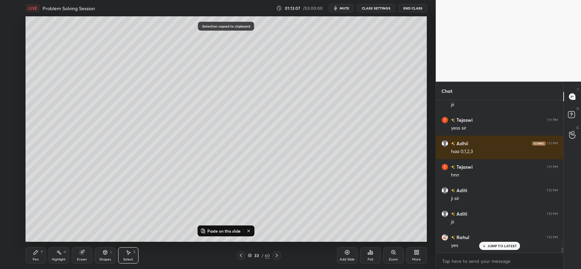
click at [343, 251] on div "Add Slide" at bounding box center [347, 256] width 20 height 16
click at [213, 230] on p "Paste on this slide" at bounding box center [223, 231] width 33 height 5
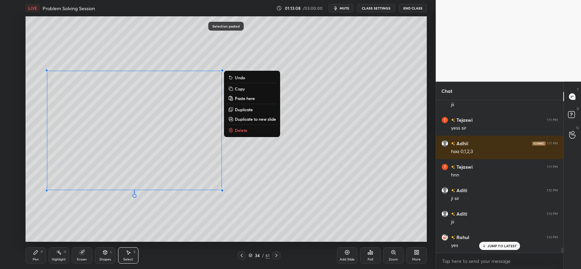
click at [246, 86] on button "Copy" at bounding box center [252, 89] width 51 height 8
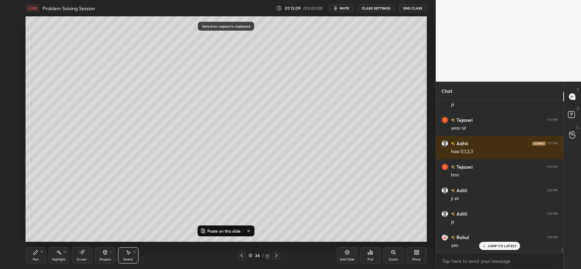
click at [348, 251] on icon at bounding box center [347, 252] width 5 height 5
click at [230, 229] on p "Paste on this slide" at bounding box center [223, 231] width 33 height 5
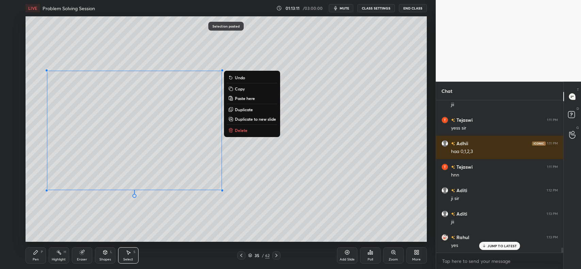
click at [249, 85] on button "Copy" at bounding box center [252, 89] width 51 height 8
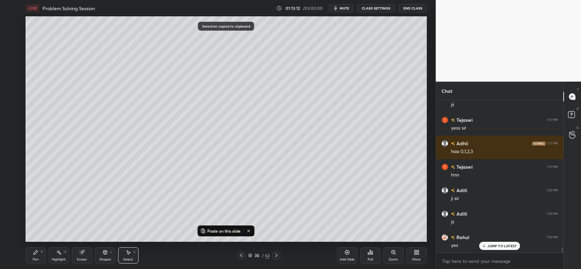
click at [239, 255] on icon at bounding box center [241, 255] width 5 height 5
click at [241, 255] on icon at bounding box center [241, 255] width 5 height 5
click at [249, 231] on icon at bounding box center [248, 231] width 5 height 5
click at [37, 255] on icon at bounding box center [35, 252] width 5 height 5
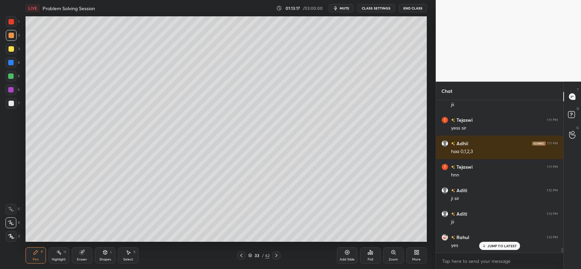
click at [11, 50] on div at bounding box center [11, 48] width 5 height 5
click at [11, 30] on div at bounding box center [11, 35] width 11 height 11
click at [12, 21] on div at bounding box center [11, 21] width 5 height 5
click at [11, 50] on div at bounding box center [11, 48] width 5 height 5
click at [36, 249] on div "Pen P" at bounding box center [36, 256] width 20 height 16
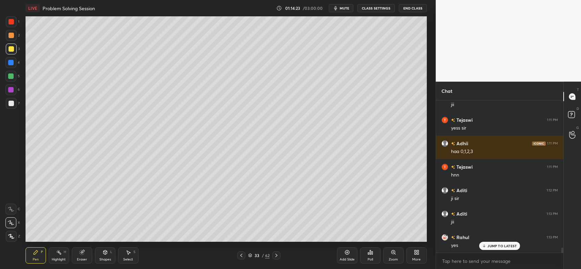
click at [99, 254] on div "Shapes L" at bounding box center [105, 256] width 20 height 16
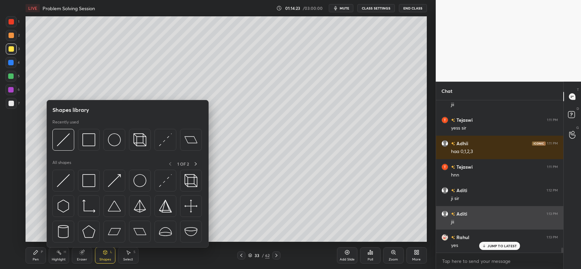
click at [87, 142] on img at bounding box center [88, 140] width 13 height 13
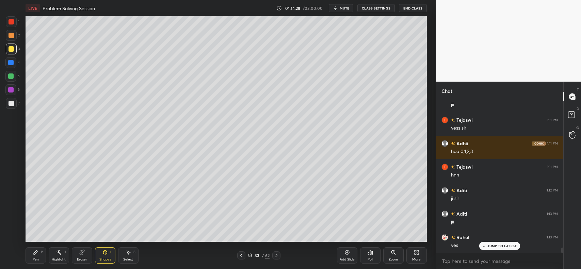
click at [35, 251] on icon at bounding box center [35, 252] width 5 height 5
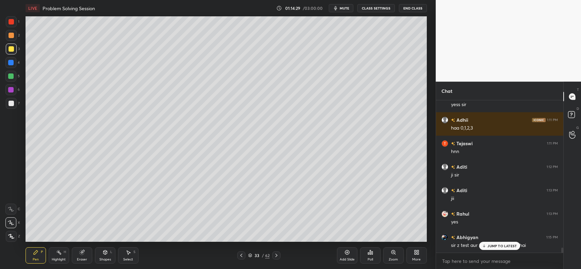
click at [499, 247] on p "JUMP TO LATEST" at bounding box center [502, 246] width 29 height 4
click at [11, 61] on div at bounding box center [10, 62] width 5 height 5
click at [37, 254] on icon at bounding box center [35, 252] width 5 height 5
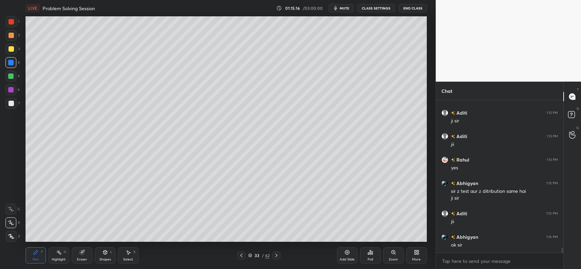
scroll to position [4517, 0]
click at [14, 103] on div at bounding box center [11, 103] width 11 height 11
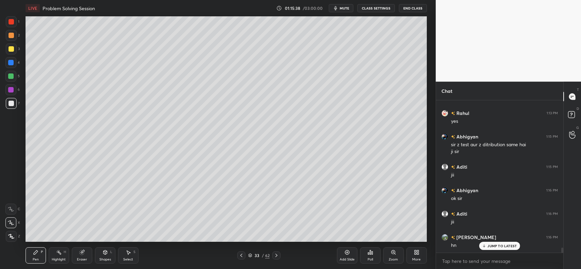
scroll to position [4564, 0]
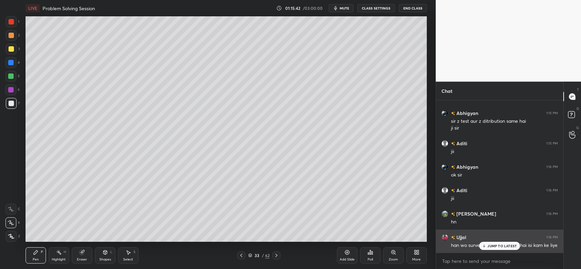
click at [486, 246] on icon at bounding box center [484, 246] width 4 height 4
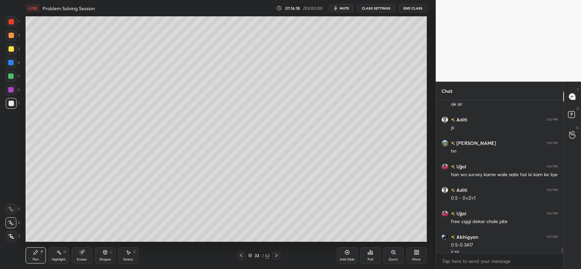
scroll to position [4641, 0]
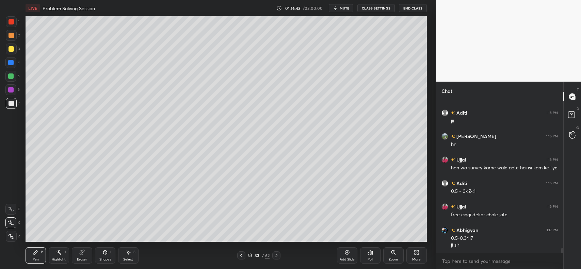
click at [346, 256] on div "Add Slide" at bounding box center [347, 256] width 20 height 16
click at [241, 255] on icon at bounding box center [241, 255] width 5 height 5
click at [276, 255] on icon at bounding box center [276, 255] width 5 height 5
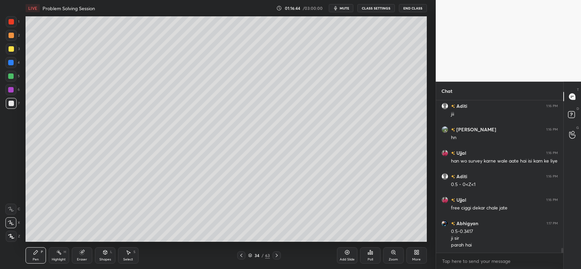
click at [275, 256] on icon at bounding box center [276, 255] width 5 height 5
click at [11, 34] on div at bounding box center [11, 35] width 5 height 5
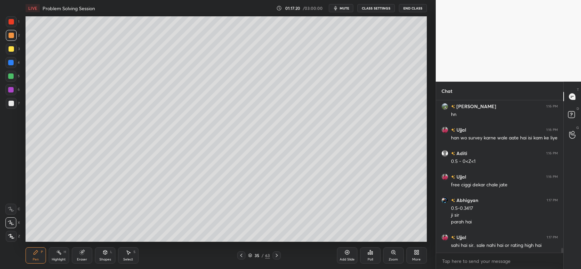
scroll to position [4695, 0]
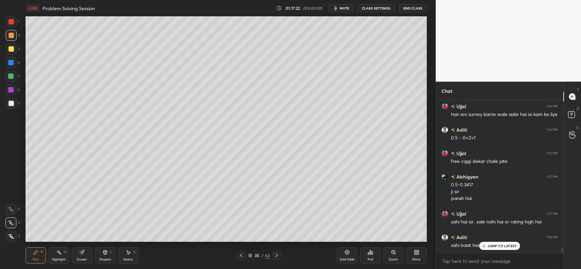
click at [486, 249] on div "JUMP TO LATEST" at bounding box center [500, 246] width 41 height 8
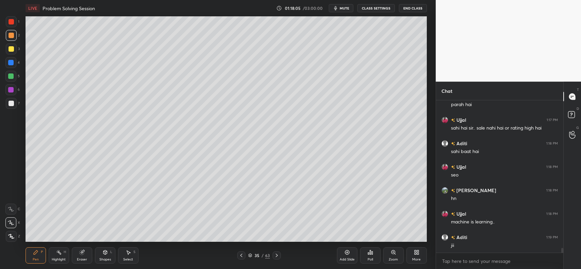
scroll to position [4812, 0]
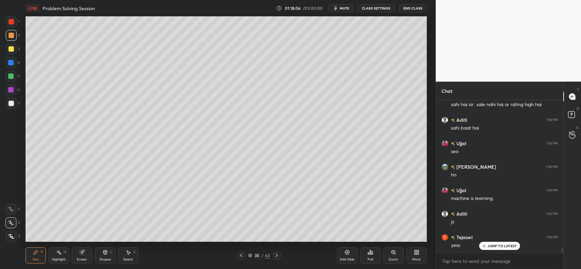
click at [497, 247] on p "JUMP TO LATEST" at bounding box center [502, 246] width 29 height 4
click at [10, 48] on div at bounding box center [11, 48] width 5 height 5
click at [278, 254] on icon at bounding box center [276, 255] width 5 height 5
click at [11, 64] on div at bounding box center [10, 62] width 5 height 5
click at [11, 62] on div at bounding box center [10, 62] width 5 height 5
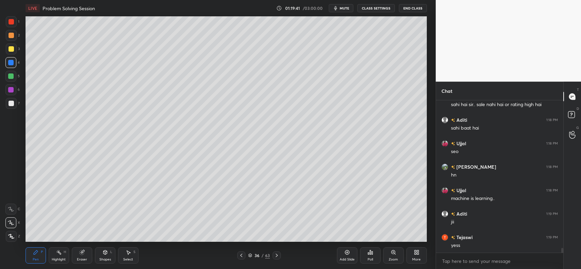
click at [84, 251] on icon at bounding box center [83, 251] width 4 height 3
click at [83, 252] on icon at bounding box center [81, 253] width 4 height 4
click at [35, 252] on icon at bounding box center [35, 252] width 5 height 5
click at [86, 254] on div "Eraser" at bounding box center [82, 256] width 20 height 16
click at [36, 254] on icon at bounding box center [35, 252] width 5 height 5
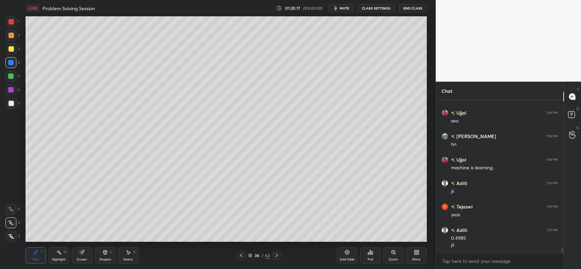
scroll to position [4867, 0]
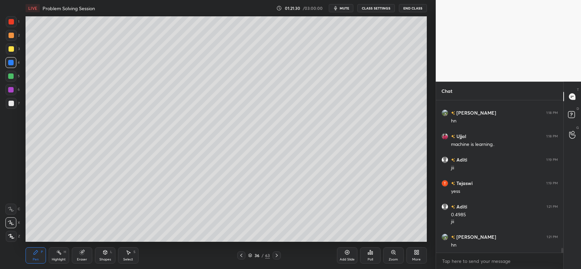
click at [346, 258] on div "Add Slide" at bounding box center [347, 259] width 15 height 3
click at [10, 46] on div at bounding box center [11, 48] width 5 height 5
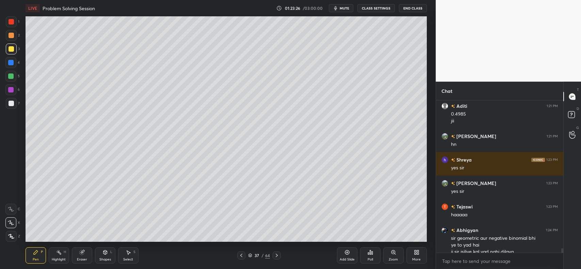
scroll to position [4974, 0]
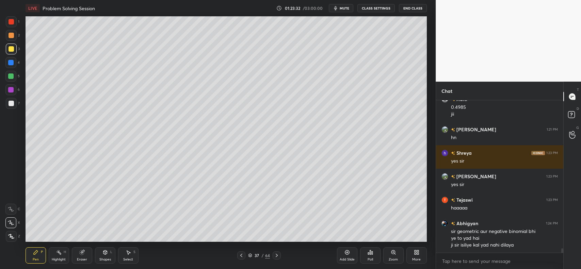
click at [15, 36] on div at bounding box center [11, 35] width 11 height 11
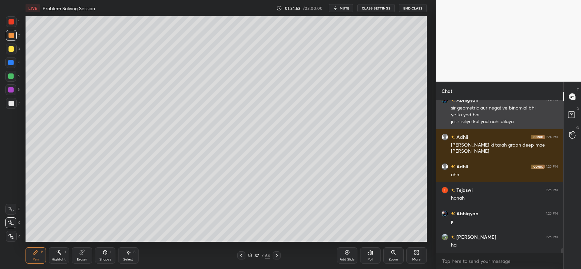
scroll to position [5121, 0]
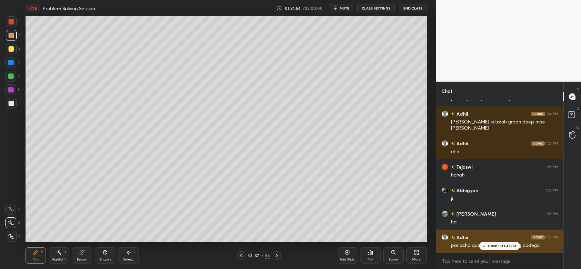
click at [506, 244] on p "JUMP TO LATEST" at bounding box center [502, 246] width 29 height 4
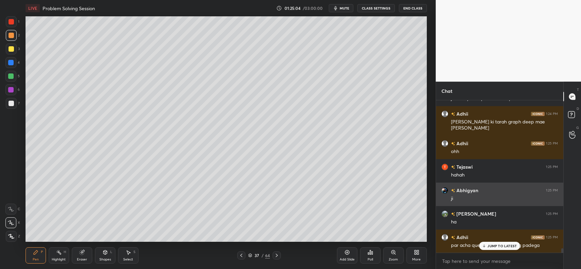
scroll to position [5144, 0]
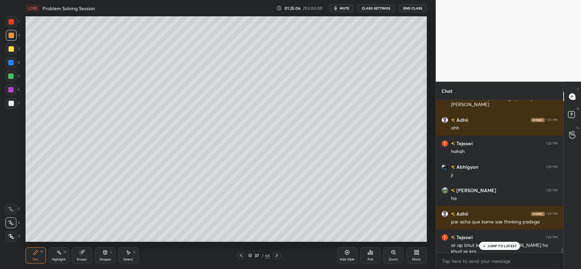
click at [486, 249] on div "JUMP TO LATEST" at bounding box center [500, 246] width 41 height 8
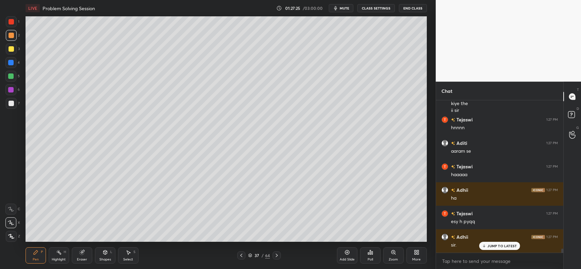
scroll to position [5366, 0]
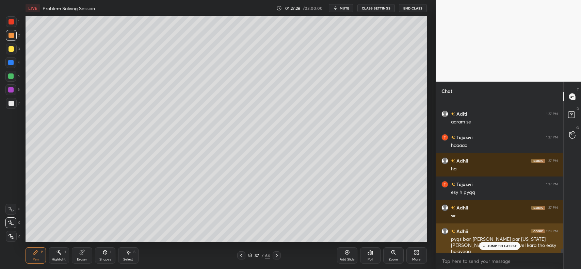
click at [489, 246] on p "JUMP TO LATEST" at bounding box center [502, 246] width 29 height 4
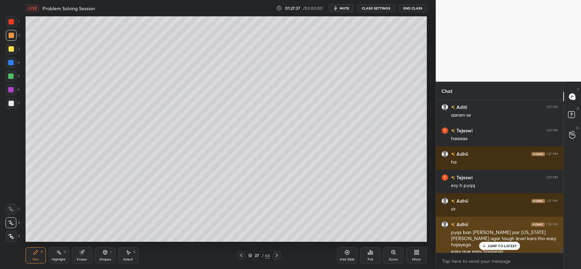
click at [497, 247] on p "JUMP TO LATEST" at bounding box center [502, 246] width 29 height 4
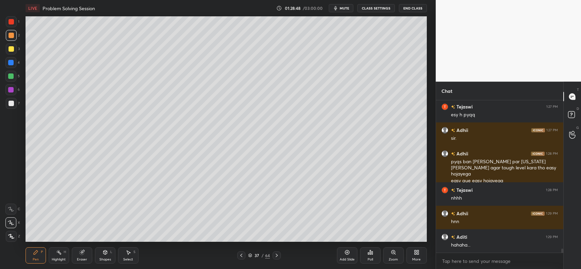
scroll to position [5467, 0]
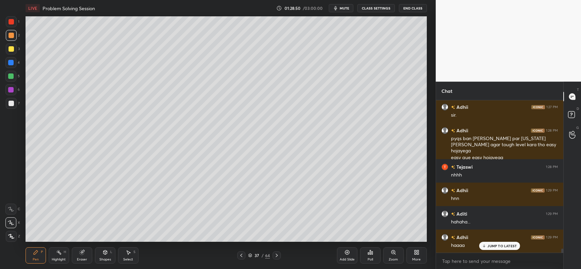
click at [11, 50] on div at bounding box center [11, 48] width 5 height 5
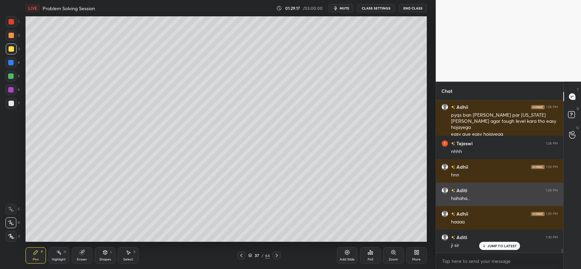
scroll to position [5514, 0]
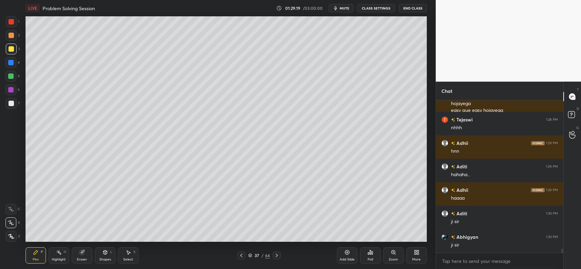
click at [239, 254] on icon at bounding box center [241, 255] width 5 height 5
click at [278, 256] on icon at bounding box center [276, 255] width 5 height 5
click at [278, 256] on icon at bounding box center [277, 255] width 2 height 3
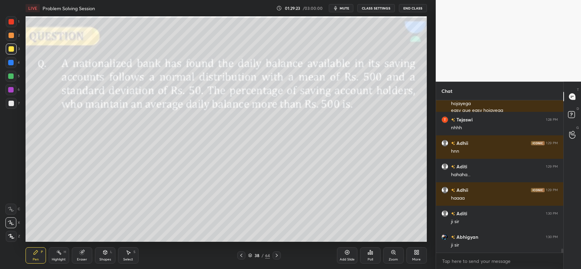
click at [278, 256] on icon at bounding box center [276, 255] width 5 height 5
click at [277, 255] on icon at bounding box center [277, 255] width 2 height 3
click at [277, 254] on icon at bounding box center [276, 255] width 5 height 5
click at [276, 255] on icon at bounding box center [276, 255] width 5 height 5
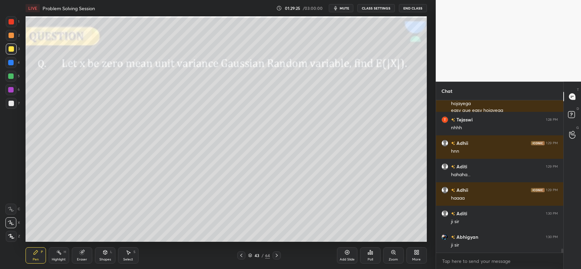
click at [275, 256] on icon at bounding box center [276, 255] width 5 height 5
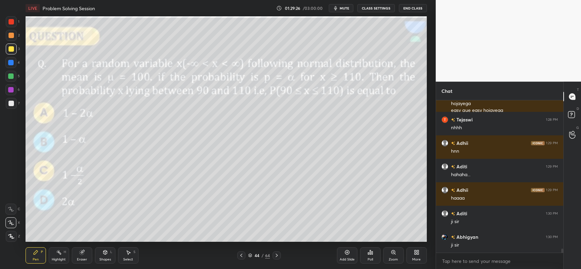
click at [277, 255] on icon at bounding box center [277, 255] width 2 height 3
click at [276, 256] on icon at bounding box center [276, 255] width 5 height 5
click at [276, 255] on icon at bounding box center [276, 255] width 5 height 5
click at [278, 253] on icon at bounding box center [276, 255] width 5 height 5
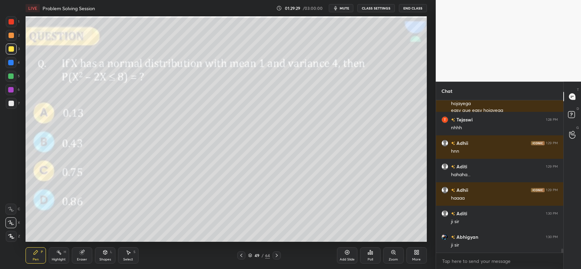
click at [278, 254] on icon at bounding box center [276, 255] width 5 height 5
click at [279, 252] on div at bounding box center [277, 256] width 8 height 8
click at [10, 35] on div at bounding box center [11, 35] width 5 height 5
click at [33, 252] on icon at bounding box center [35, 252] width 5 height 5
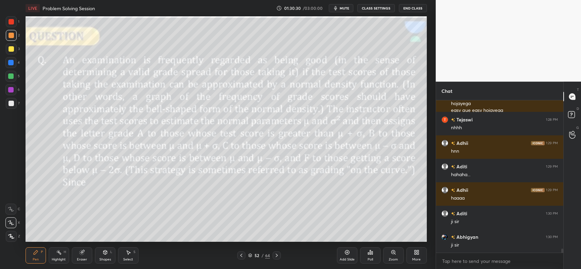
click at [77, 251] on div "Eraser" at bounding box center [82, 256] width 20 height 16
click at [11, 234] on span "Erase all" at bounding box center [11, 236] width 10 height 5
click at [9, 237] on icon at bounding box center [11, 236] width 6 height 5
click at [58, 254] on icon at bounding box center [58, 252] width 5 height 5
click at [13, 22] on div at bounding box center [11, 21] width 5 height 5
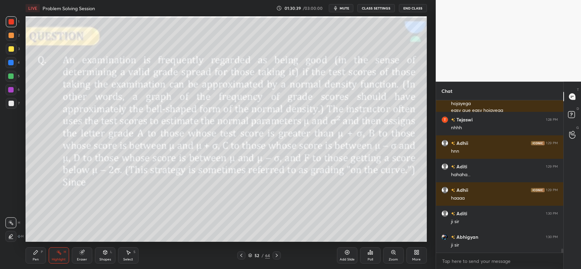
click at [9, 103] on div at bounding box center [11, 103] width 5 height 5
click at [13, 50] on div at bounding box center [11, 48] width 5 height 5
click at [12, 234] on icon at bounding box center [10, 236] width 5 height 5
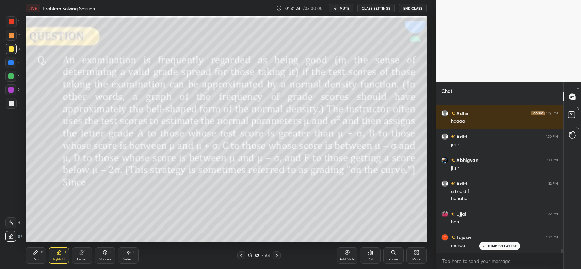
scroll to position [5615, 0]
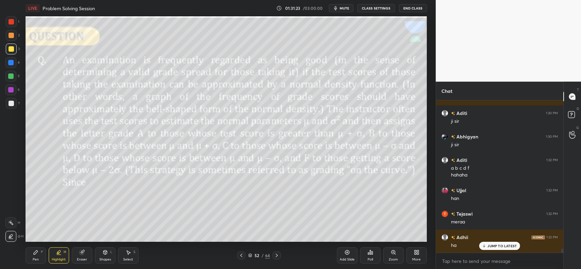
click at [35, 254] on icon at bounding box center [35, 252] width 5 height 5
click at [13, 208] on icon at bounding box center [11, 209] width 6 height 5
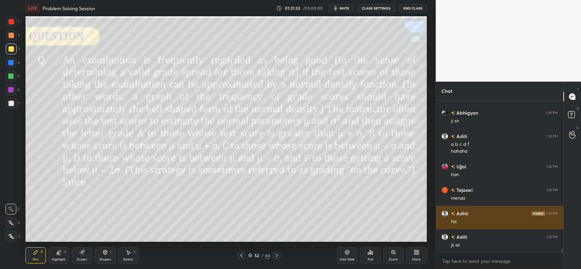
scroll to position [5662, 0]
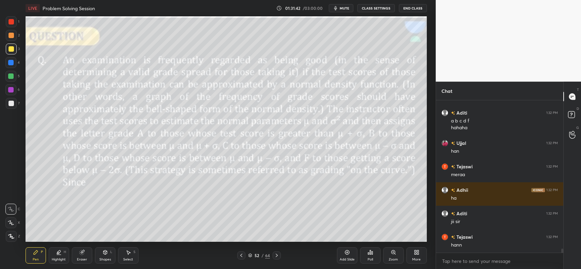
click at [106, 256] on div "Shapes L" at bounding box center [105, 256] width 20 height 16
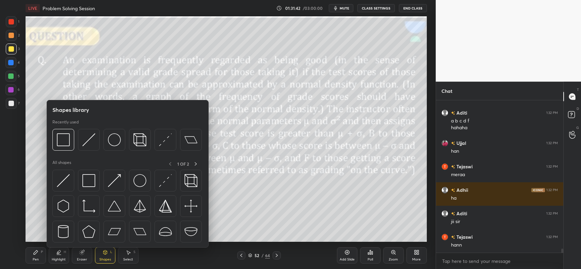
click at [126, 254] on icon at bounding box center [128, 252] width 5 height 5
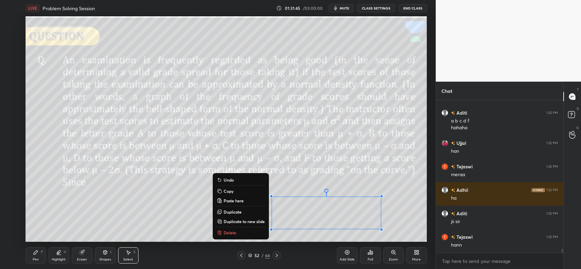
click at [229, 232] on p "Delete" at bounding box center [230, 232] width 13 height 5
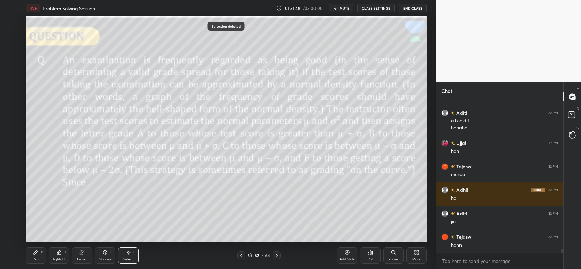
click at [30, 258] on div "Pen P" at bounding box center [36, 256] width 20 height 16
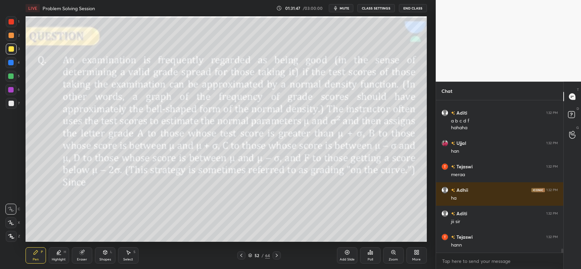
click at [9, 47] on div at bounding box center [11, 48] width 5 height 5
click at [346, 253] on icon at bounding box center [347, 252] width 5 height 5
click at [10, 221] on icon at bounding box center [10, 223] width 5 height 4
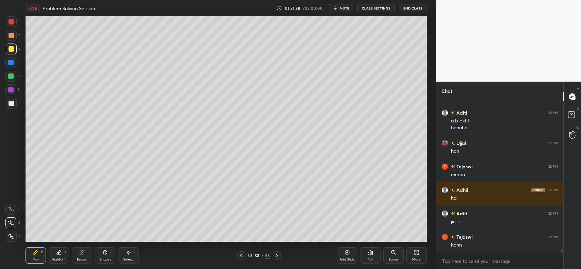
scroll to position [5685, 0]
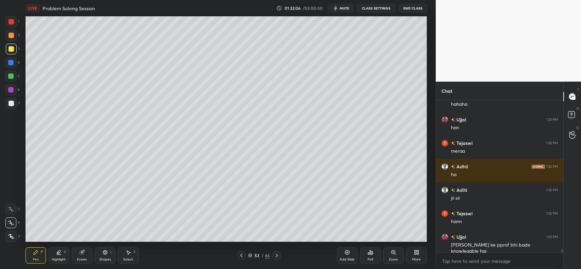
click at [240, 256] on icon at bounding box center [241, 255] width 5 height 5
click at [278, 254] on icon at bounding box center [276, 255] width 5 height 5
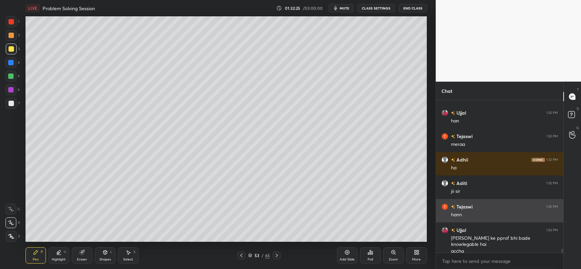
scroll to position [5699, 0]
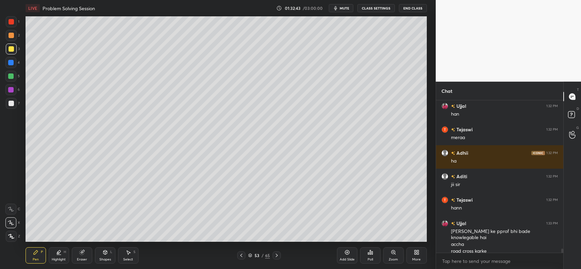
click at [242, 255] on icon at bounding box center [241, 255] width 2 height 3
click at [277, 258] on icon at bounding box center [276, 255] width 5 height 5
click at [345, 252] on icon at bounding box center [347, 253] width 4 height 4
click at [242, 256] on icon at bounding box center [241, 255] width 5 height 5
click at [241, 256] on icon at bounding box center [241, 255] width 5 height 5
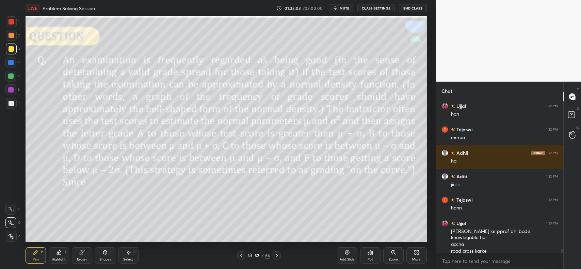
click at [277, 257] on icon at bounding box center [277, 255] width 2 height 3
click at [276, 254] on icon at bounding box center [276, 255] width 5 height 5
click at [241, 254] on icon at bounding box center [241, 255] width 5 height 5
click at [241, 255] on icon at bounding box center [241, 255] width 5 height 5
click at [274, 254] on div at bounding box center [277, 256] width 8 height 8
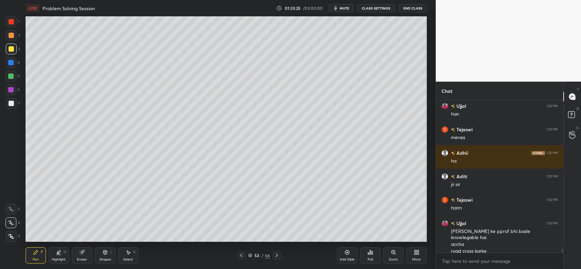
click at [275, 255] on icon at bounding box center [276, 255] width 5 height 5
click at [350, 258] on div "Add Slide" at bounding box center [347, 259] width 15 height 3
click at [242, 253] on div at bounding box center [241, 256] width 8 height 8
click at [241, 254] on icon at bounding box center [241, 255] width 5 height 5
click at [241, 255] on icon at bounding box center [241, 255] width 5 height 5
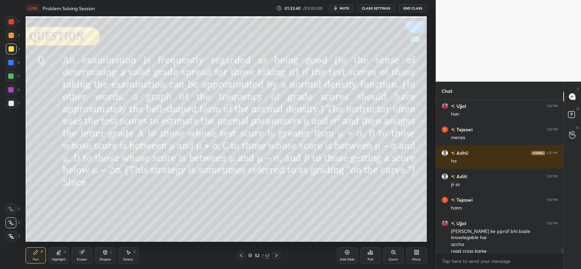
click at [277, 254] on icon at bounding box center [276, 255] width 5 height 5
click at [275, 254] on icon at bounding box center [276, 255] width 5 height 5
click at [277, 255] on icon at bounding box center [277, 255] width 2 height 3
click at [243, 255] on icon at bounding box center [241, 255] width 5 height 5
click at [242, 256] on icon at bounding box center [241, 255] width 5 height 5
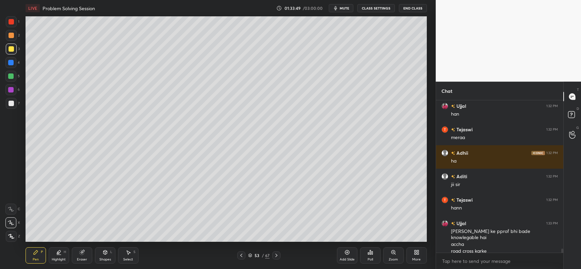
click at [242, 256] on icon at bounding box center [241, 255] width 5 height 5
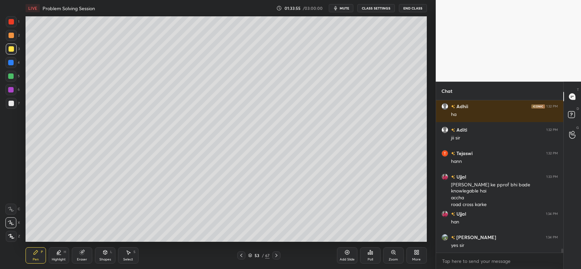
scroll to position [5770, 0]
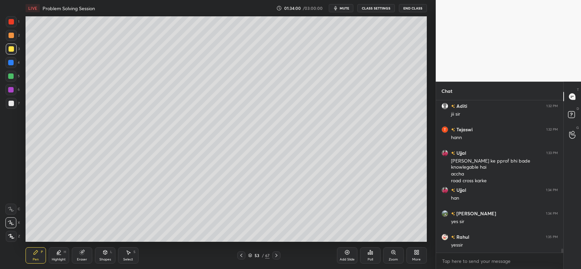
click at [10, 40] on div at bounding box center [11, 35] width 11 height 11
click at [104, 258] on div "Shapes" at bounding box center [105, 259] width 12 height 3
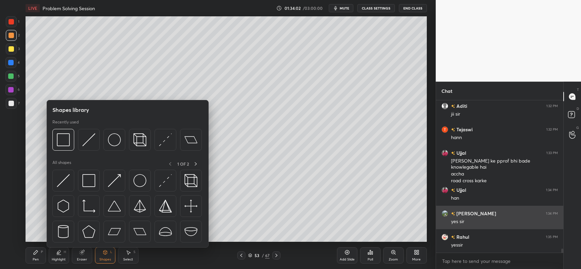
click at [84, 144] on img at bounding box center [88, 140] width 13 height 13
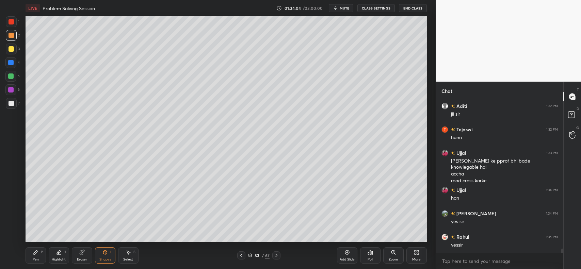
click at [37, 253] on icon at bounding box center [35, 252] width 5 height 5
click at [9, 65] on div at bounding box center [10, 62] width 5 height 5
click at [82, 249] on div "Eraser" at bounding box center [82, 256] width 20 height 16
click at [33, 255] on icon at bounding box center [35, 252] width 5 height 5
click at [13, 36] on div at bounding box center [11, 35] width 5 height 5
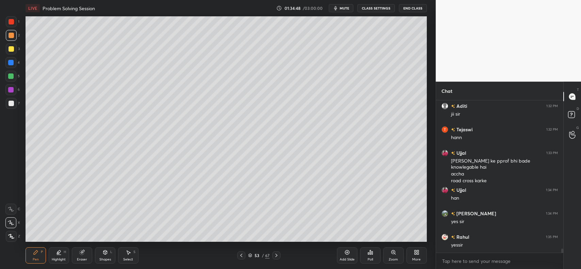
click at [12, 67] on div at bounding box center [10, 62] width 11 height 11
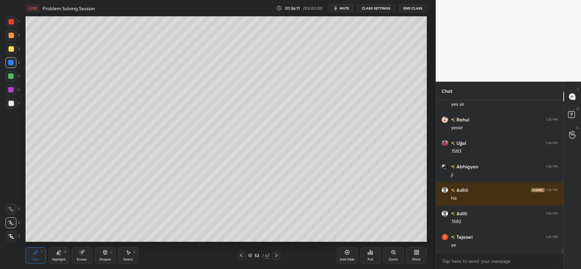
scroll to position [5911, 0]
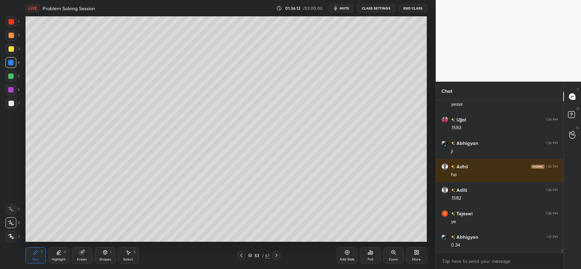
click at [10, 49] on div at bounding box center [11, 48] width 5 height 5
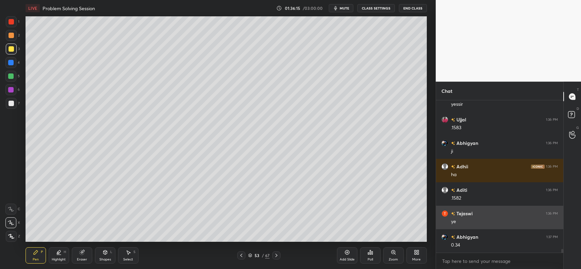
scroll to position [5934, 0]
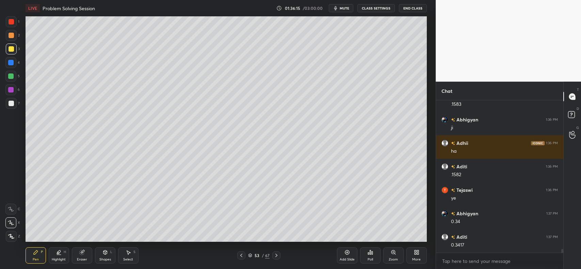
click at [10, 23] on div at bounding box center [11, 21] width 5 height 5
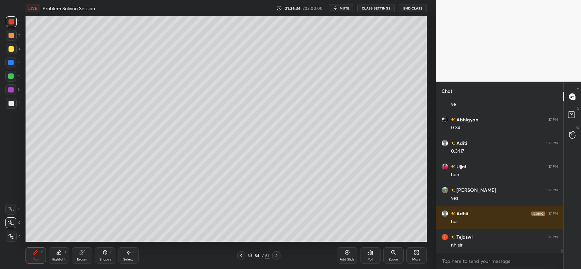
scroll to position [6052, 0]
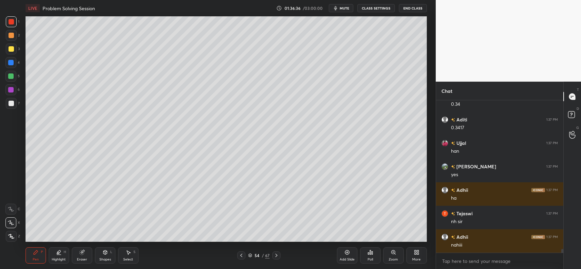
click at [12, 37] on div at bounding box center [11, 35] width 5 height 5
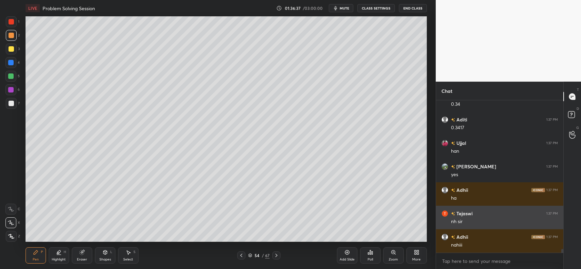
scroll to position [6075, 0]
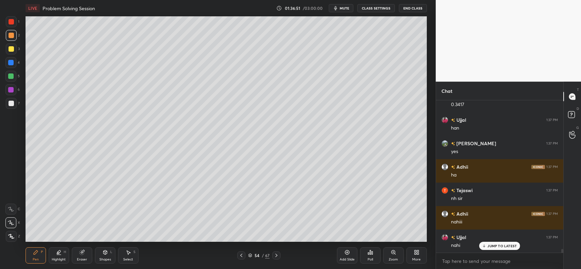
click at [82, 252] on icon at bounding box center [81, 253] width 4 height 4
click at [33, 257] on div "Pen P" at bounding box center [36, 256] width 20 height 16
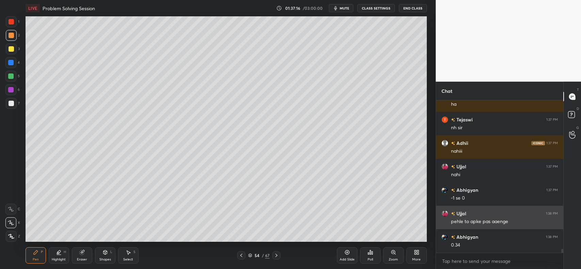
scroll to position [6169, 0]
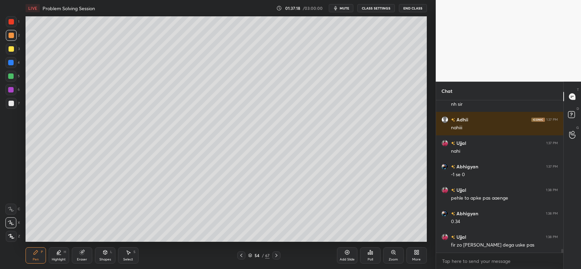
click at [357, 239] on div "Add Slide Poll Zoom More" at bounding box center [382, 256] width 90 height 38
click at [11, 45] on div at bounding box center [11, 49] width 11 height 11
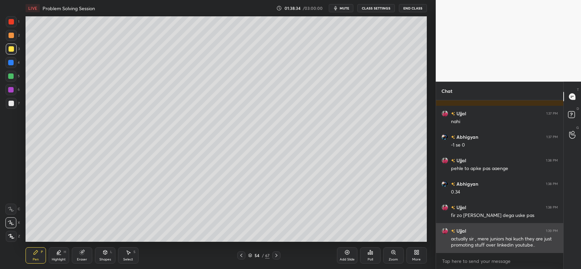
scroll to position [6222, 0]
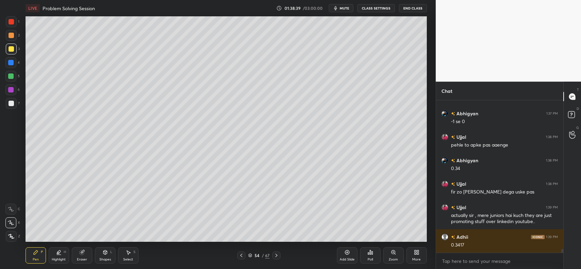
click at [11, 103] on div at bounding box center [11, 103] width 5 height 5
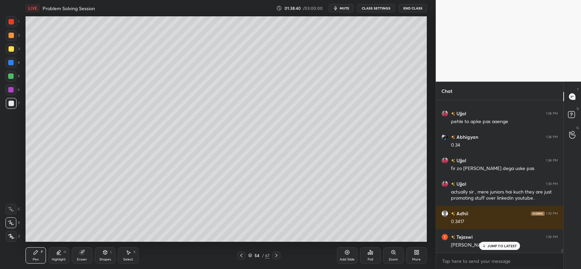
scroll to position [6269, 0]
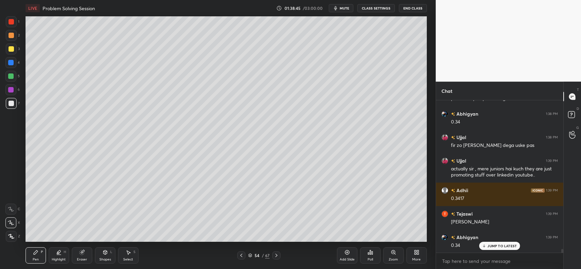
click at [242, 255] on icon at bounding box center [241, 255] width 5 height 5
click at [277, 254] on icon at bounding box center [276, 255] width 5 height 5
click at [278, 254] on icon at bounding box center [276, 255] width 5 height 5
click at [278, 255] on icon at bounding box center [276, 255] width 5 height 5
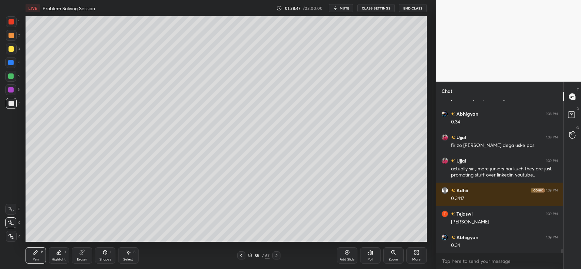
scroll to position [6292, 0]
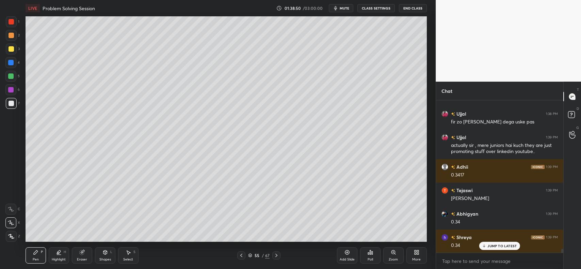
click at [11, 100] on div at bounding box center [11, 103] width 11 height 11
click at [9, 65] on div at bounding box center [10, 62] width 5 height 5
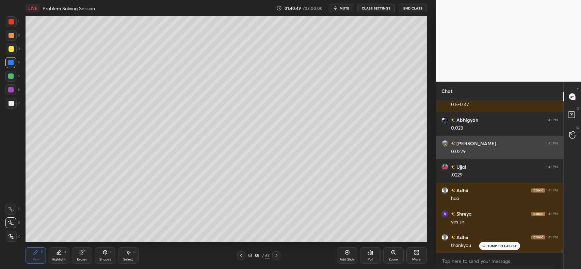
scroll to position [6528, 0]
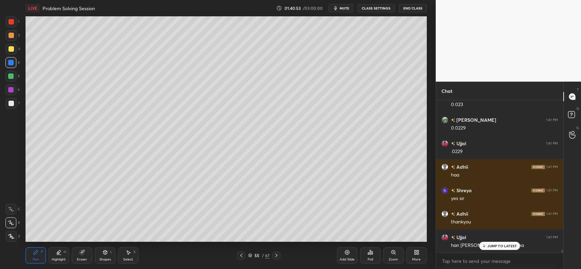
click at [493, 245] on p "JUMP TO LATEST" at bounding box center [502, 246] width 29 height 4
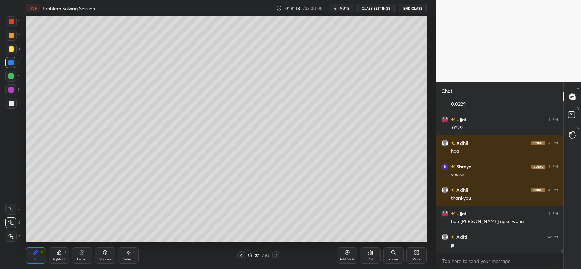
scroll to position [6575, 0]
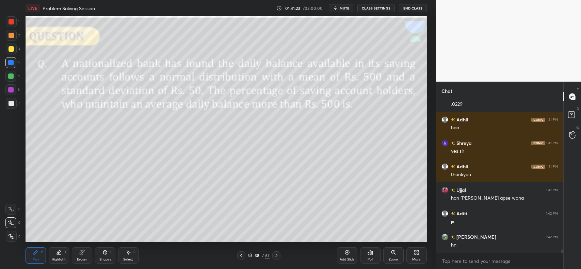
click at [11, 38] on div at bounding box center [11, 35] width 5 height 5
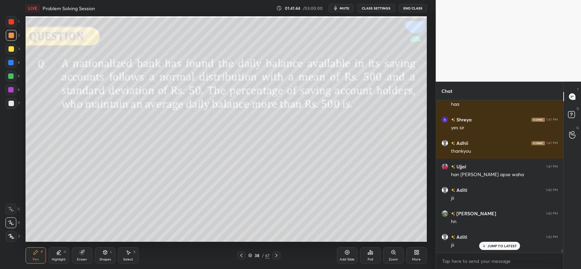
scroll to position [6622, 0]
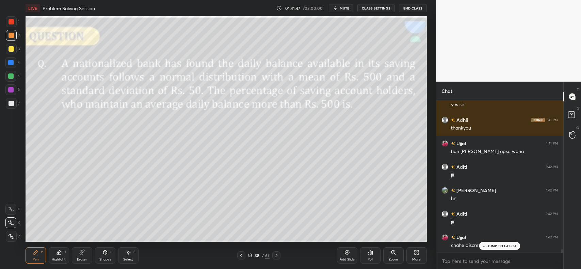
click at [510, 246] on p "JUMP TO LATEST" at bounding box center [502, 246] width 29 height 4
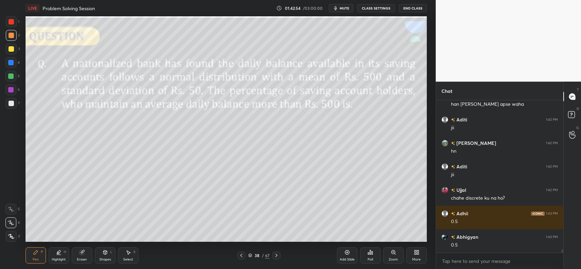
scroll to position [6692, 0]
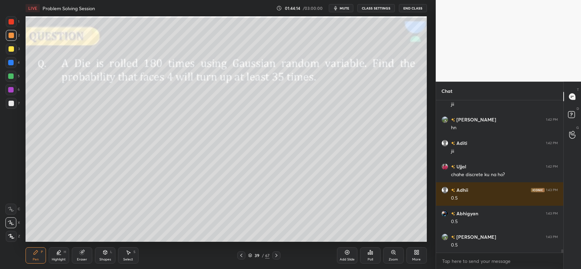
click at [7, 49] on div at bounding box center [11, 49] width 11 height 11
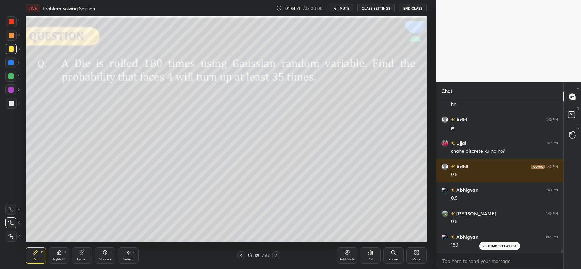
scroll to position [6739, 0]
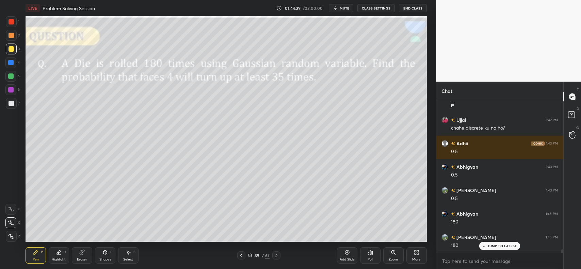
click at [81, 250] on icon at bounding box center [81, 252] width 5 height 5
click at [11, 232] on div "Erase all" at bounding box center [10, 236] width 11 height 11
click at [13, 62] on div at bounding box center [10, 62] width 5 height 5
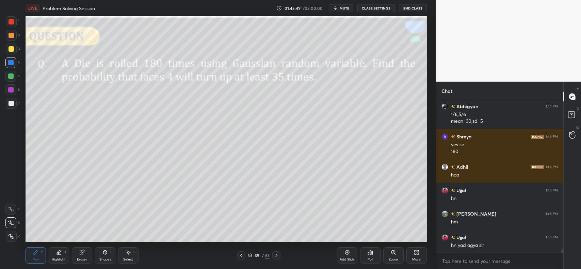
scroll to position [6918, 0]
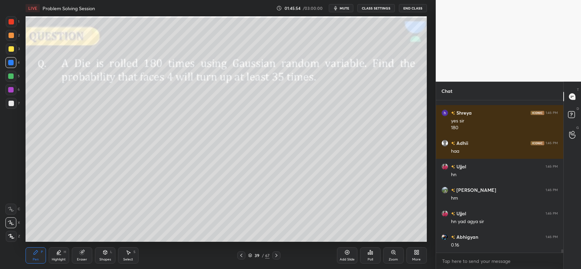
click at [11, 104] on div at bounding box center [11, 103] width 5 height 5
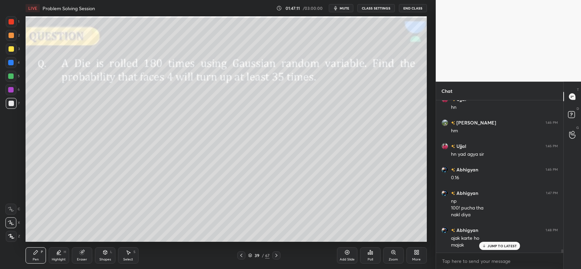
scroll to position [7008, 0]
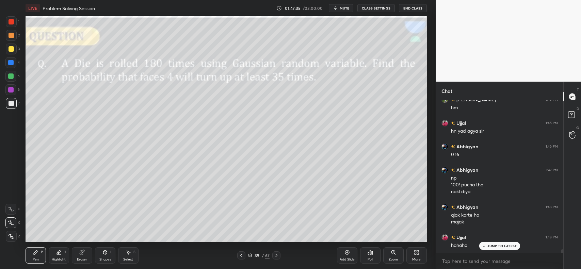
click at [81, 257] on div "Eraser" at bounding box center [82, 256] width 20 height 16
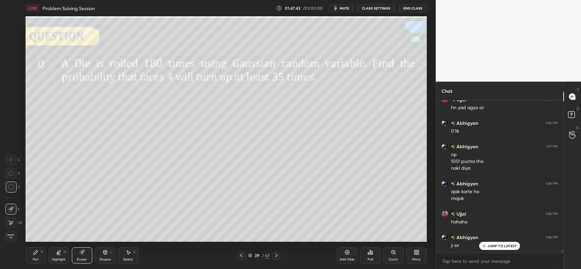
click at [276, 256] on icon at bounding box center [276, 255] width 5 height 5
click at [35, 254] on icon at bounding box center [36, 253] width 4 height 4
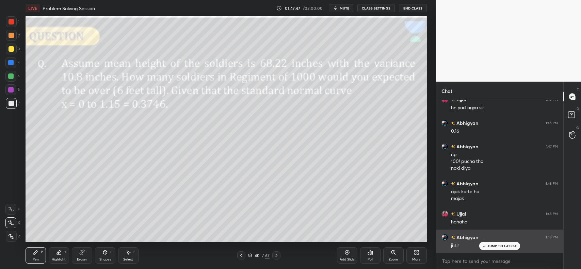
click at [500, 245] on p "JUMP TO LATEST" at bounding box center [502, 246] width 29 height 4
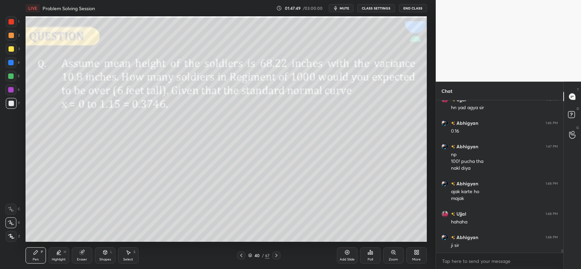
click at [370, 255] on icon at bounding box center [370, 253] width 1 height 4
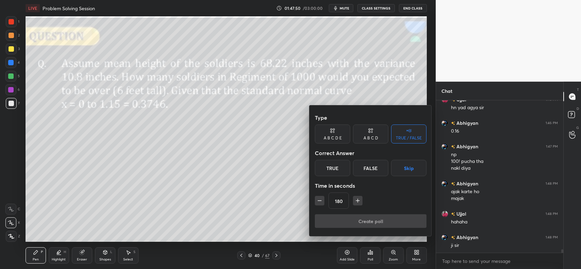
click at [402, 136] on div "TRUE / FALSE" at bounding box center [409, 138] width 26 height 4
click at [338, 166] on div "True" at bounding box center [332, 168] width 35 height 16
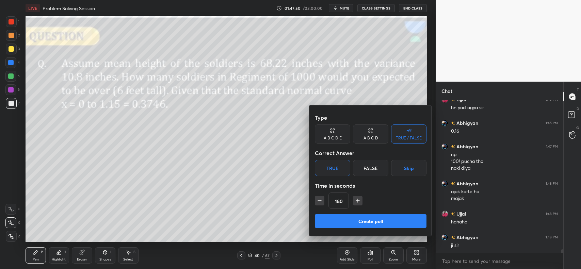
click at [358, 220] on button "Create poll" at bounding box center [371, 222] width 112 height 14
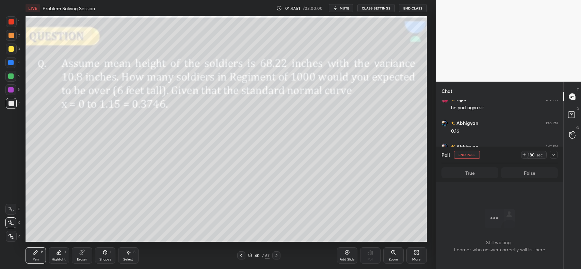
scroll to position [2, 2]
click at [526, 154] on icon at bounding box center [524, 154] width 5 height 5
click at [525, 156] on icon at bounding box center [524, 154] width 5 height 5
click at [525, 155] on icon at bounding box center [525, 155] width 0 height 3
click at [526, 155] on icon at bounding box center [524, 155] width 3 height 0
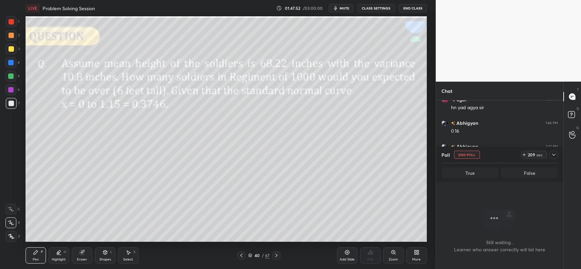
click at [525, 154] on icon at bounding box center [525, 155] width 0 height 3
click at [525, 155] on icon at bounding box center [524, 155] width 3 height 0
click at [346, 9] on span "mute" at bounding box center [345, 8] width 10 height 5
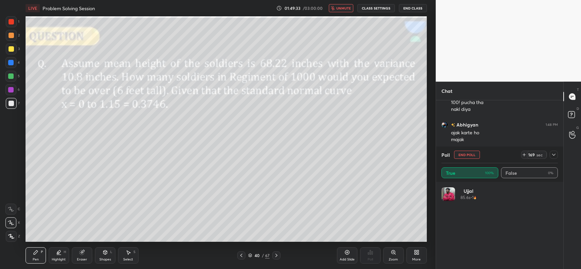
scroll to position [7107, 0]
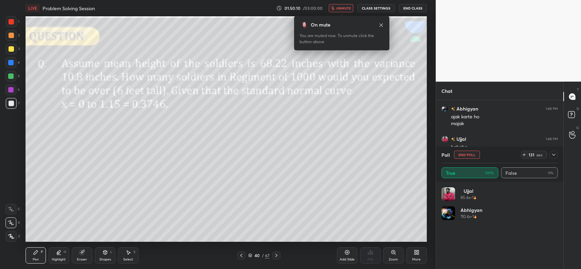
click at [346, 9] on span "unmute" at bounding box center [344, 8] width 15 height 5
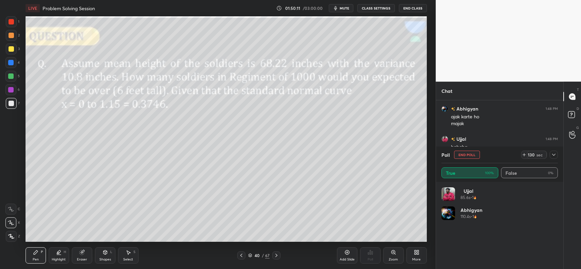
click at [556, 156] on icon at bounding box center [554, 154] width 5 height 5
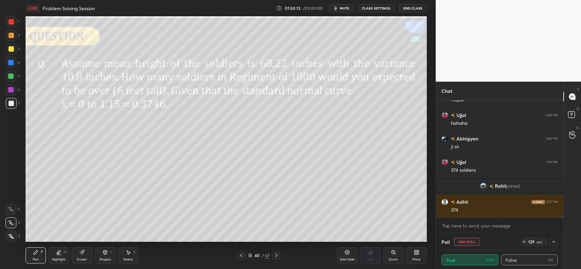
scroll to position [5896, 0]
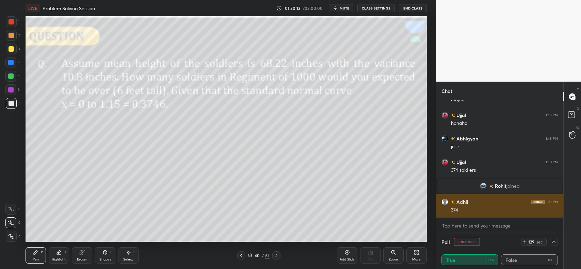
click at [508, 211] on div "374" at bounding box center [504, 210] width 107 height 7
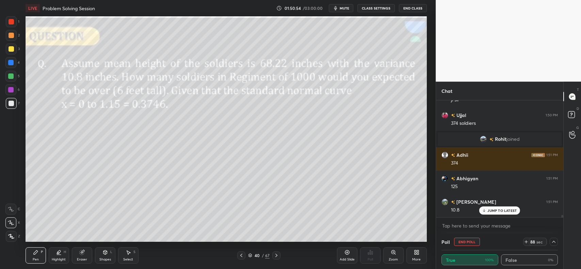
scroll to position [5966, 0]
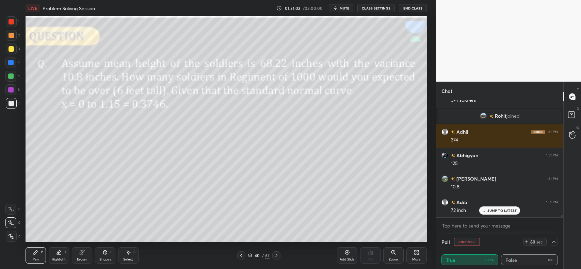
click at [9, 36] on div at bounding box center [11, 35] width 5 height 5
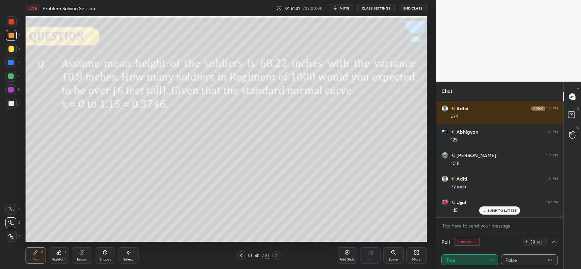
click at [343, 254] on div "Add Slide" at bounding box center [347, 256] width 20 height 16
click at [101, 257] on div "Shapes L" at bounding box center [105, 256] width 20 height 16
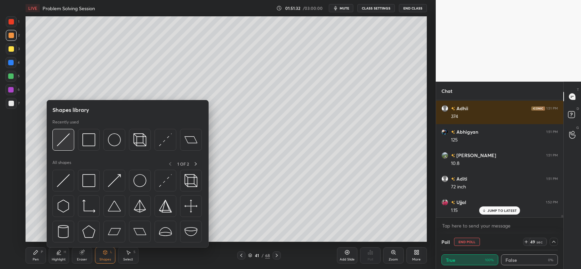
click at [67, 145] on img at bounding box center [63, 140] width 13 height 13
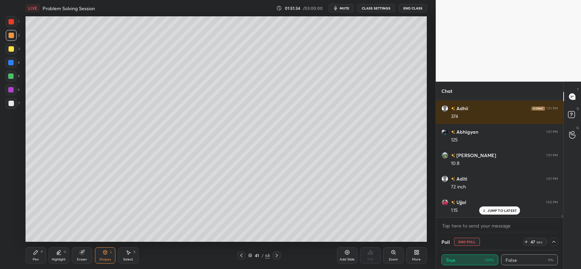
click at [36, 249] on div "Pen P" at bounding box center [36, 256] width 20 height 16
click at [10, 104] on div at bounding box center [11, 103] width 5 height 5
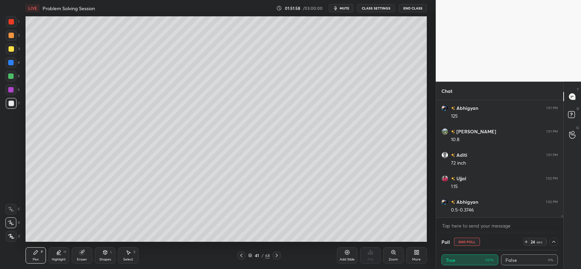
scroll to position [6037, 0]
click at [14, 48] on div at bounding box center [11, 49] width 11 height 11
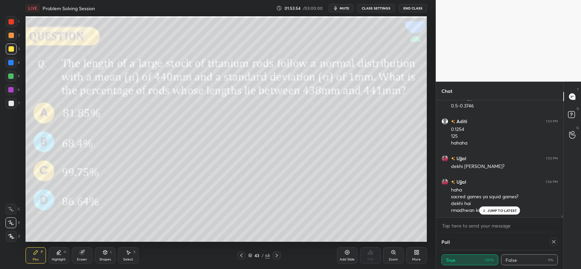
scroll to position [6141, 0]
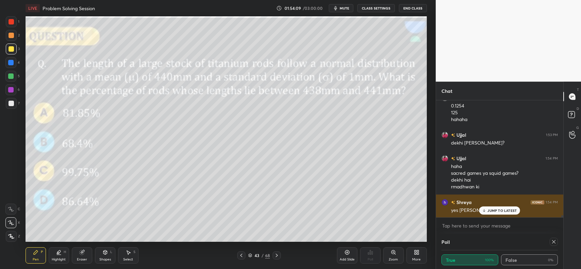
click at [511, 210] on p "JUMP TO LATEST" at bounding box center [502, 211] width 29 height 4
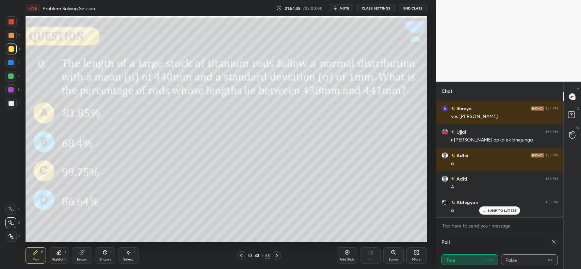
scroll to position [6258, 0]
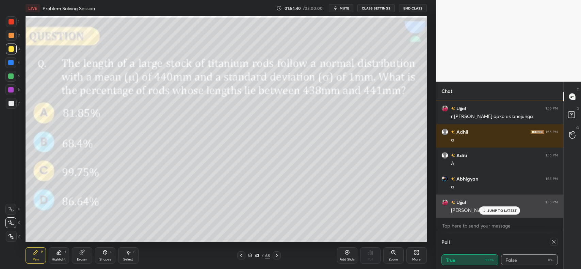
click at [495, 212] on p "JUMP TO LATEST" at bounding box center [502, 211] width 29 height 4
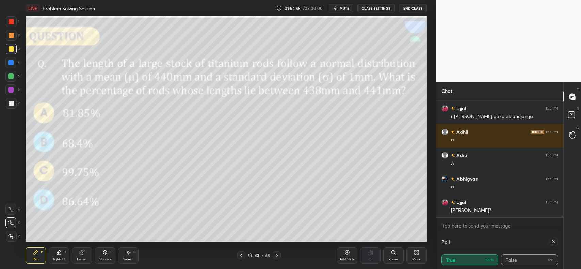
click at [12, 36] on div at bounding box center [11, 35] width 5 height 5
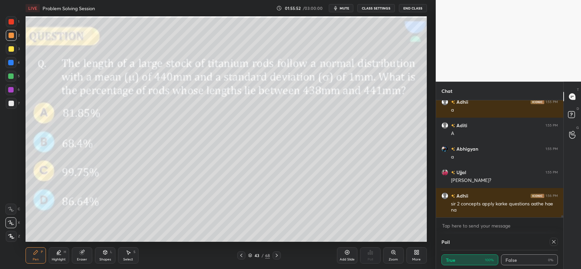
click at [342, 254] on div "Add Slide" at bounding box center [347, 256] width 20 height 16
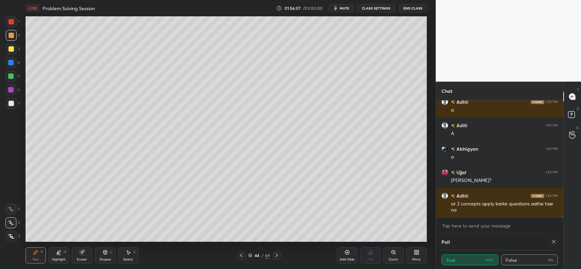
click at [11, 63] on div at bounding box center [10, 62] width 5 height 5
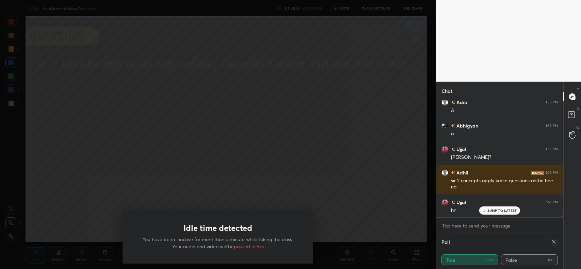
scroll to position [6335, 0]
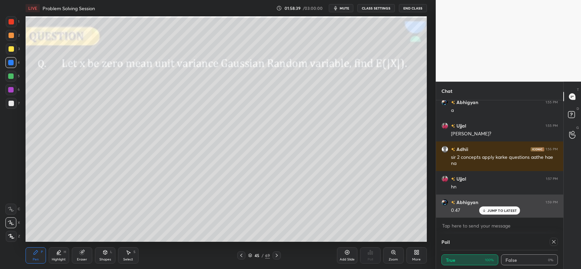
click at [503, 211] on p "JUMP TO LATEST" at bounding box center [502, 211] width 29 height 4
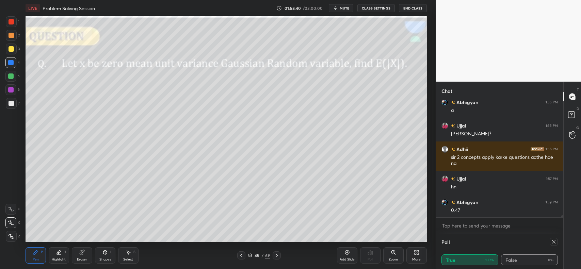
click at [9, 35] on div at bounding box center [11, 35] width 5 height 5
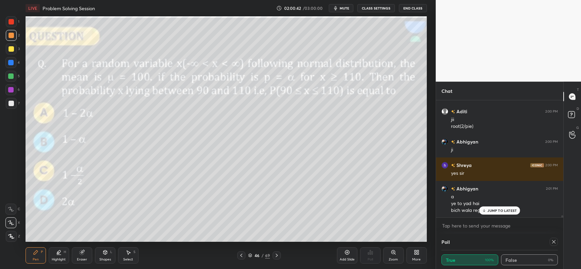
scroll to position [6473, 0]
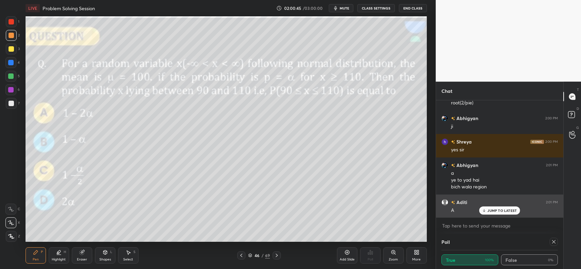
click at [502, 211] on p "JUMP TO LATEST" at bounding box center [502, 211] width 29 height 4
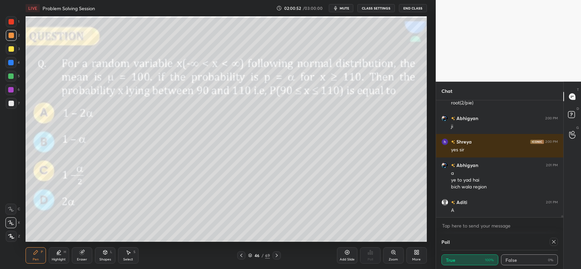
scroll to position [6497, 0]
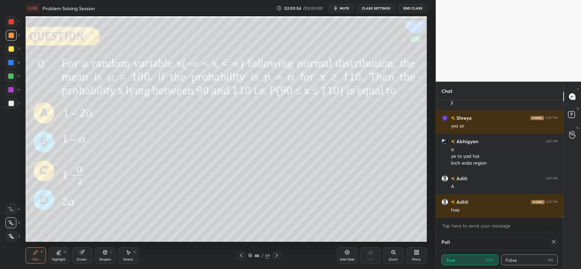
click at [11, 50] on div at bounding box center [11, 48] width 5 height 5
click at [84, 246] on div "Pen P Highlight H Eraser Shapes L Select S 46 / 69 Add Slide Poll Zoom More" at bounding box center [227, 255] width 402 height 27
click at [84, 250] on div "Eraser" at bounding box center [82, 256] width 20 height 16
click at [34, 250] on icon at bounding box center [35, 252] width 5 height 5
click at [11, 64] on div at bounding box center [10, 62] width 5 height 5
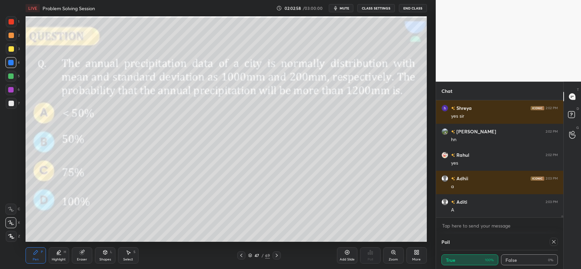
scroll to position [6685, 0]
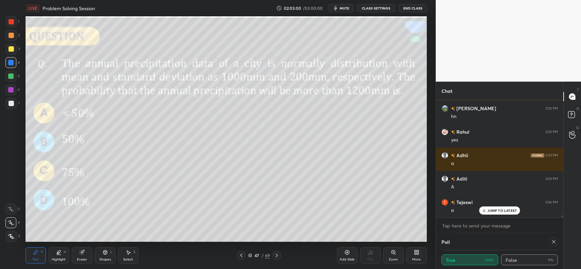
click at [505, 212] on p "JUMP TO LATEST" at bounding box center [502, 211] width 29 height 4
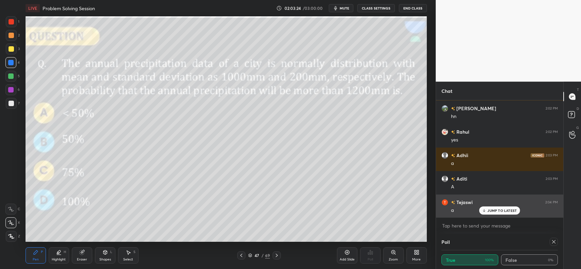
scroll to position [6708, 0]
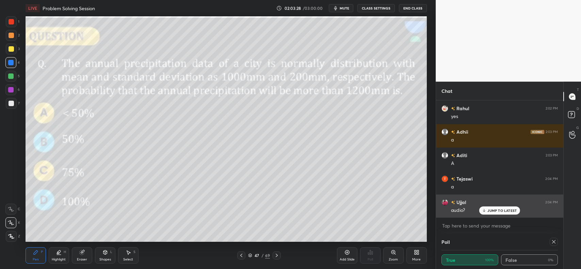
click at [501, 212] on p "JUMP TO LATEST" at bounding box center [502, 211] width 29 height 4
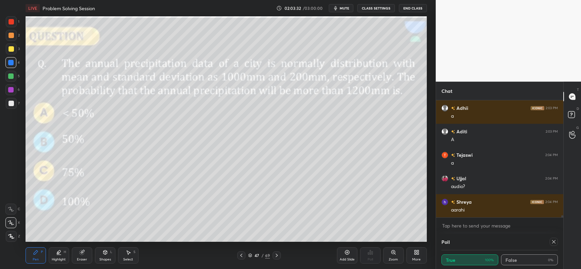
scroll to position [6802, 0]
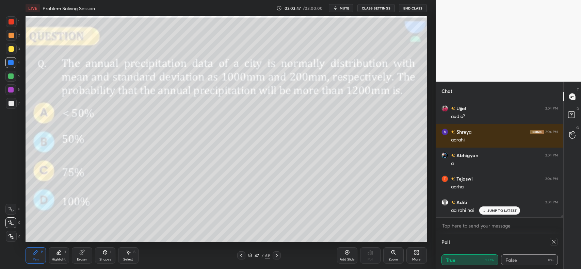
click at [77, 252] on div "Eraser" at bounding box center [82, 256] width 20 height 16
click at [36, 252] on icon at bounding box center [36, 253] width 4 height 4
click at [81, 253] on icon at bounding box center [81, 253] width 4 height 4
click at [34, 253] on icon at bounding box center [36, 253] width 4 height 4
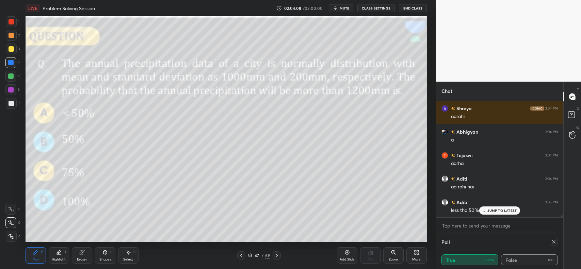
click at [72, 255] on div "Eraser" at bounding box center [82, 256] width 20 height 16
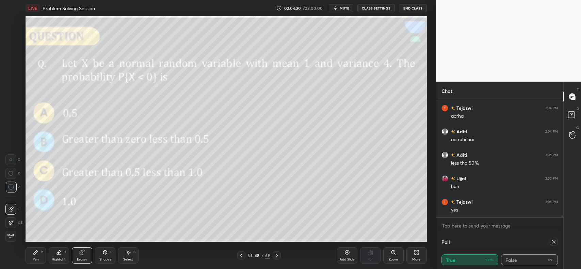
scroll to position [6896, 0]
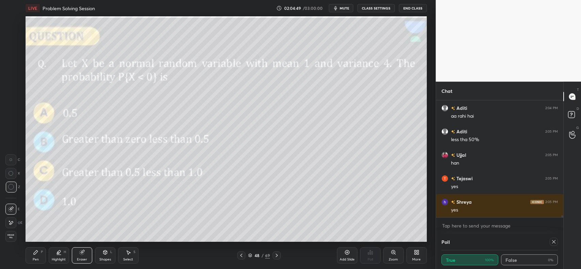
click at [34, 256] on div "Pen P" at bounding box center [36, 256] width 20 height 16
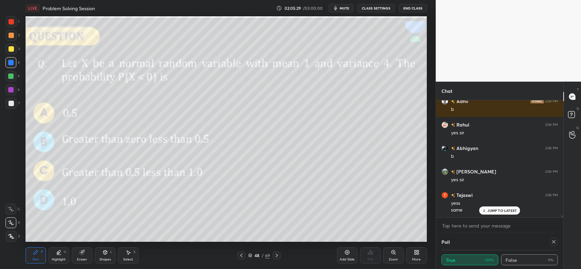
scroll to position [7044, 0]
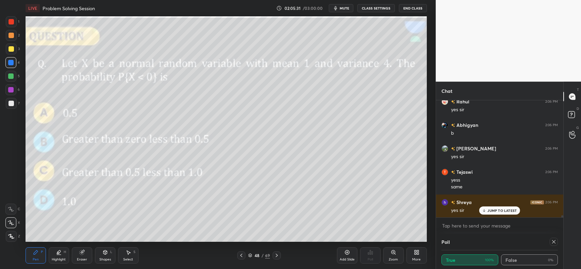
click at [493, 210] on p "JUMP TO LATEST" at bounding box center [502, 211] width 29 height 4
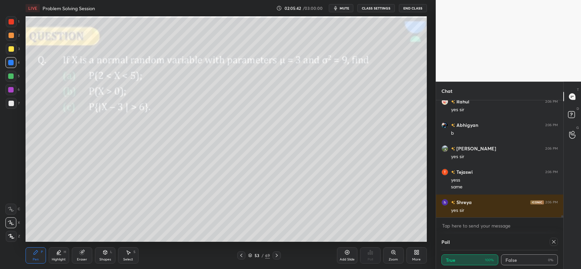
click at [12, 51] on div at bounding box center [11, 48] width 5 height 5
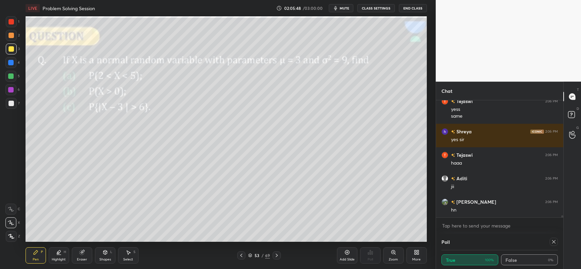
scroll to position [7138, 0]
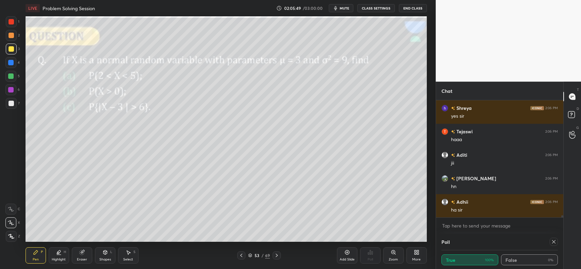
click at [80, 258] on div "Eraser" at bounding box center [82, 256] width 20 height 16
click at [9, 236] on span "Erase all" at bounding box center [11, 236] width 10 height 5
click at [275, 254] on icon at bounding box center [276, 255] width 5 height 5
click at [276, 255] on icon at bounding box center [276, 255] width 5 height 5
click at [276, 256] on icon at bounding box center [276, 255] width 5 height 5
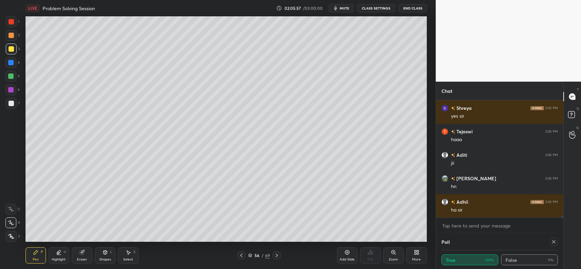
click at [277, 255] on icon at bounding box center [276, 255] width 5 height 5
click at [277, 256] on icon at bounding box center [276, 255] width 5 height 5
click at [275, 257] on icon at bounding box center [276, 255] width 5 height 5
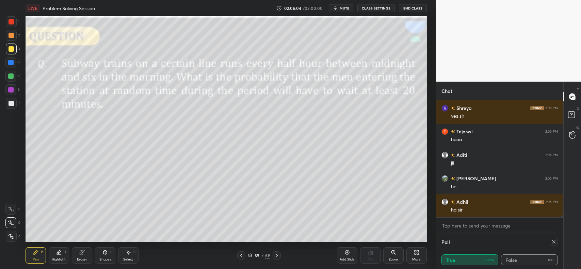
click at [279, 254] on icon at bounding box center [276, 255] width 5 height 5
click at [275, 256] on icon at bounding box center [276, 255] width 5 height 5
click at [276, 257] on icon at bounding box center [276, 255] width 5 height 5
click at [276, 256] on icon at bounding box center [276, 255] width 5 height 5
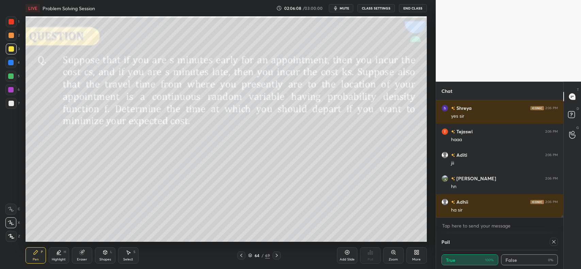
click at [277, 256] on icon at bounding box center [276, 255] width 5 height 5
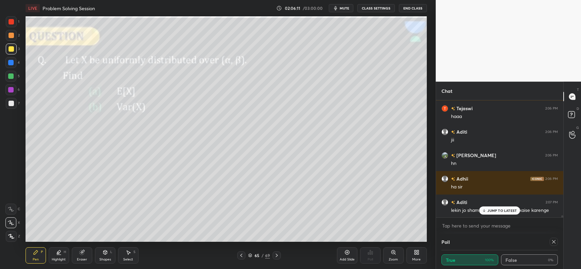
click at [509, 213] on div "JUMP TO LATEST" at bounding box center [500, 211] width 41 height 8
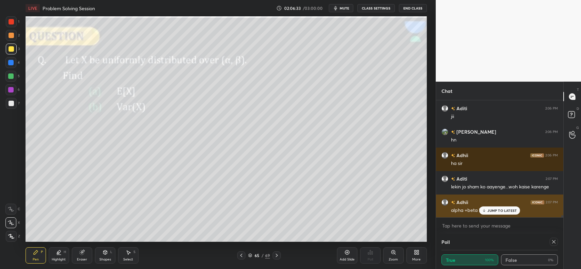
click at [512, 211] on p "JUMP TO LATEST" at bounding box center [502, 211] width 29 height 4
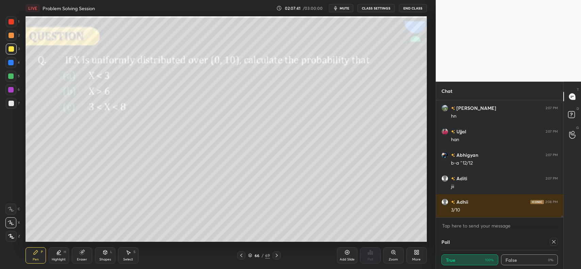
scroll to position [7333, 0]
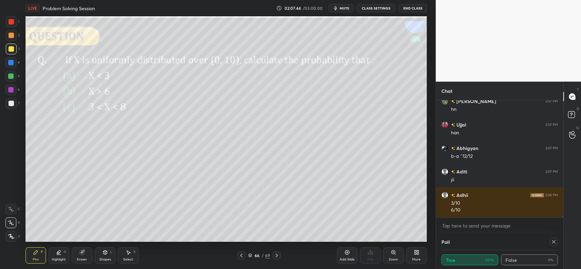
click at [106, 253] on icon at bounding box center [105, 253] width 4 height 4
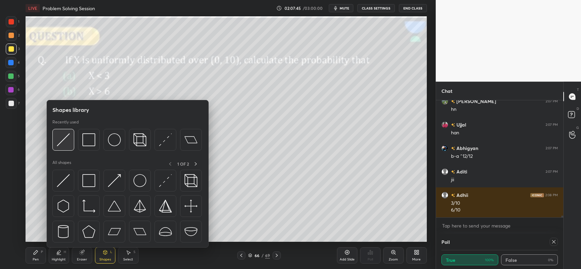
click at [61, 140] on img at bounding box center [63, 140] width 13 height 13
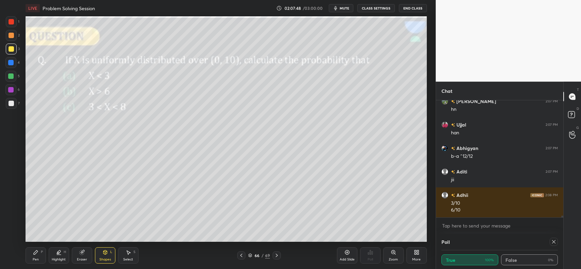
scroll to position [7340, 0]
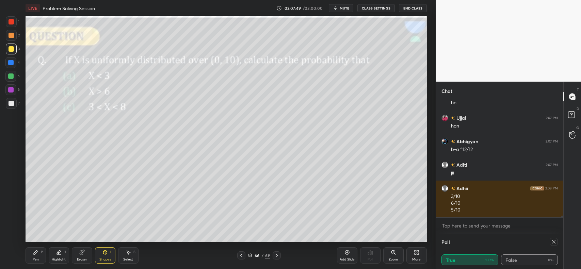
click at [101, 250] on div "Shapes L" at bounding box center [105, 256] width 20 height 16
click at [31, 254] on div "Pen P" at bounding box center [36, 256] width 20 height 16
click at [11, 61] on div at bounding box center [10, 62] width 5 height 5
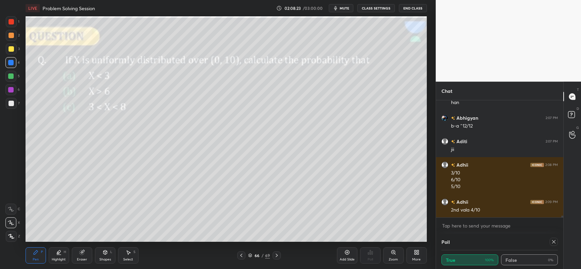
scroll to position [7387, 0]
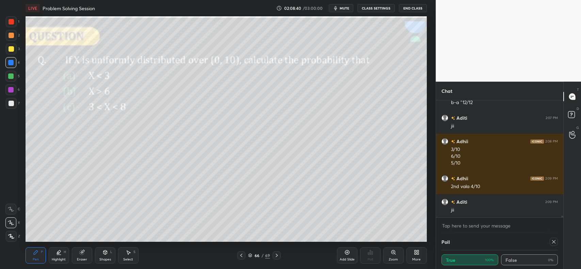
click at [77, 249] on div "Eraser" at bounding box center [82, 256] width 20 height 16
click at [34, 256] on div "Pen P" at bounding box center [36, 256] width 20 height 16
click at [12, 26] on div at bounding box center [11, 21] width 11 height 11
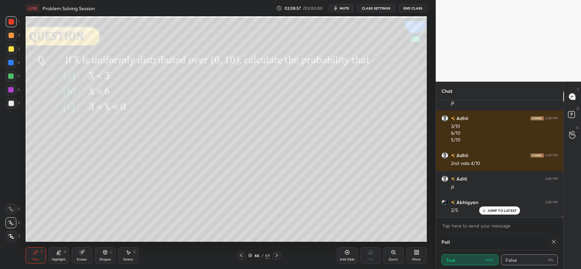
click at [10, 35] on div at bounding box center [11, 35] width 5 height 5
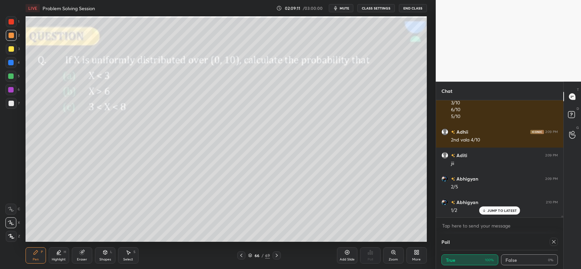
click at [11, 78] on div at bounding box center [10, 76] width 5 height 5
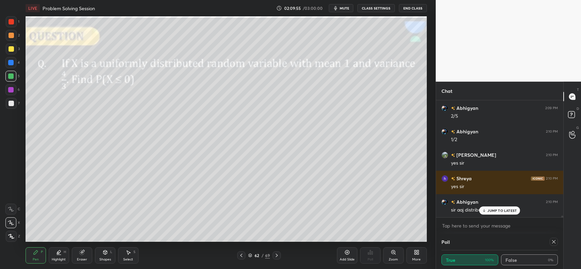
scroll to position [7528, 0]
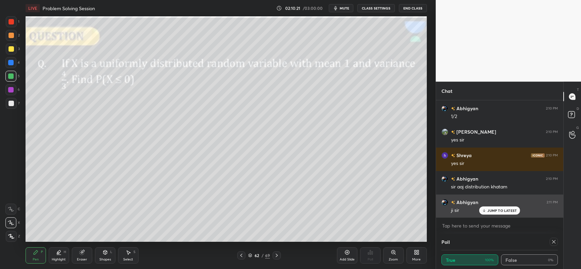
click at [493, 209] on p "JUMP TO LATEST" at bounding box center [502, 211] width 29 height 4
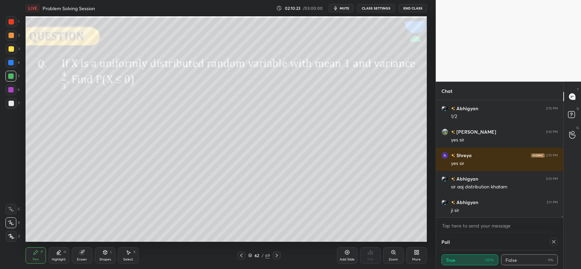
click at [12, 36] on div at bounding box center [11, 35] width 5 height 5
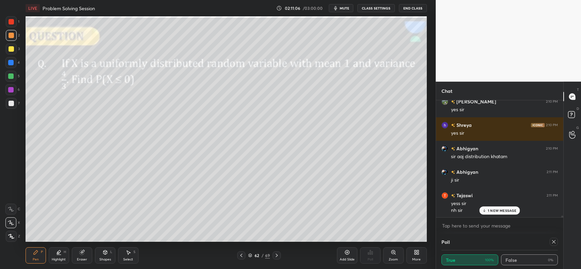
scroll to position [7582, 0]
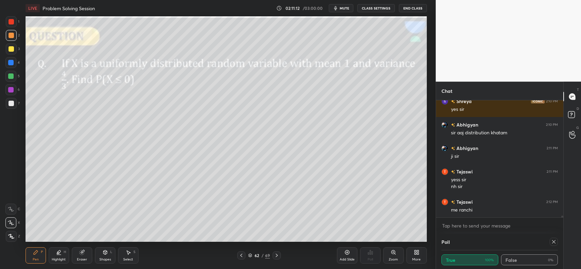
click at [11, 53] on div at bounding box center [11, 49] width 11 height 11
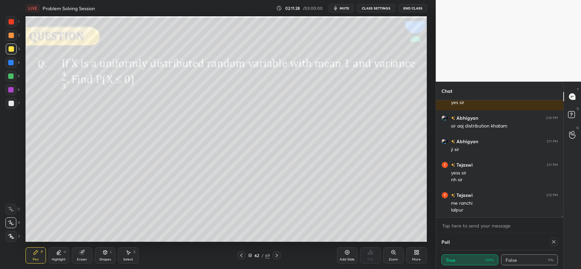
click at [346, 249] on div "Add Slide" at bounding box center [347, 256] width 20 height 16
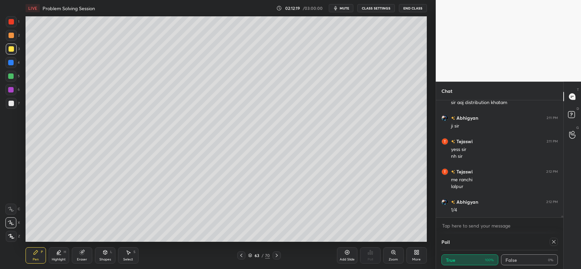
scroll to position [7636, 0]
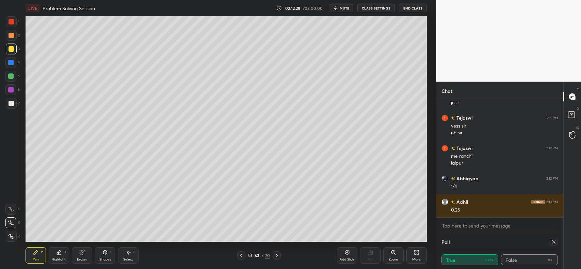
click at [344, 253] on div "Add Slide" at bounding box center [347, 256] width 20 height 16
click at [11, 64] on div at bounding box center [10, 62] width 5 height 5
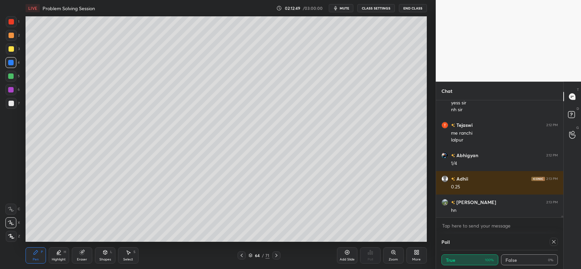
click at [9, 47] on div at bounding box center [11, 48] width 5 height 5
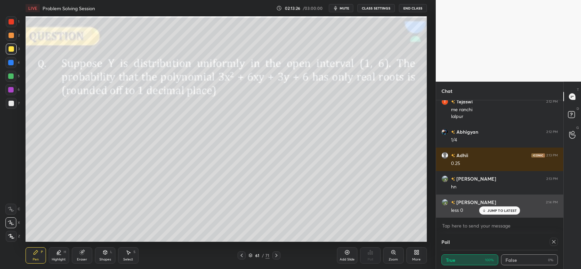
click at [515, 208] on div "JUMP TO LATEST" at bounding box center [500, 211] width 41 height 8
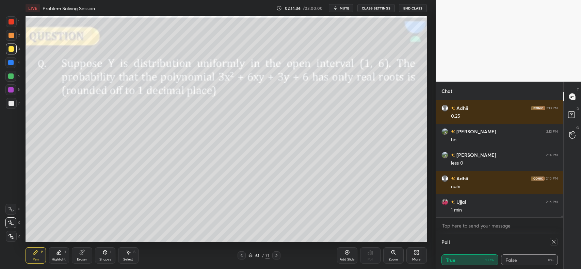
scroll to position [7753, 0]
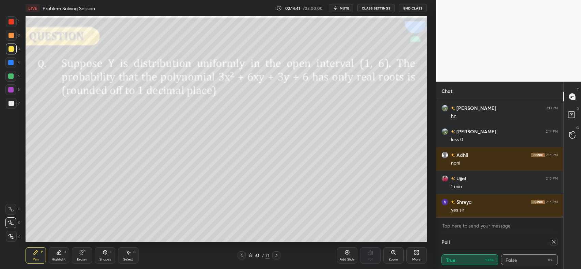
click at [553, 243] on icon at bounding box center [554, 241] width 5 height 5
type textarea "x"
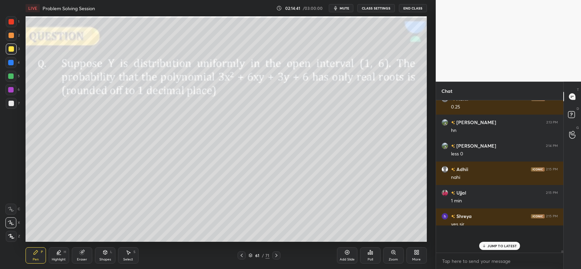
scroll to position [2, 2]
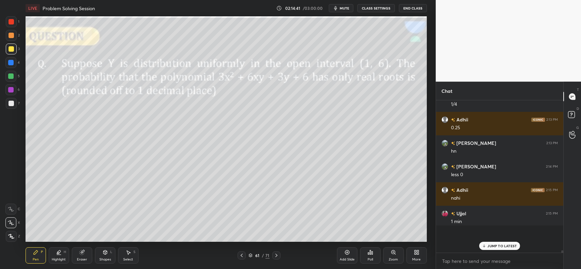
click at [373, 258] on div "Poll" at bounding box center [370, 256] width 20 height 16
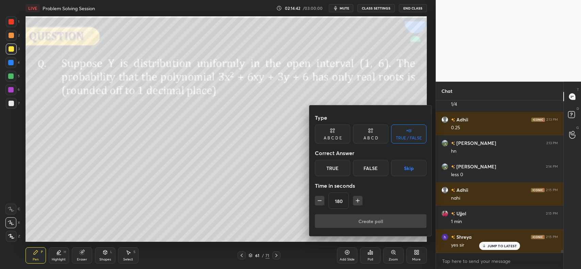
scroll to position [0, 0]
click at [332, 169] on div "True" at bounding box center [332, 168] width 35 height 16
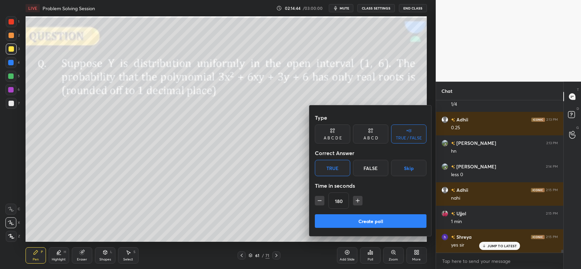
click at [358, 200] on icon "button" at bounding box center [358, 201] width 7 height 7
click at [357, 200] on icon "button" at bounding box center [358, 201] width 7 height 7
click at [358, 200] on icon "button" at bounding box center [358, 200] width 0 height 3
click at [358, 199] on icon "button" at bounding box center [358, 201] width 7 height 7
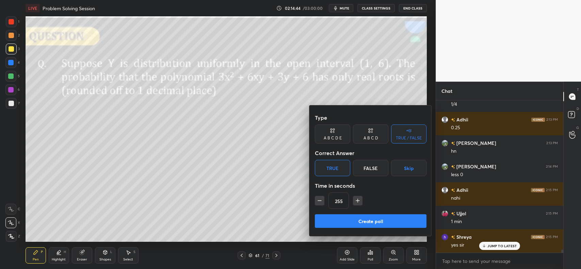
click at [358, 199] on icon "button" at bounding box center [358, 201] width 7 height 7
type input "270"
click at [367, 221] on button "Create poll" at bounding box center [371, 222] width 112 height 14
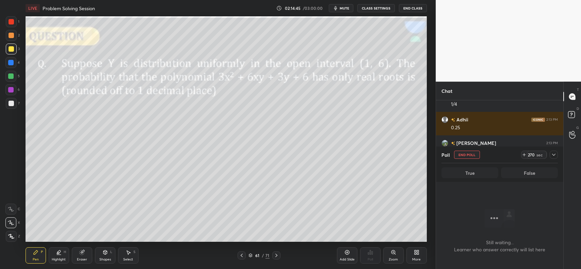
scroll to position [58, 125]
click at [346, 8] on span "mute" at bounding box center [345, 8] width 10 height 5
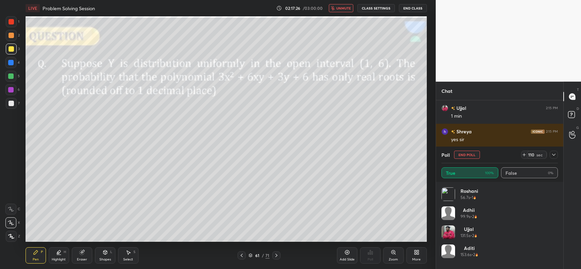
scroll to position [7848, 0]
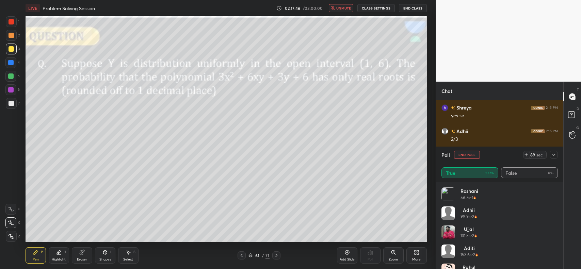
click at [350, 7] on span "unmute" at bounding box center [344, 8] width 15 height 5
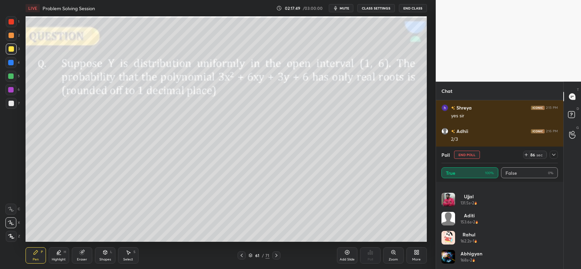
click at [466, 159] on div "Poll End Poll 86 sec" at bounding box center [500, 155] width 117 height 16
click at [464, 154] on button "End Poll" at bounding box center [467, 155] width 26 height 8
type textarea "x"
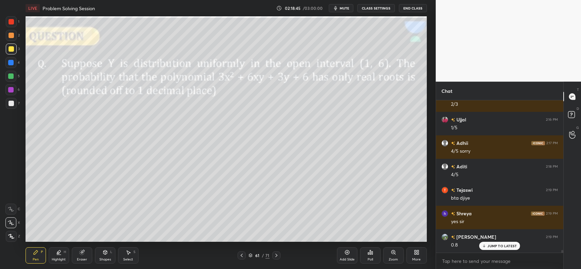
scroll to position [7906, 0]
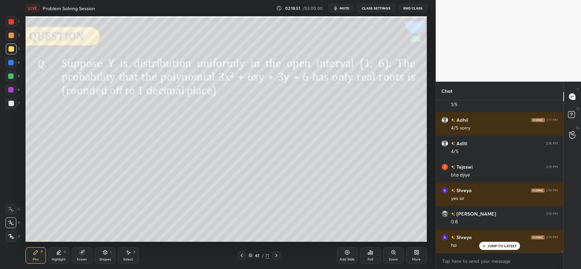
click at [10, 62] on div at bounding box center [10, 62] width 5 height 5
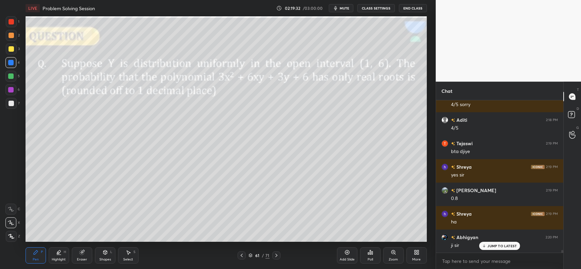
click at [346, 254] on icon at bounding box center [347, 252] width 5 height 5
click at [80, 252] on icon at bounding box center [81, 253] width 4 height 4
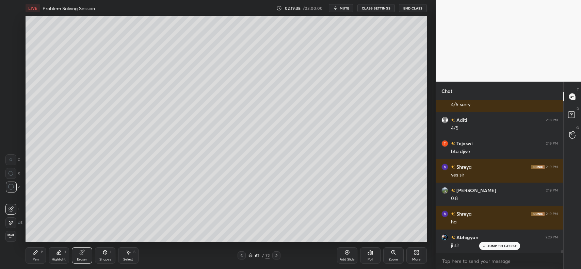
click at [37, 261] on div "Pen" at bounding box center [36, 259] width 6 height 3
click at [241, 257] on icon at bounding box center [241, 255] width 5 height 5
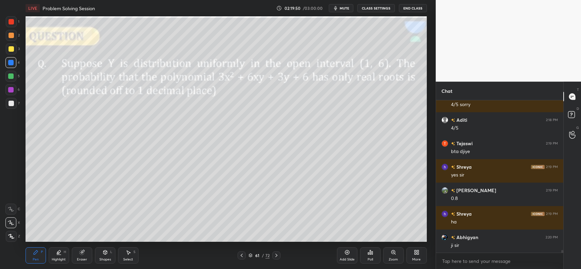
scroll to position [7953, 0]
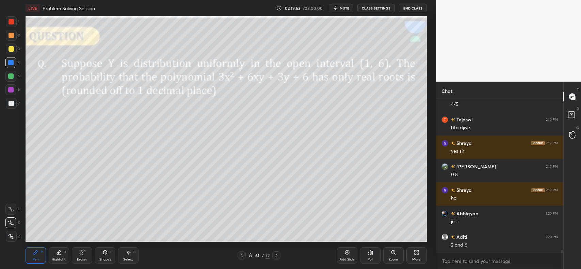
click at [85, 253] on div "Eraser" at bounding box center [82, 256] width 20 height 16
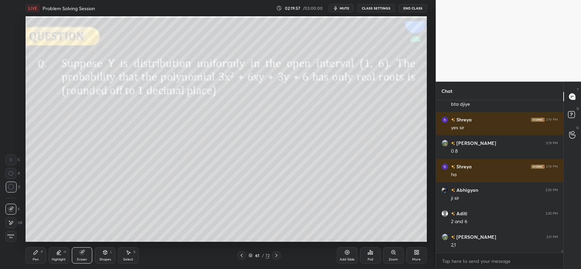
click at [37, 254] on icon at bounding box center [35, 252] width 5 height 5
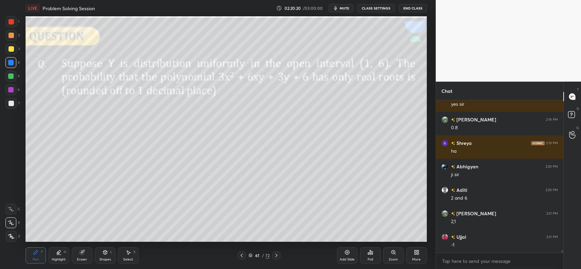
click at [81, 253] on icon at bounding box center [81, 253] width 4 height 4
click at [128, 257] on div "Select S" at bounding box center [128, 256] width 20 height 16
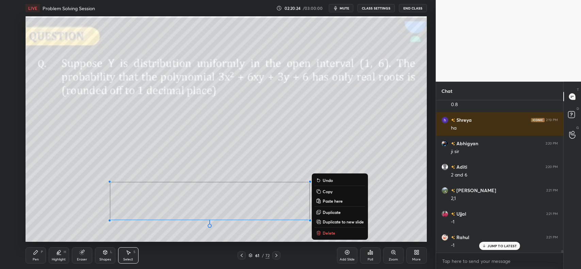
scroll to position [8047, 0]
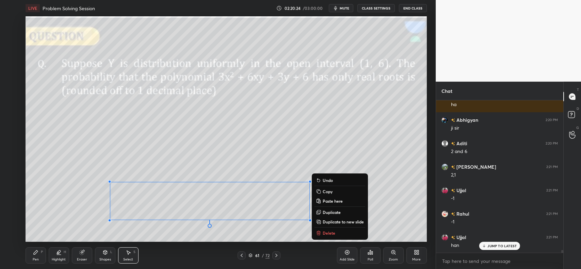
click at [322, 191] on button "Copy" at bounding box center [340, 192] width 51 height 8
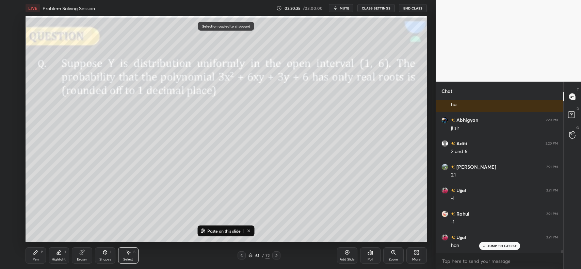
click at [344, 254] on div "Add Slide" at bounding box center [347, 256] width 20 height 16
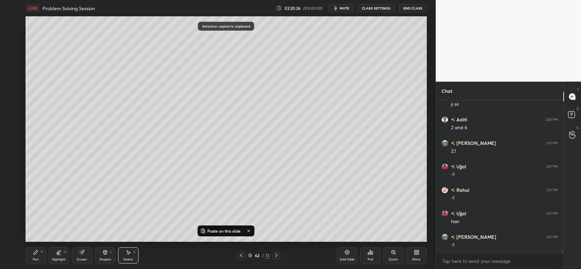
click at [229, 232] on p "Paste on this slide" at bounding box center [223, 231] width 33 height 5
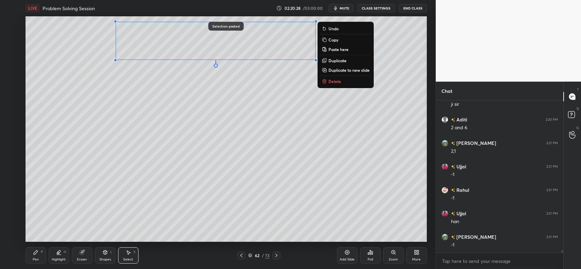
click at [183, 130] on div "0 ° Undo Copy Paste here Duplicate Duplicate to new slide Delete" at bounding box center [227, 129] width 402 height 226
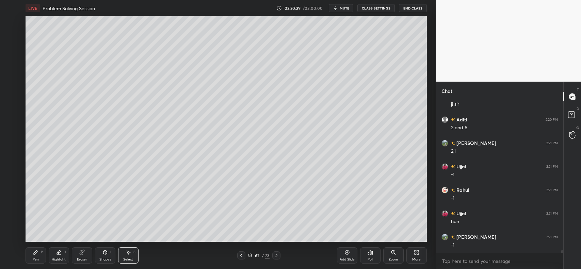
click at [40, 250] on div "Pen P" at bounding box center [36, 256] width 20 height 16
click at [81, 250] on icon at bounding box center [81, 252] width 5 height 5
click at [6, 236] on span "Erase all" at bounding box center [11, 236] width 10 height 5
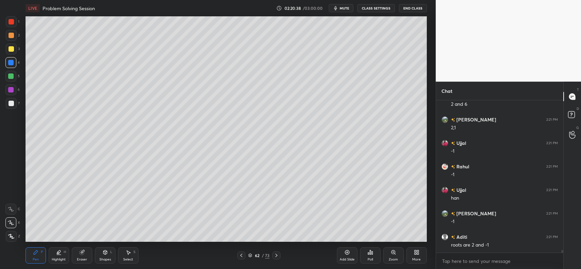
scroll to position [8101, 0]
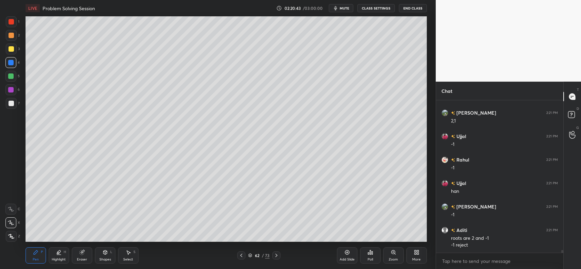
click at [77, 250] on div "Eraser" at bounding box center [82, 256] width 20 height 16
click at [33, 251] on icon at bounding box center [35, 252] width 5 height 5
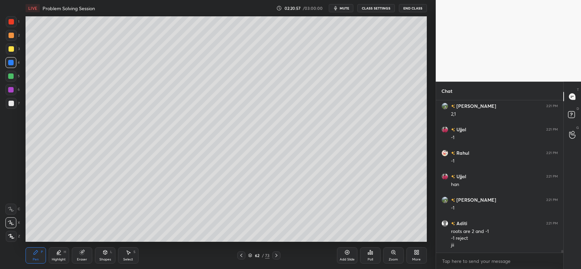
click at [10, 76] on div at bounding box center [10, 76] width 5 height 5
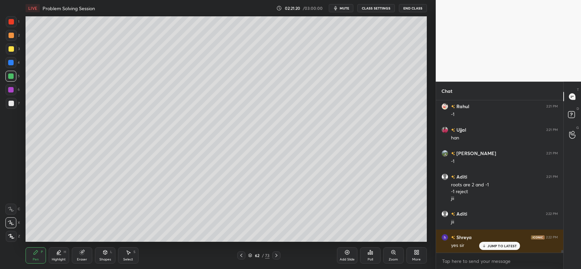
scroll to position [8178, 0]
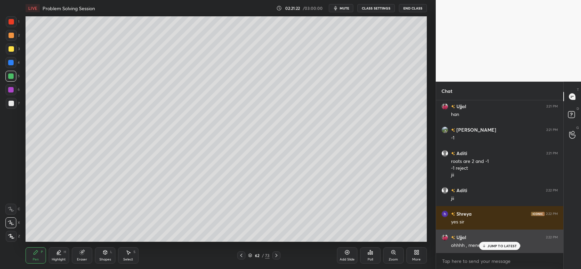
click at [488, 244] on div "JUMP TO LATEST" at bounding box center [500, 246] width 41 height 8
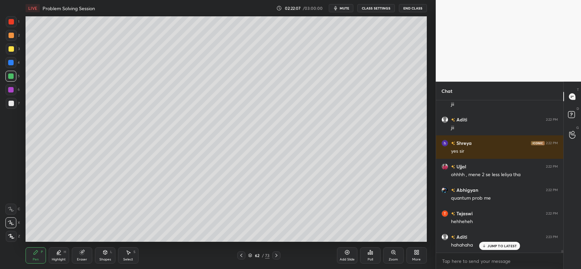
scroll to position [8272, 0]
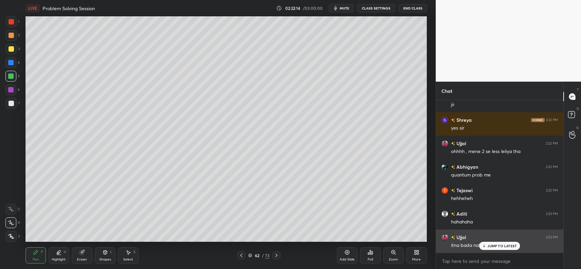
click at [493, 250] on div "JUMP TO LATEST" at bounding box center [500, 246] width 41 height 8
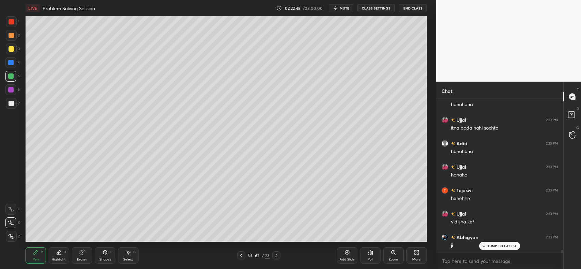
scroll to position [8413, 0]
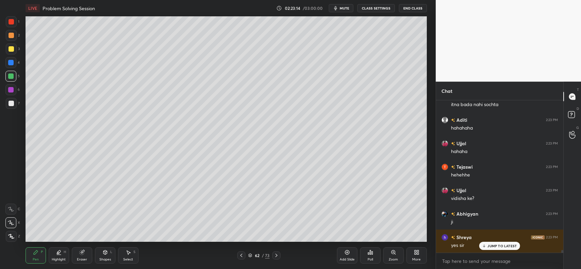
click at [239, 255] on icon at bounding box center [241, 255] width 5 height 5
click at [241, 255] on icon at bounding box center [241, 255] width 5 height 5
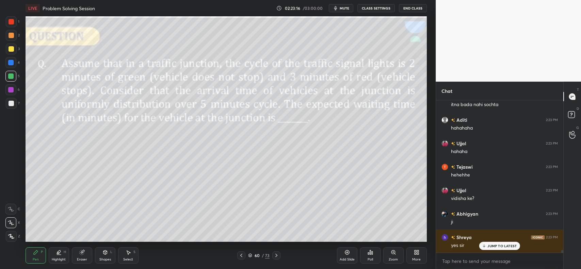
click at [243, 254] on icon at bounding box center [241, 255] width 2 height 3
click at [278, 257] on icon at bounding box center [276, 255] width 5 height 5
click at [240, 254] on icon at bounding box center [241, 255] width 5 height 5
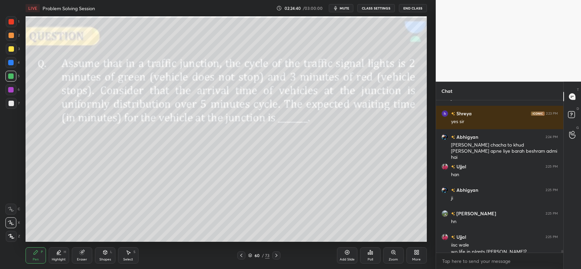
scroll to position [8544, 0]
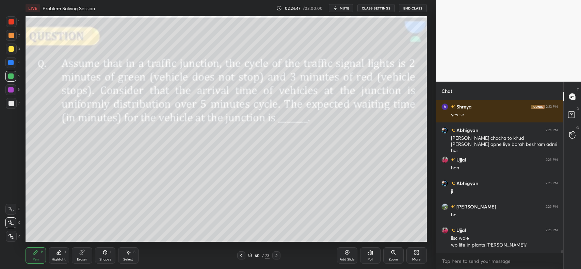
click at [11, 34] on div at bounding box center [11, 35] width 5 height 5
click at [11, 49] on div at bounding box center [11, 48] width 5 height 5
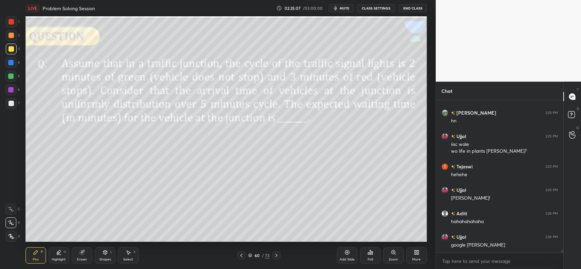
scroll to position [8661, 0]
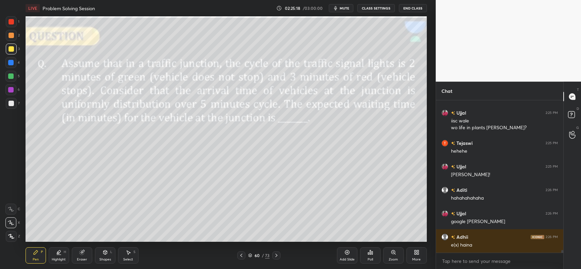
click at [12, 37] on div at bounding box center [11, 35] width 5 height 5
click at [106, 255] on icon at bounding box center [105, 252] width 5 height 5
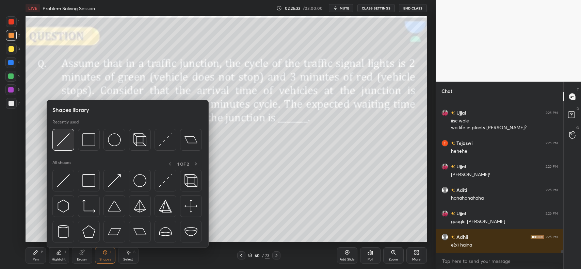
click at [60, 140] on img at bounding box center [63, 140] width 13 height 13
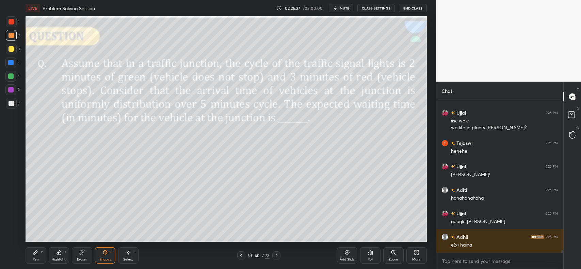
click at [28, 255] on div "Pen P" at bounding box center [36, 256] width 20 height 16
click at [10, 76] on div at bounding box center [10, 76] width 5 height 5
click at [11, 22] on div at bounding box center [11, 21] width 5 height 5
click at [106, 254] on icon at bounding box center [105, 253] width 4 height 4
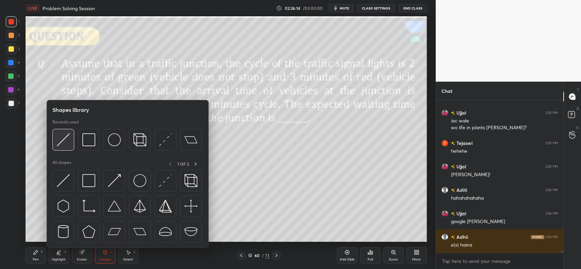
click at [69, 142] on img at bounding box center [63, 140] width 13 height 13
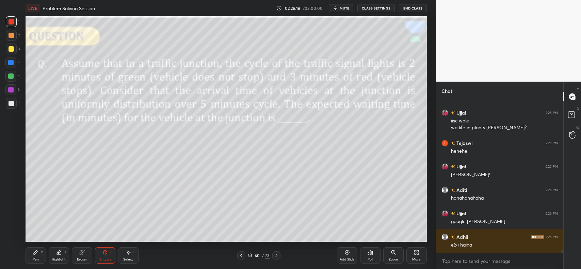
click at [35, 254] on icon at bounding box center [36, 253] width 4 height 4
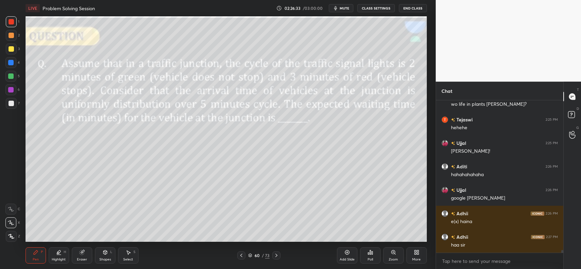
scroll to position [8692, 0]
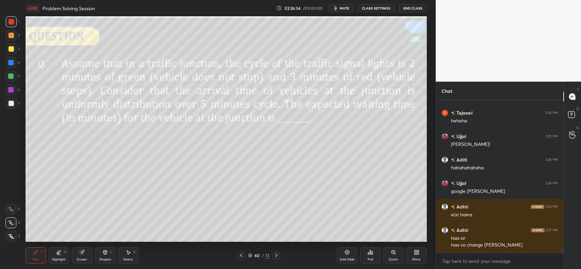
click at [12, 52] on div at bounding box center [11, 49] width 11 height 11
click at [339, 252] on div "Add Slide" at bounding box center [347, 256] width 20 height 16
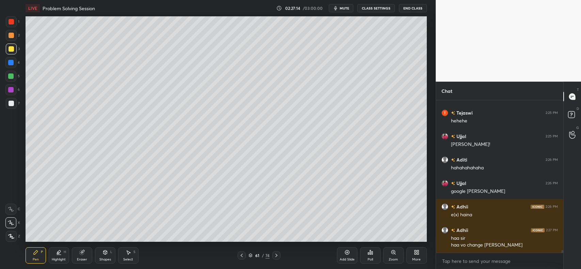
click at [102, 256] on div "Shapes L" at bounding box center [105, 256] width 20 height 16
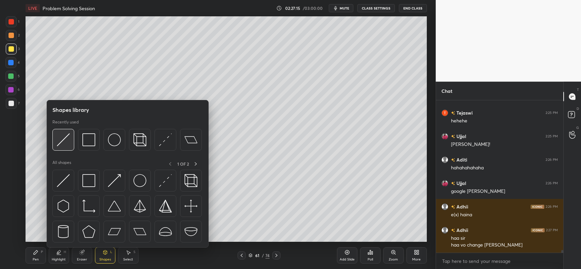
click at [58, 136] on img at bounding box center [63, 140] width 13 height 13
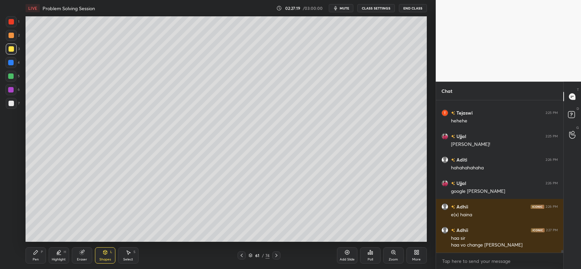
click at [32, 255] on div "Pen P" at bounding box center [36, 256] width 20 height 16
click at [9, 59] on div at bounding box center [10, 62] width 11 height 11
click at [9, 74] on div at bounding box center [10, 76] width 5 height 5
click at [13, 19] on div at bounding box center [11, 21] width 5 height 5
click at [243, 255] on icon at bounding box center [241, 255] width 5 height 5
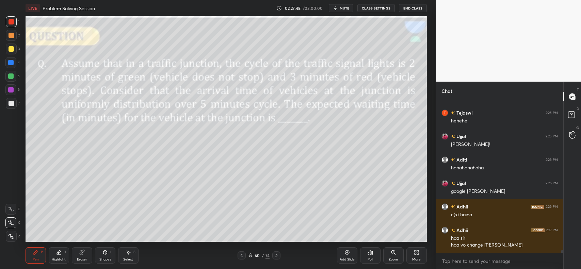
click at [275, 258] on icon at bounding box center [276, 255] width 5 height 5
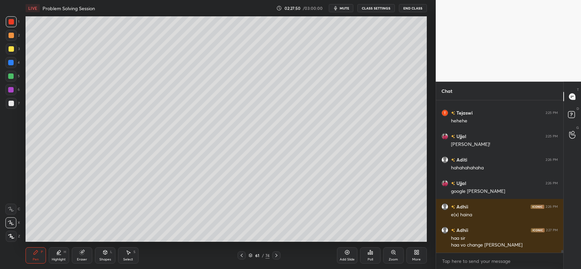
click at [10, 105] on div at bounding box center [11, 103] width 5 height 5
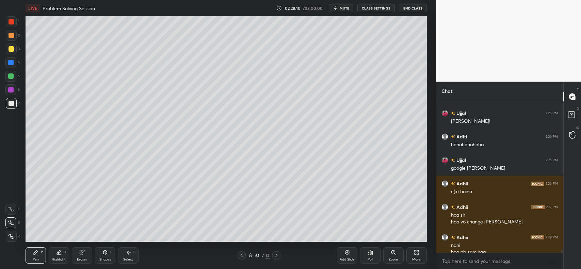
scroll to position [8722, 0]
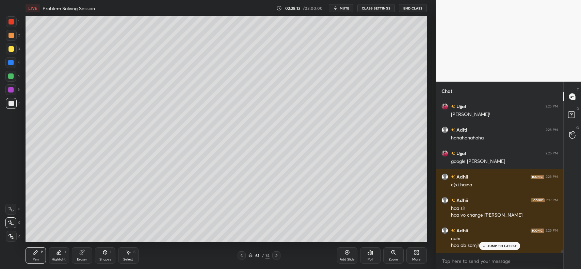
click at [483, 244] on div "JUMP TO LATEST" at bounding box center [500, 246] width 41 height 8
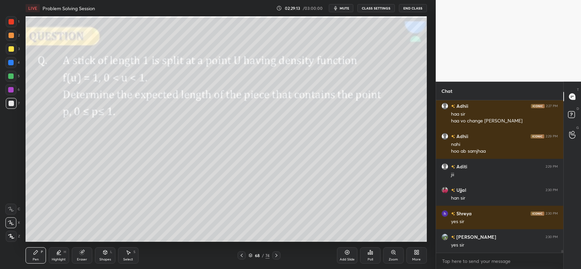
scroll to position [8839, 0]
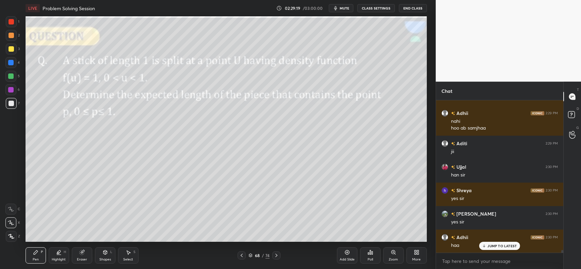
click at [10, 53] on div at bounding box center [11, 49] width 11 height 11
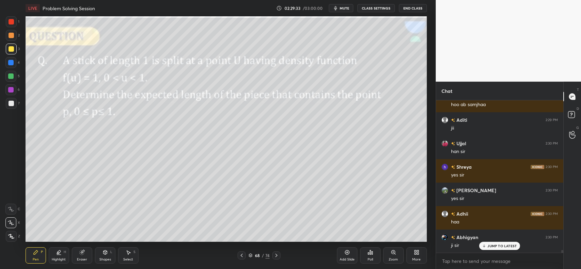
click at [106, 256] on div "Shapes L" at bounding box center [105, 256] width 20 height 16
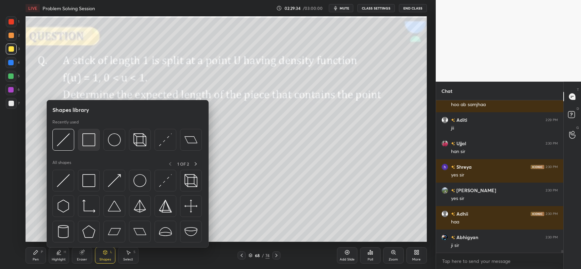
scroll to position [8887, 0]
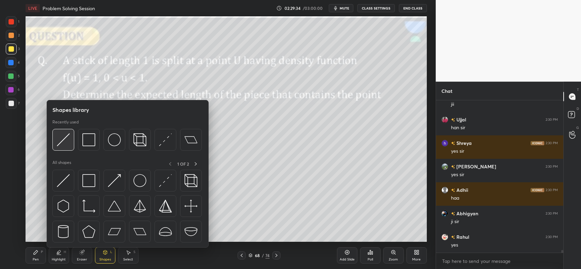
click at [67, 142] on img at bounding box center [63, 140] width 13 height 13
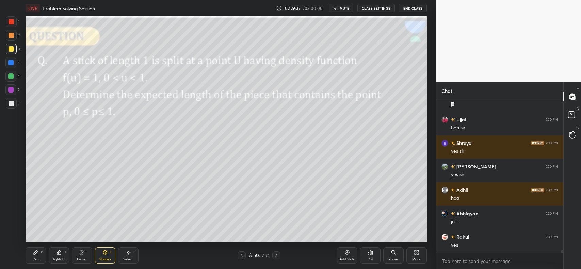
click at [41, 257] on div "Pen P" at bounding box center [36, 256] width 20 height 16
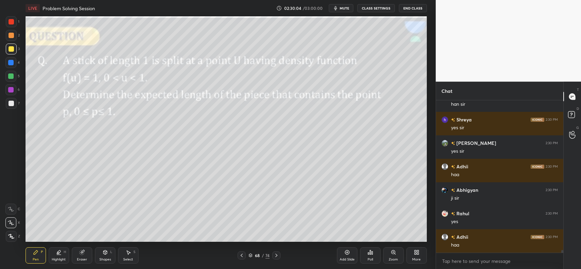
click at [15, 42] on div "2" at bounding box center [13, 37] width 14 height 14
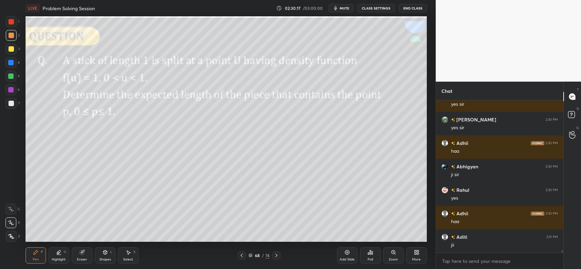
scroll to position [8940, 0]
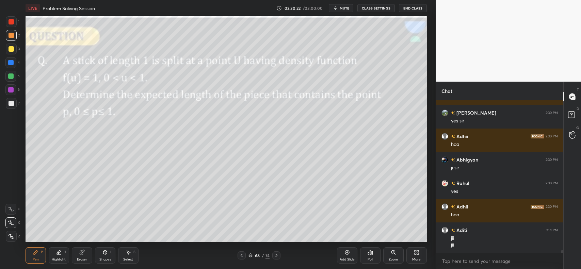
click at [345, 254] on icon at bounding box center [347, 252] width 5 height 5
click at [99, 254] on div "Shapes L" at bounding box center [105, 256] width 20 height 16
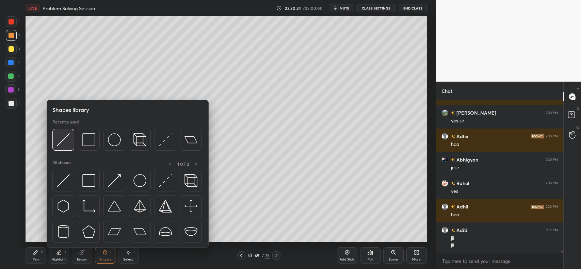
click at [63, 139] on img at bounding box center [63, 140] width 13 height 13
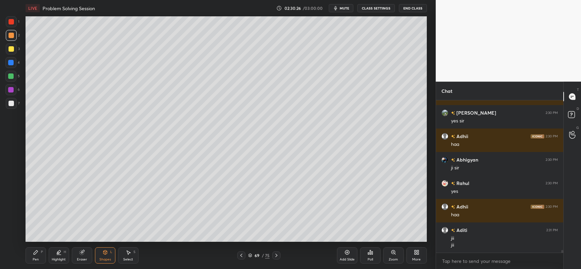
click at [35, 253] on icon at bounding box center [36, 253] width 4 height 4
click at [16, 105] on div at bounding box center [11, 103] width 11 height 11
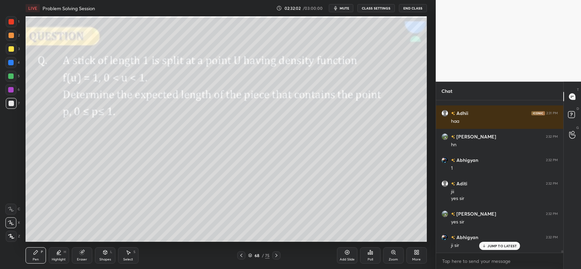
scroll to position [9125, 0]
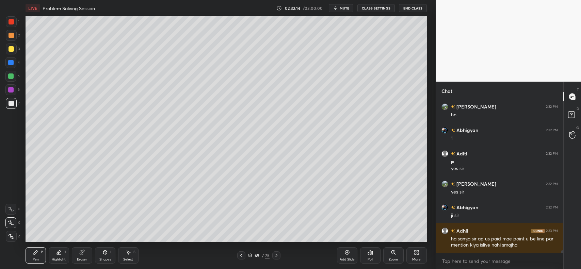
click at [343, 253] on div "Add Slide" at bounding box center [347, 256] width 20 height 16
click at [86, 254] on div "Eraser" at bounding box center [82, 256] width 20 height 16
click at [34, 255] on icon at bounding box center [35, 252] width 5 height 5
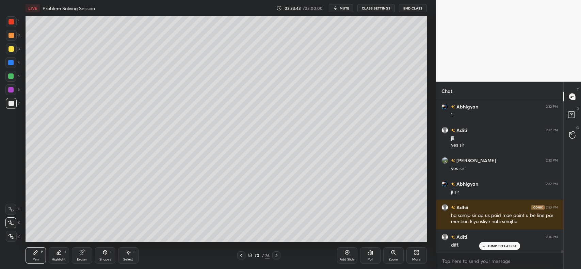
scroll to position [9171, 0]
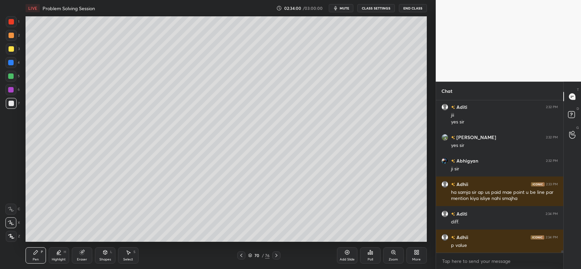
click at [346, 254] on icon at bounding box center [347, 252] width 5 height 5
click at [243, 256] on icon at bounding box center [241, 255] width 5 height 5
click at [275, 254] on icon at bounding box center [276, 255] width 5 height 5
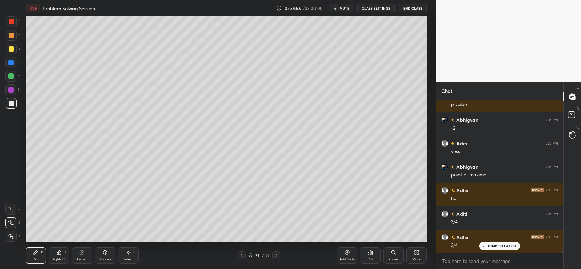
scroll to position [9336, 0]
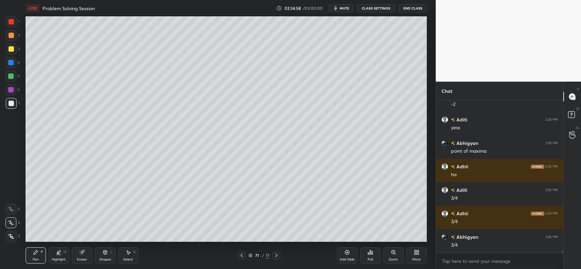
click at [241, 257] on icon at bounding box center [241, 255] width 5 height 5
click at [242, 255] on icon at bounding box center [242, 255] width 2 height 3
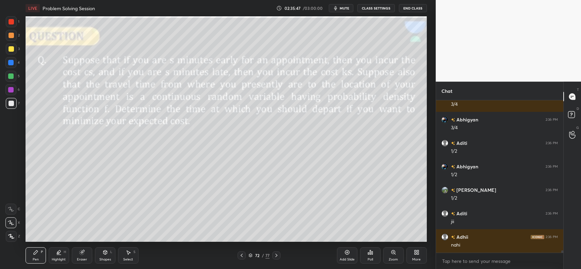
scroll to position [9477, 0]
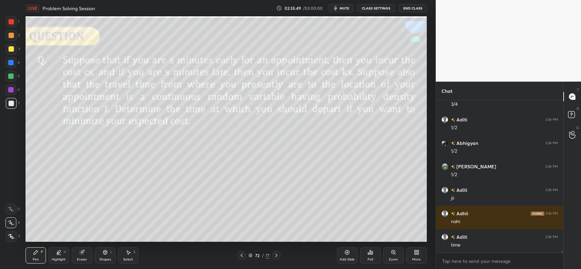
click at [372, 254] on icon at bounding box center [372, 253] width 1 height 3
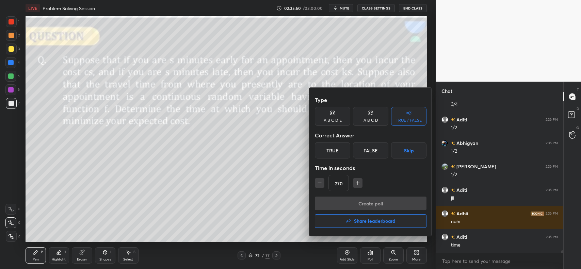
click at [336, 146] on div "True" at bounding box center [332, 150] width 35 height 16
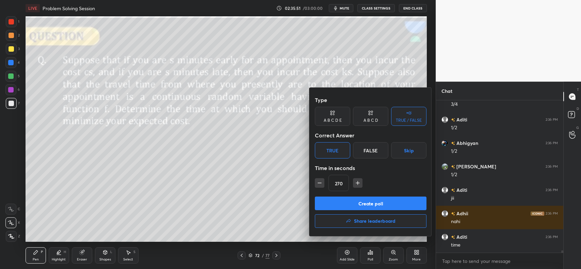
click at [360, 181] on icon "button" at bounding box center [358, 183] width 7 height 7
click at [360, 183] on icon "button" at bounding box center [358, 183] width 7 height 7
type input "330"
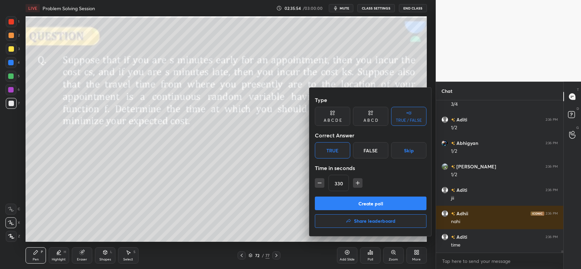
click at [361, 204] on button "Create poll" at bounding box center [371, 204] width 112 height 14
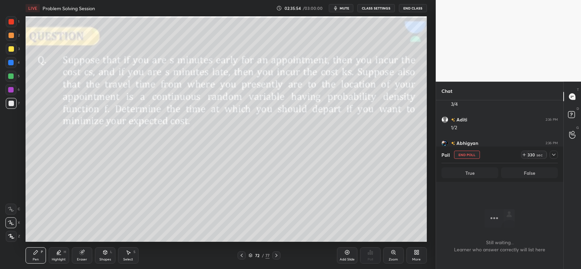
scroll to position [2, 2]
click at [552, 157] on icon at bounding box center [554, 154] width 5 height 5
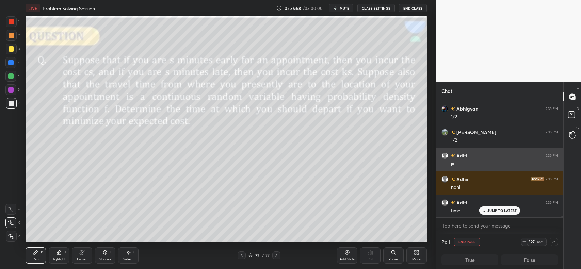
scroll to position [9512, 0]
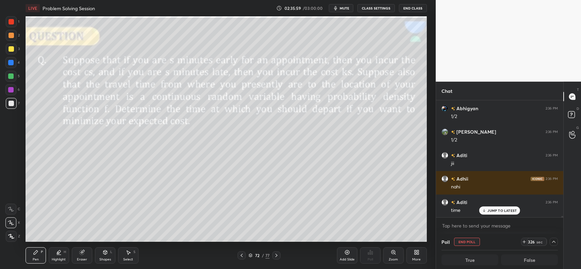
click at [348, 5] on button "mute" at bounding box center [341, 8] width 25 height 8
click at [347, 8] on span "unmute" at bounding box center [344, 8] width 15 height 5
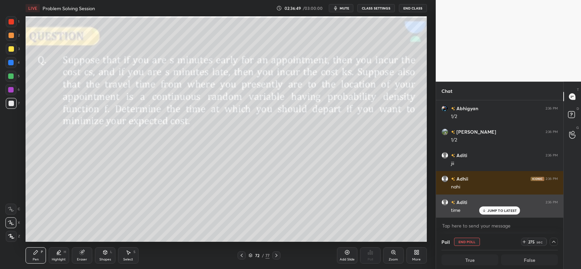
click at [498, 209] on p "JUMP TO LATEST" at bounding box center [502, 211] width 29 height 4
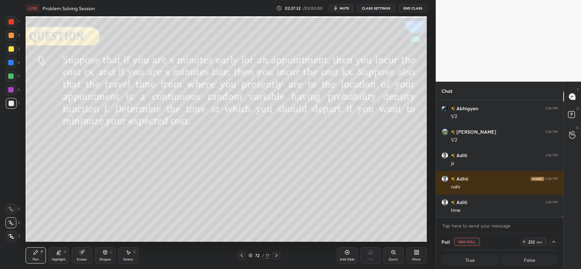
scroll to position [9535, 0]
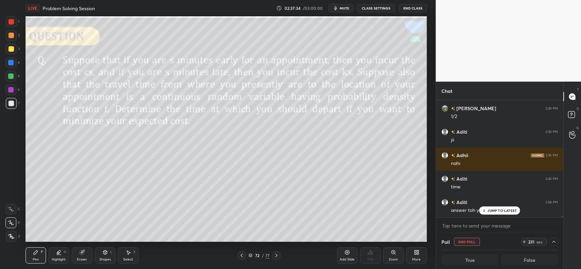
click at [493, 207] on div "JUMP TO LATEST" at bounding box center [500, 211] width 41 height 8
click at [15, 50] on div at bounding box center [11, 49] width 11 height 11
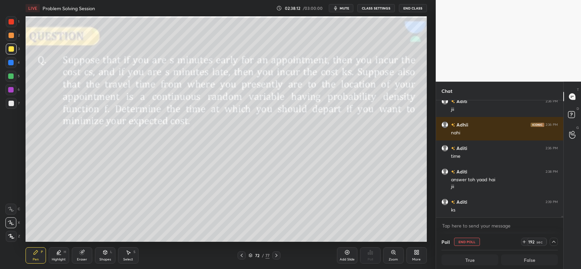
scroll to position [9590, 0]
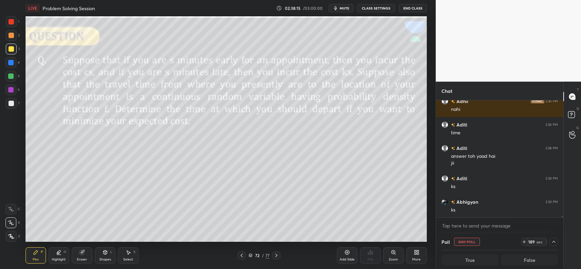
click at [350, 256] on div "Add Slide" at bounding box center [347, 256] width 20 height 16
click at [110, 257] on div "Shapes L" at bounding box center [105, 256] width 20 height 16
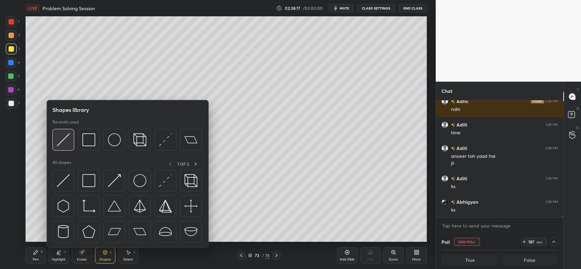
click at [68, 140] on img at bounding box center [63, 140] width 13 height 13
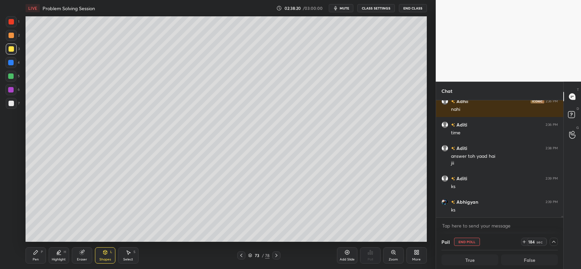
click at [33, 250] on icon at bounding box center [35, 252] width 5 height 5
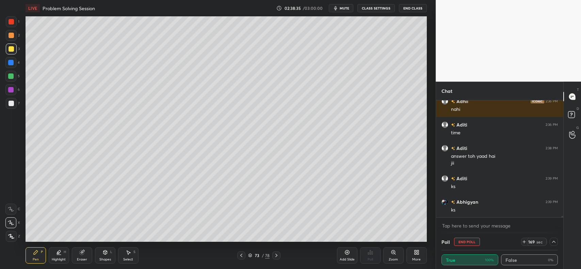
click at [14, 38] on div at bounding box center [11, 35] width 11 height 11
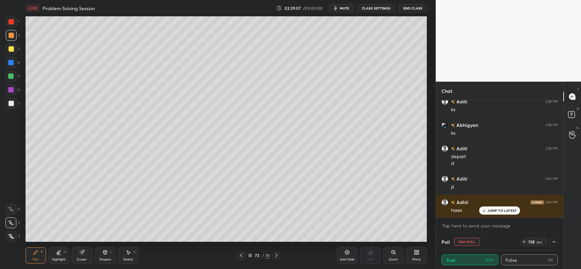
scroll to position [9714, 0]
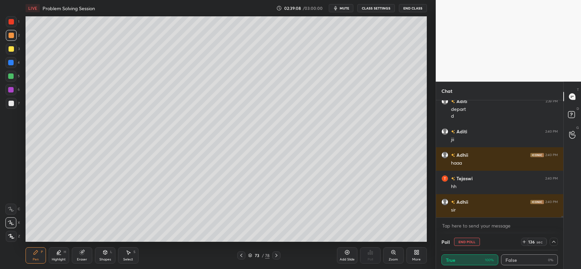
click at [241, 258] on icon at bounding box center [241, 255] width 5 height 5
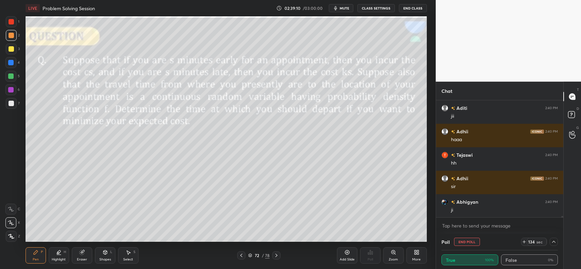
click at [245, 254] on div at bounding box center [241, 256] width 8 height 8
click at [278, 256] on icon at bounding box center [276, 255] width 5 height 5
click at [277, 256] on icon at bounding box center [276, 255] width 5 height 5
click at [99, 258] on div "Shapes L" at bounding box center [105, 256] width 20 height 16
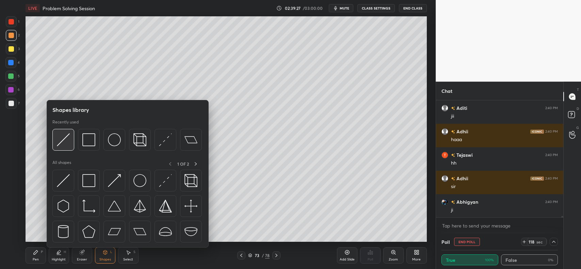
click at [64, 144] on img at bounding box center [63, 140] width 13 height 13
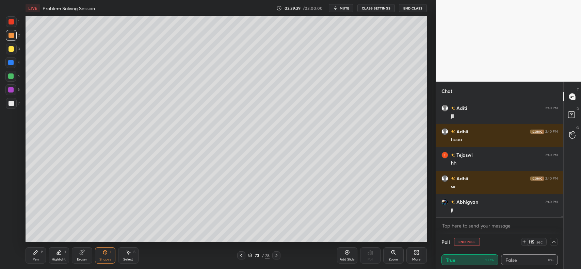
click at [41, 252] on div "P" at bounding box center [42, 252] width 2 height 3
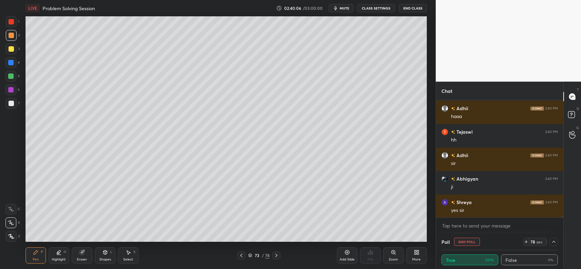
scroll to position [9784, 0]
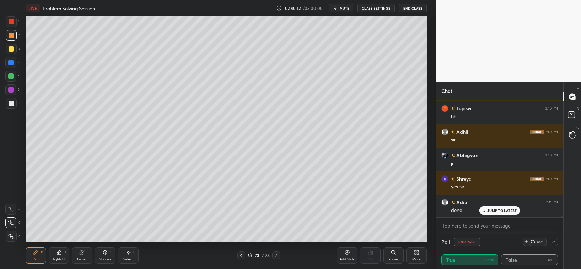
click at [239, 256] on icon at bounding box center [241, 255] width 5 height 5
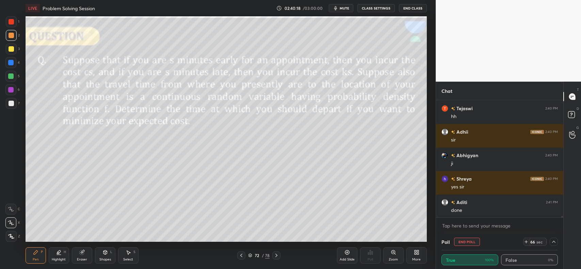
scroll to position [9808, 0]
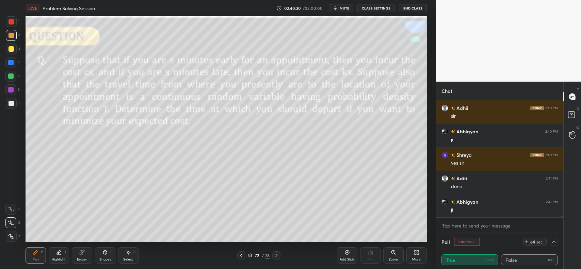
click at [277, 256] on icon at bounding box center [277, 255] width 2 height 3
click at [346, 255] on icon at bounding box center [347, 252] width 5 height 5
click at [106, 255] on icon at bounding box center [105, 252] width 5 height 5
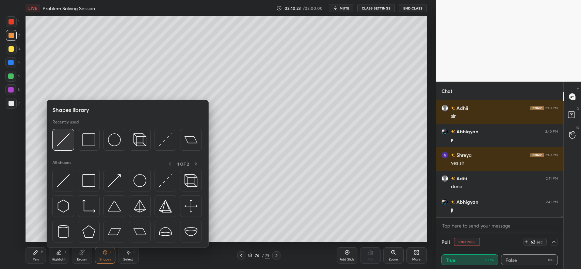
click at [64, 134] on img at bounding box center [63, 140] width 13 height 13
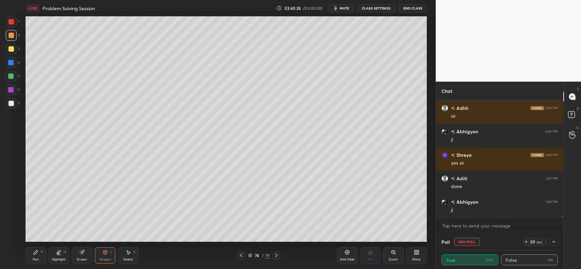
click at [38, 251] on icon at bounding box center [35, 252] width 5 height 5
click at [14, 46] on div at bounding box center [11, 49] width 11 height 11
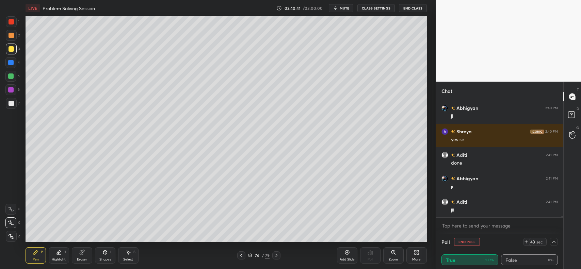
click at [11, 48] on div at bounding box center [11, 48] width 5 height 5
click at [82, 253] on icon at bounding box center [81, 253] width 4 height 4
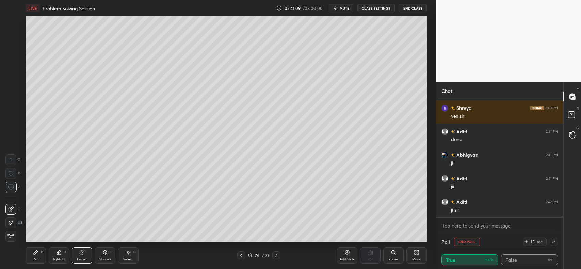
click at [38, 253] on div "Pen P" at bounding box center [36, 256] width 20 height 16
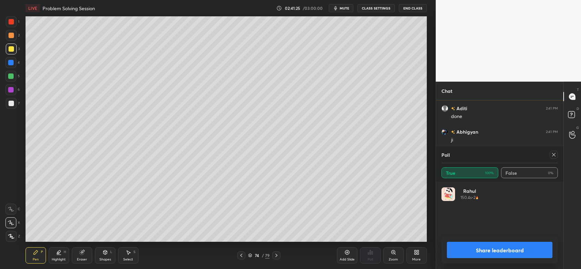
scroll to position [80, 115]
click at [555, 155] on icon at bounding box center [554, 154] width 5 height 5
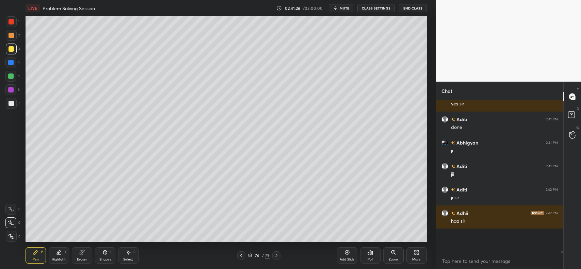
scroll to position [90, 125]
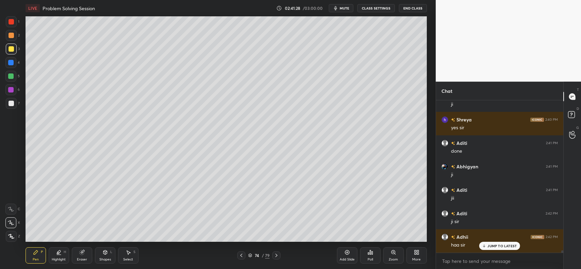
click at [86, 252] on div "Eraser" at bounding box center [82, 256] width 20 height 16
click at [36, 252] on icon at bounding box center [36, 253] width 4 height 4
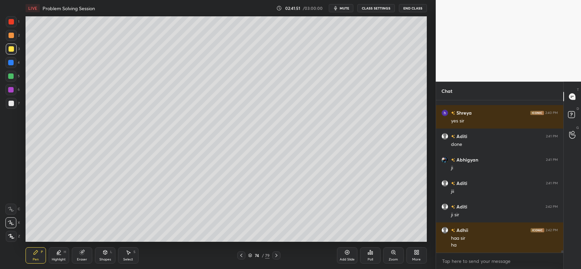
click at [129, 257] on div "Select S" at bounding box center [128, 256] width 20 height 16
click at [34, 252] on icon at bounding box center [35, 252] width 5 height 5
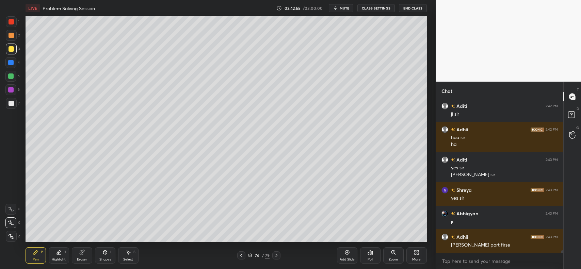
scroll to position [9975, 0]
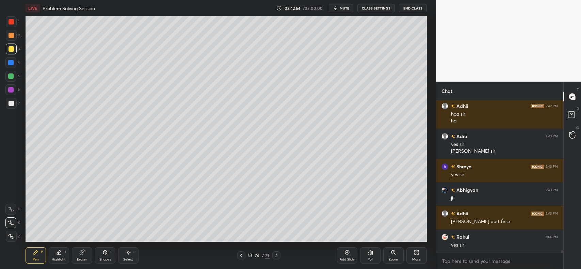
click at [346, 251] on icon at bounding box center [347, 252] width 5 height 5
click at [242, 254] on icon at bounding box center [241, 255] width 2 height 3
click at [274, 254] on icon at bounding box center [276, 255] width 5 height 5
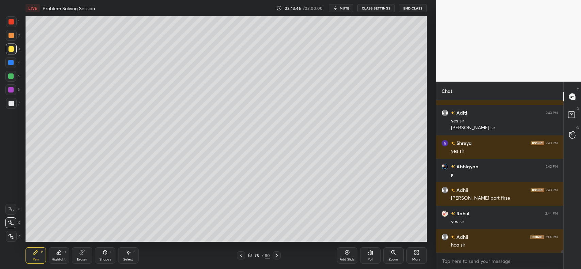
click at [242, 254] on icon at bounding box center [240, 255] width 5 height 5
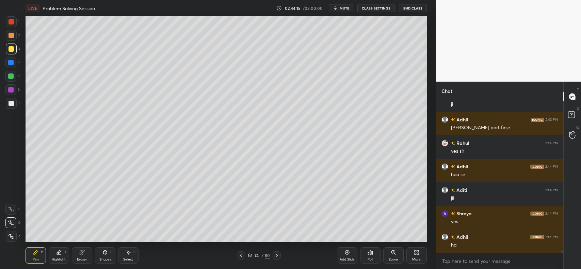
scroll to position [10092, 0]
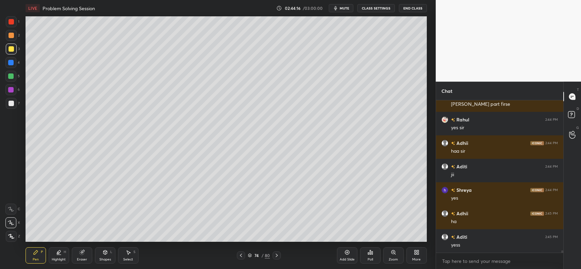
click at [277, 256] on icon at bounding box center [276, 255] width 5 height 5
click at [241, 256] on icon at bounding box center [240, 255] width 5 height 5
click at [124, 254] on div "Select S" at bounding box center [128, 256] width 20 height 16
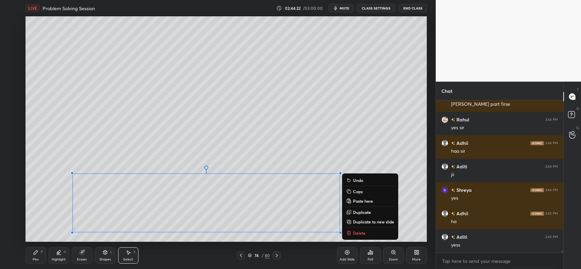
click at [351, 189] on icon at bounding box center [348, 191] width 5 height 5
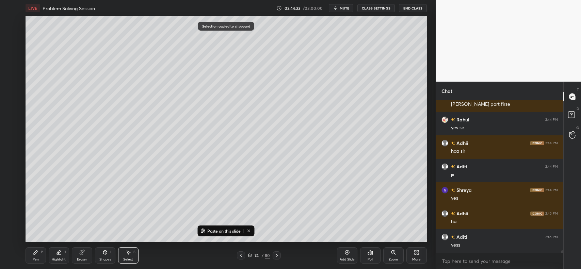
click at [274, 253] on icon at bounding box center [276, 255] width 5 height 5
click at [221, 230] on p "Paste on this slide" at bounding box center [223, 231] width 33 height 5
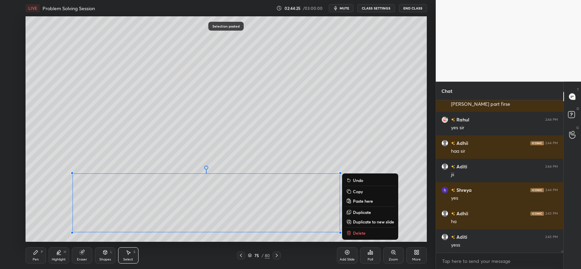
click at [359, 233] on p "Delete" at bounding box center [359, 233] width 13 height 5
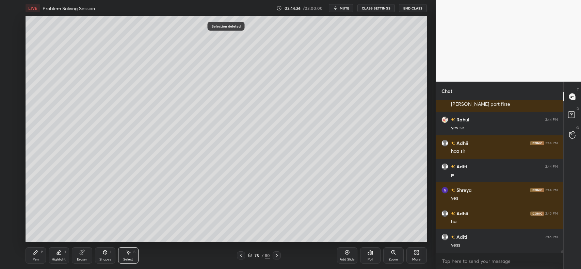
click at [241, 255] on icon at bounding box center [240, 255] width 5 height 5
click at [130, 255] on icon at bounding box center [128, 252] width 5 height 5
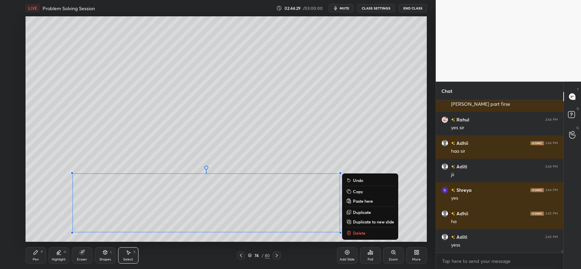
click at [363, 190] on p "Copy" at bounding box center [358, 191] width 10 height 5
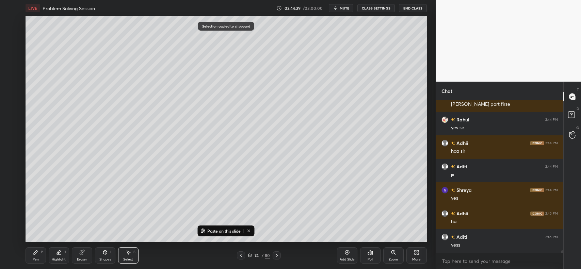
click at [343, 254] on div "Add Slide" at bounding box center [347, 256] width 20 height 16
click at [214, 231] on p "Paste on this slide" at bounding box center [223, 231] width 33 height 5
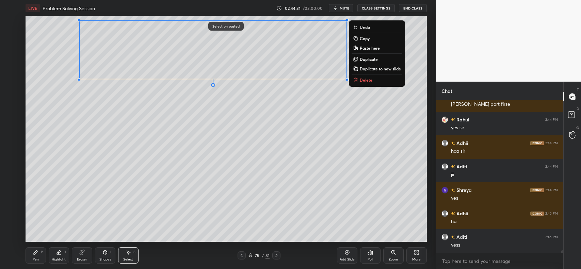
click at [174, 135] on div "0 ° Undo Copy Paste here Duplicate Duplicate to new slide Delete" at bounding box center [227, 129] width 402 height 226
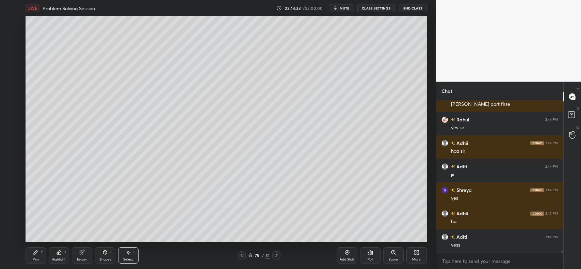
click at [38, 251] on icon at bounding box center [35, 252] width 5 height 5
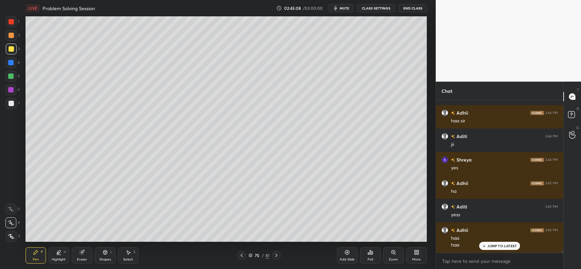
scroll to position [10146, 0]
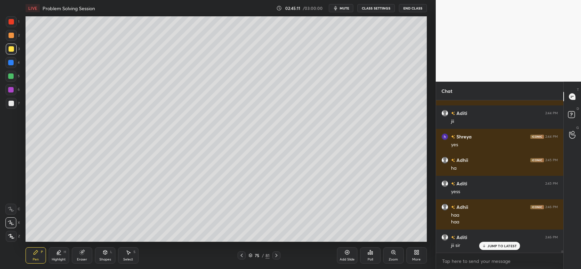
click at [82, 251] on icon at bounding box center [81, 253] width 4 height 4
click at [34, 255] on icon at bounding box center [36, 253] width 4 height 4
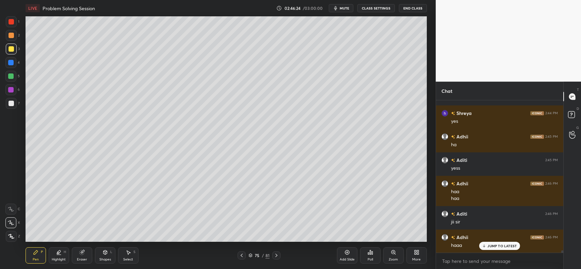
click at [82, 255] on icon at bounding box center [81, 253] width 4 height 4
click at [35, 254] on icon at bounding box center [36, 253] width 4 height 4
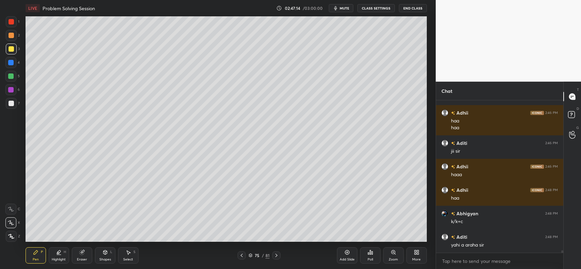
scroll to position [10263, 0]
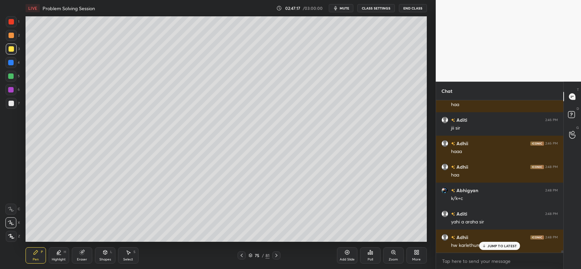
click at [489, 249] on div "JUMP TO LATEST" at bounding box center [500, 246] width 41 height 8
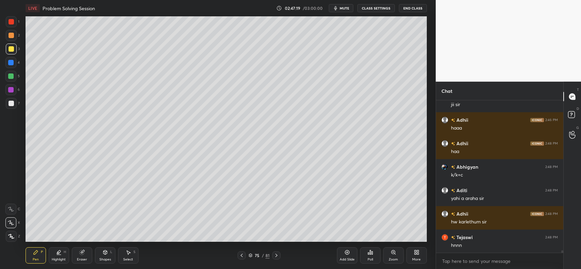
scroll to position [10317, 0]
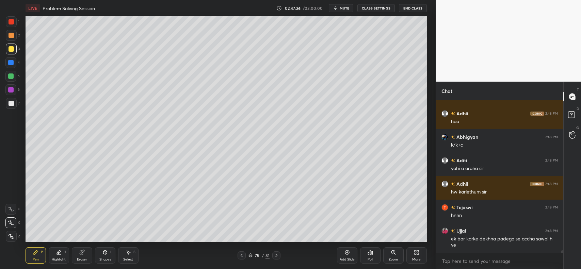
click at [80, 257] on div "Eraser" at bounding box center [82, 256] width 20 height 16
click at [9, 238] on span "Erase all" at bounding box center [11, 236] width 10 height 5
click at [239, 253] on div at bounding box center [242, 256] width 8 height 8
click at [276, 258] on icon at bounding box center [276, 255] width 5 height 5
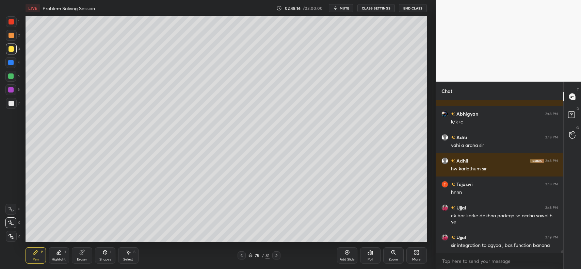
click at [82, 251] on icon at bounding box center [81, 252] width 5 height 5
click at [37, 252] on icon at bounding box center [36, 253] width 4 height 4
click at [240, 255] on icon at bounding box center [241, 255] width 5 height 5
click at [275, 256] on icon at bounding box center [276, 255] width 5 height 5
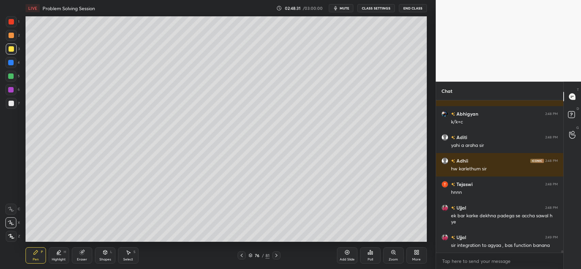
click at [241, 254] on icon at bounding box center [241, 255] width 5 height 5
click at [273, 254] on div at bounding box center [277, 256] width 8 height 8
click at [30, 256] on div "Pen P" at bounding box center [36, 256] width 20 height 16
click at [77, 251] on div "Eraser" at bounding box center [82, 256] width 20 height 16
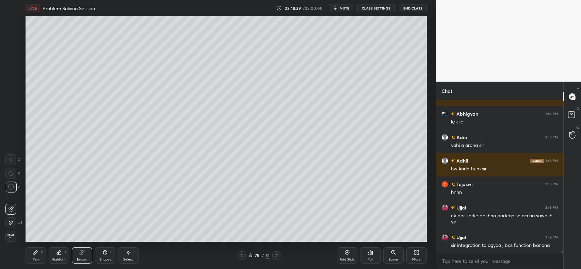
click at [31, 254] on div "Pen P" at bounding box center [36, 256] width 20 height 16
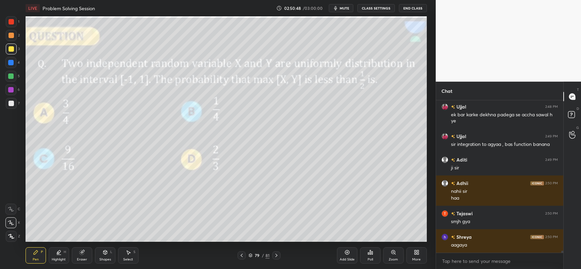
scroll to position [10464, 0]
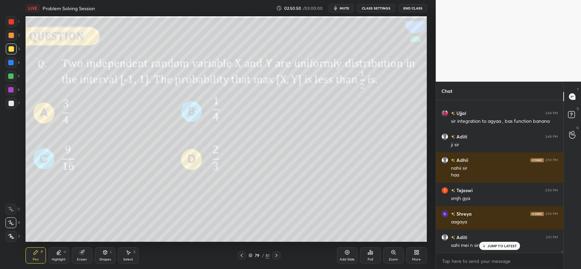
click at [488, 249] on div "JUMP TO LATEST" at bounding box center [500, 246] width 41 height 8
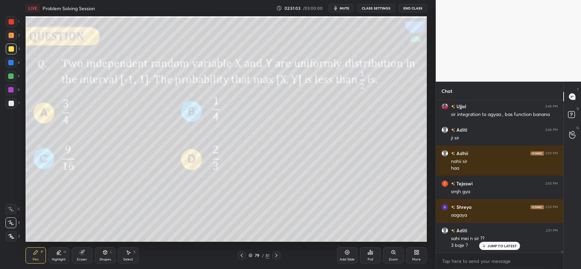
scroll to position [10494, 0]
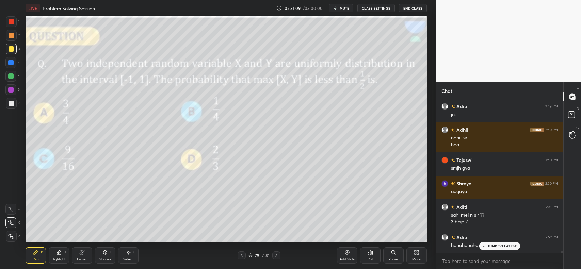
click at [481, 246] on div "JUMP TO LATEST" at bounding box center [500, 246] width 41 height 8
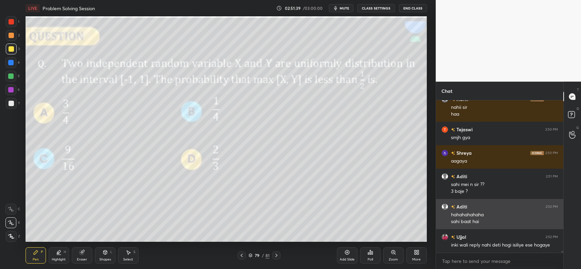
scroll to position [10549, 0]
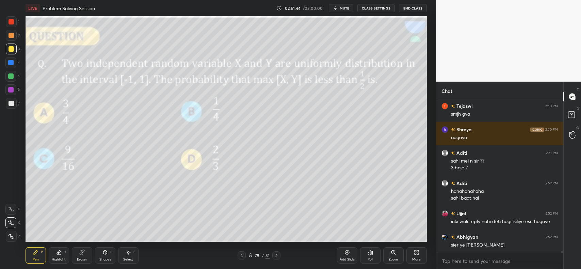
click at [109, 256] on div "Shapes L" at bounding box center [105, 256] width 20 height 16
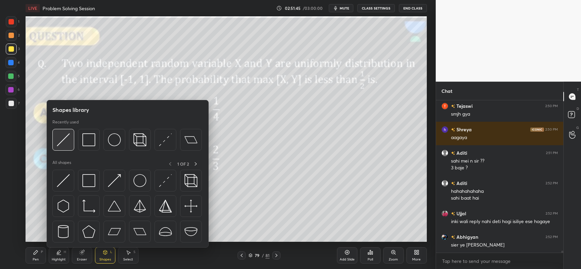
click at [66, 139] on img at bounding box center [63, 140] width 13 height 13
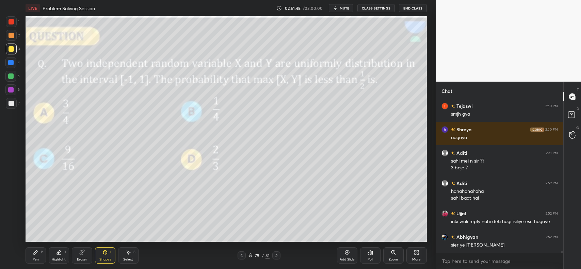
click at [27, 254] on div "Pen P" at bounding box center [36, 256] width 20 height 16
click at [13, 76] on div at bounding box center [10, 76] width 5 height 5
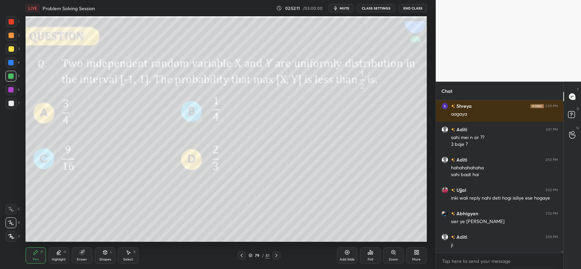
scroll to position [10595, 0]
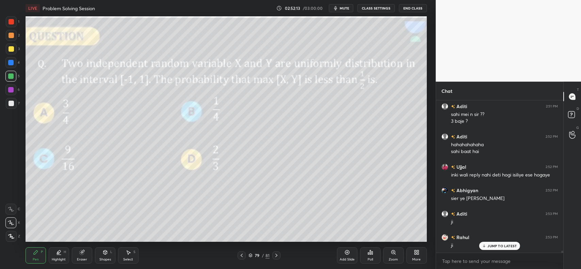
click at [9, 38] on div at bounding box center [11, 35] width 5 height 5
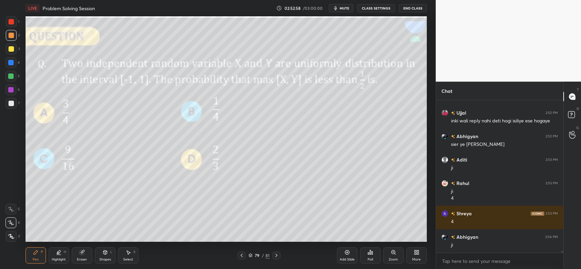
scroll to position [10673, 0]
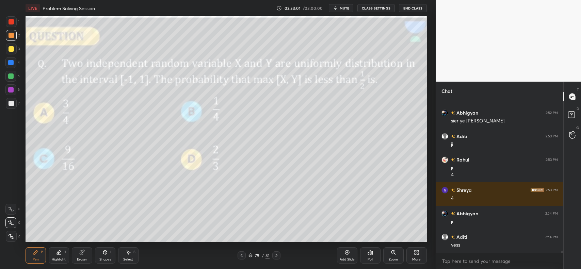
click at [347, 256] on div "Add Slide" at bounding box center [347, 256] width 20 height 16
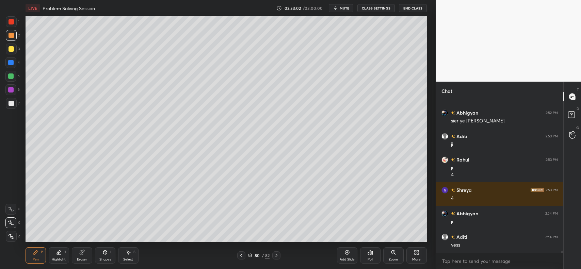
click at [98, 254] on div "Shapes L" at bounding box center [105, 256] width 20 height 16
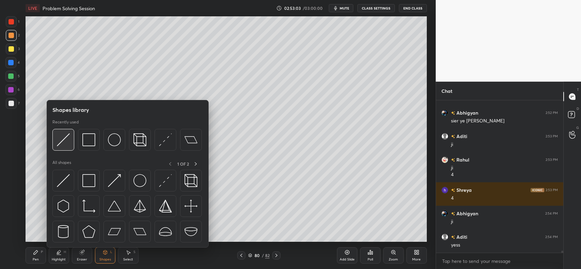
click at [67, 137] on img at bounding box center [63, 140] width 13 height 13
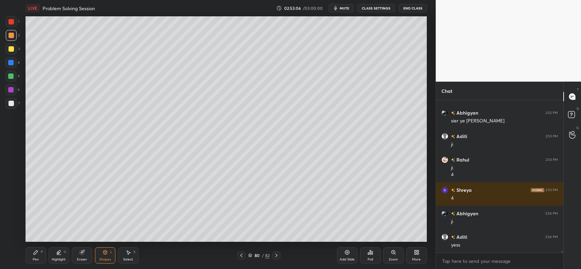
click at [104, 257] on div "Shapes L" at bounding box center [105, 256] width 20 height 16
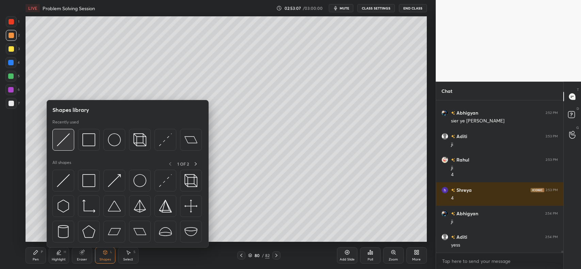
click at [62, 138] on img at bounding box center [63, 140] width 13 height 13
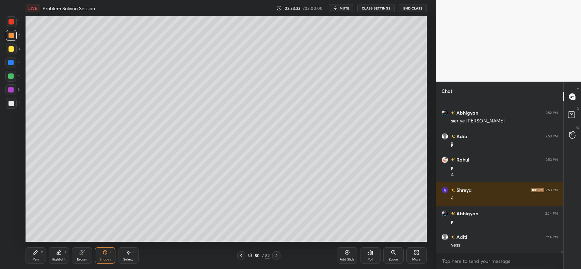
click at [14, 64] on div at bounding box center [10, 62] width 11 height 11
click at [53, 254] on div "Highlight H" at bounding box center [59, 256] width 20 height 16
click at [8, 237] on icon at bounding box center [10, 236] width 5 height 5
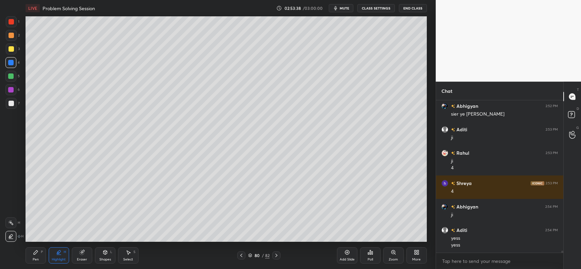
click at [40, 257] on div "Pen P" at bounding box center [36, 256] width 20 height 16
click at [12, 36] on div at bounding box center [11, 35] width 5 height 5
click at [12, 103] on div at bounding box center [11, 103] width 5 height 5
click at [11, 231] on div at bounding box center [11, 236] width 11 height 11
click at [16, 23] on div at bounding box center [11, 21] width 11 height 11
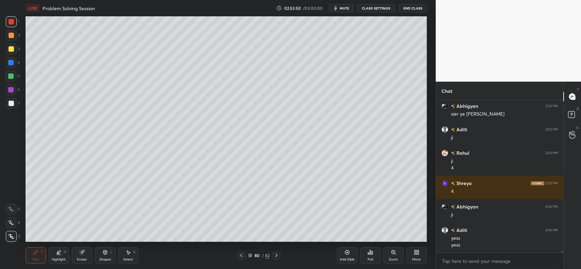
click at [11, 105] on div at bounding box center [11, 103] width 5 height 5
click at [13, 35] on div at bounding box center [11, 35] width 5 height 5
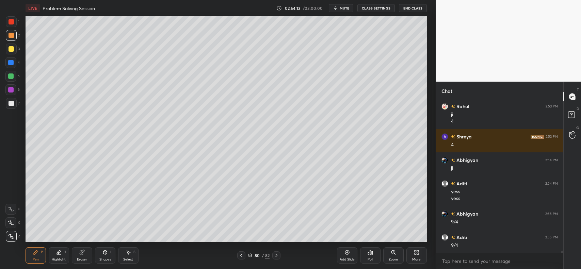
scroll to position [10750, 0]
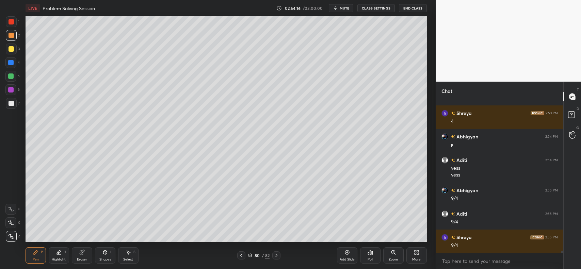
click at [100, 255] on div "Shapes L" at bounding box center [105, 256] width 20 height 16
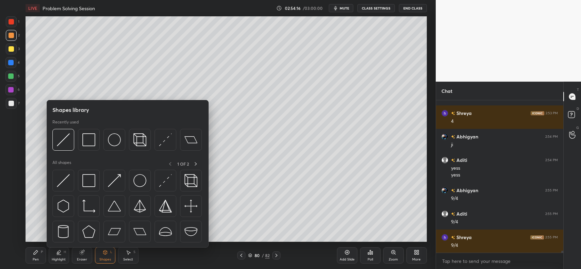
click at [84, 257] on div "Eraser" at bounding box center [82, 256] width 20 height 16
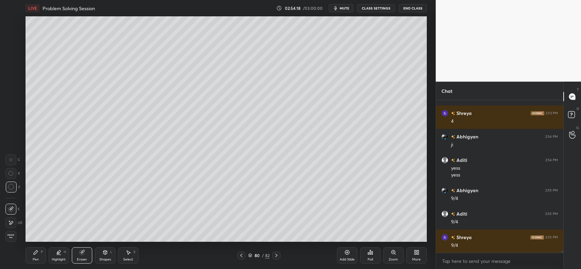
click at [39, 253] on div "Pen P" at bounding box center [36, 256] width 20 height 16
click at [241, 256] on icon at bounding box center [241, 255] width 2 height 3
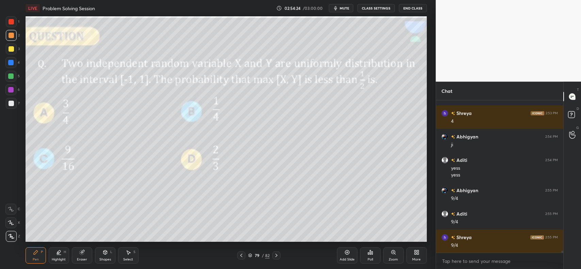
click at [279, 255] on icon at bounding box center [276, 255] width 5 height 5
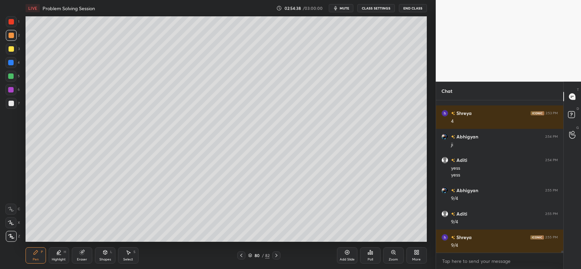
click at [242, 254] on icon at bounding box center [241, 255] width 5 height 5
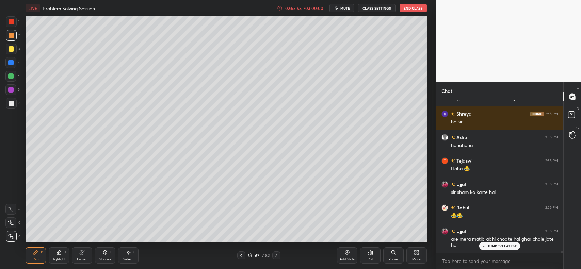
scroll to position [11068, 0]
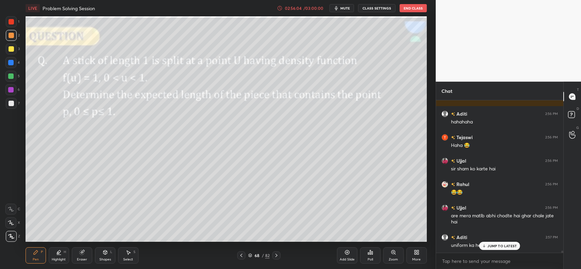
click at [498, 250] on div "JUMP TO LATEST" at bounding box center [500, 246] width 41 height 8
click at [277, 256] on icon at bounding box center [277, 255] width 2 height 3
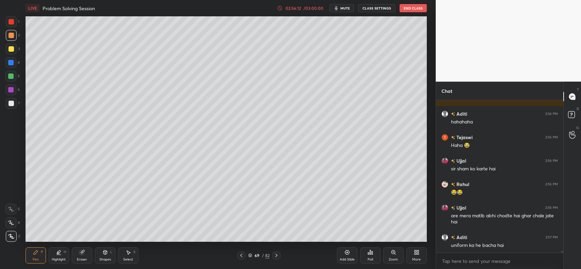
click at [277, 255] on icon at bounding box center [276, 255] width 5 height 5
click at [277, 256] on icon at bounding box center [276, 255] width 5 height 5
click at [277, 255] on icon at bounding box center [277, 255] width 2 height 3
click at [278, 255] on icon at bounding box center [276, 255] width 5 height 5
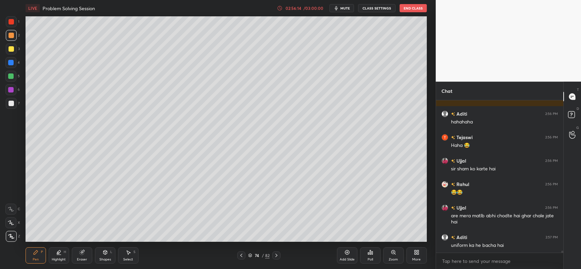
click at [278, 255] on icon at bounding box center [276, 255] width 5 height 5
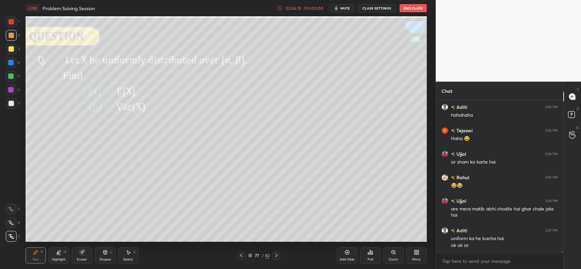
click at [278, 255] on icon at bounding box center [276, 255] width 5 height 5
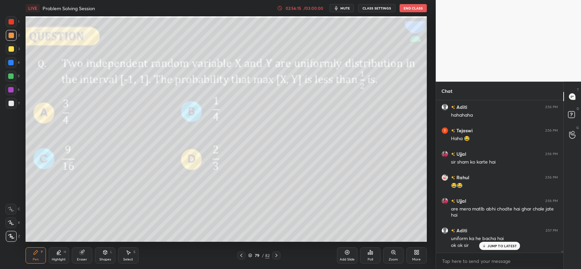
click at [279, 255] on icon at bounding box center [276, 255] width 5 height 5
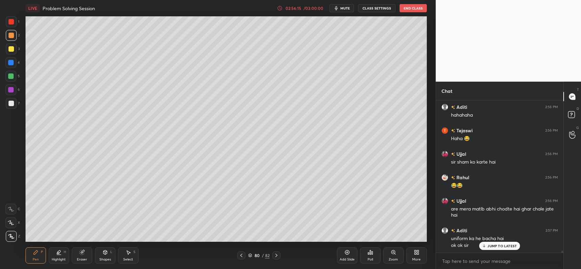
click at [278, 255] on icon at bounding box center [276, 255] width 5 height 5
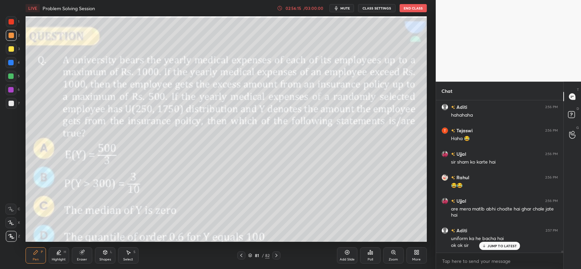
click at [278, 256] on icon at bounding box center [276, 255] width 5 height 5
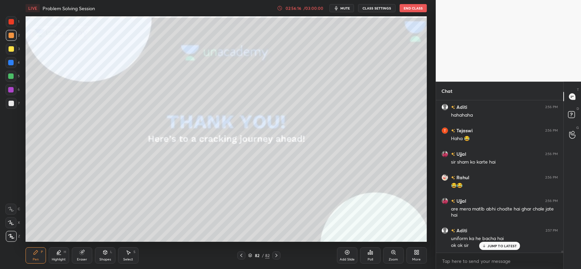
click at [278, 255] on icon at bounding box center [276, 255] width 5 height 5
click at [240, 254] on icon at bounding box center [241, 255] width 5 height 5
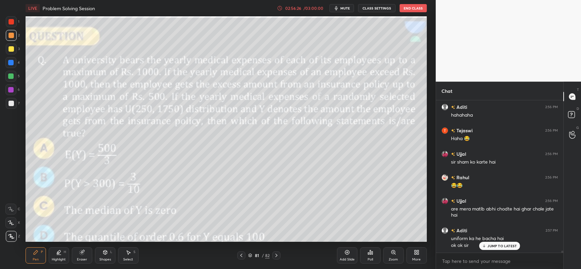
scroll to position [11082, 0]
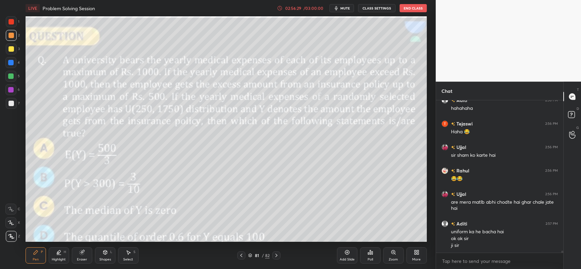
click at [241, 254] on icon at bounding box center [241, 255] width 5 height 5
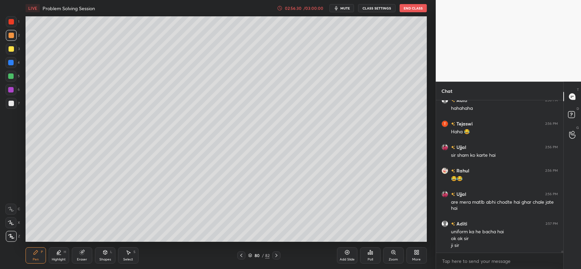
click at [241, 254] on icon at bounding box center [241, 255] width 5 height 5
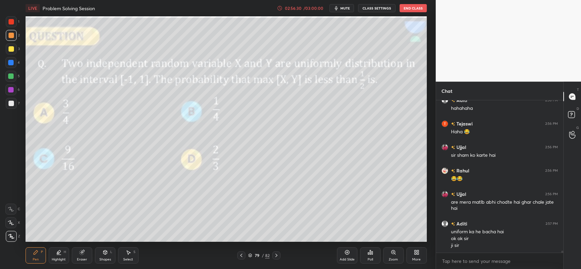
click at [241, 255] on icon at bounding box center [241, 255] width 2 height 3
click at [241, 255] on icon at bounding box center [241, 255] width 5 height 5
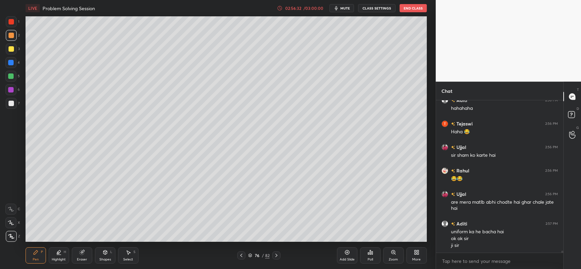
click at [239, 256] on icon at bounding box center [241, 255] width 5 height 5
click at [244, 253] on icon at bounding box center [241, 255] width 5 height 5
click at [242, 255] on icon at bounding box center [241, 255] width 5 height 5
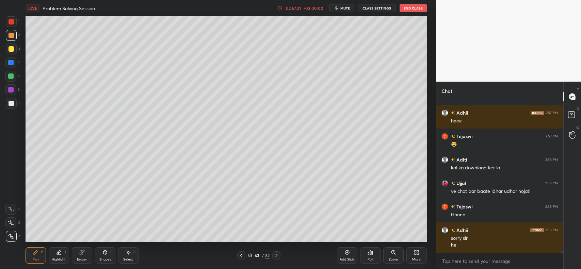
scroll to position [11300, 0]
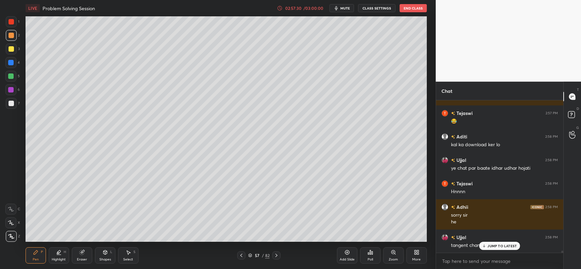
click at [491, 246] on p "JUMP TO LATEST" at bounding box center [502, 246] width 29 height 4
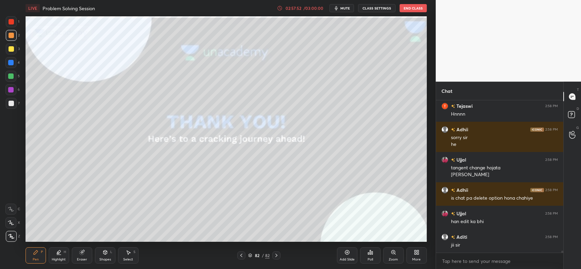
scroll to position [11402, 0]
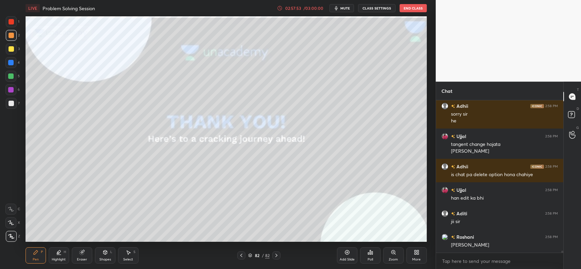
click at [12, 49] on div at bounding box center [11, 48] width 5 height 5
click at [8, 76] on div at bounding box center [10, 76] width 5 height 5
click at [9, 210] on icon at bounding box center [11, 209] width 6 height 5
click at [13, 221] on icon at bounding box center [11, 223] width 6 height 5
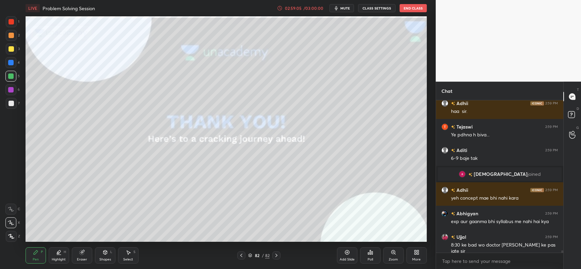
scroll to position [9857, 0]
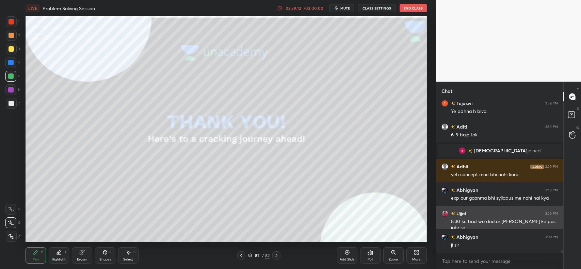
click at [448, 209] on div "[PERSON_NAME] 2:59 PM 8:30 ke bad wo doctor [PERSON_NAME] ke pas jate sir" at bounding box center [499, 221] width 127 height 30
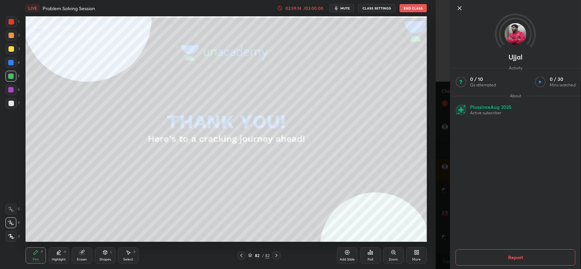
scroll to position [9880, 0]
click at [463, 4] on icon at bounding box center [460, 8] width 8 height 8
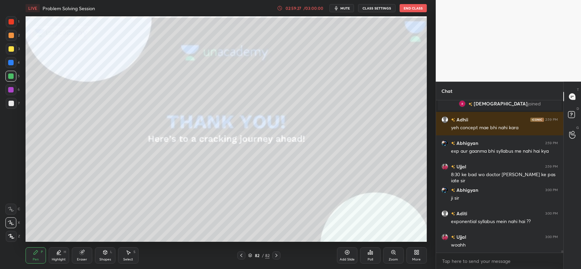
scroll to position [9910, 0]
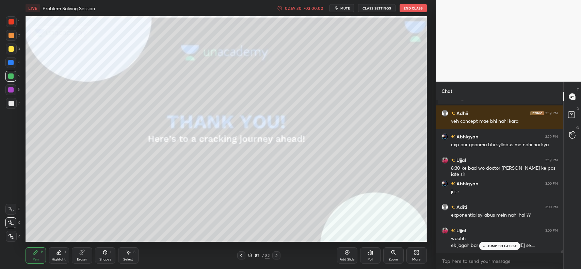
click at [486, 244] on icon at bounding box center [484, 246] width 4 height 4
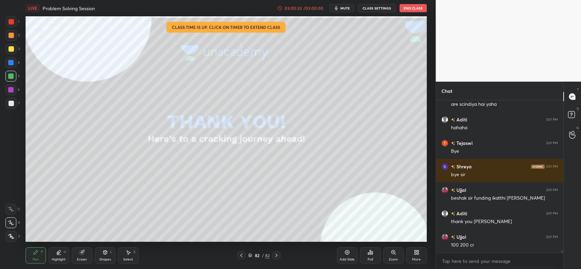
scroll to position [10122, 0]
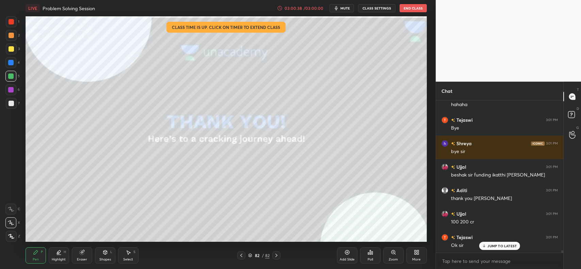
click at [403, 9] on button "End Class" at bounding box center [413, 8] width 27 height 8
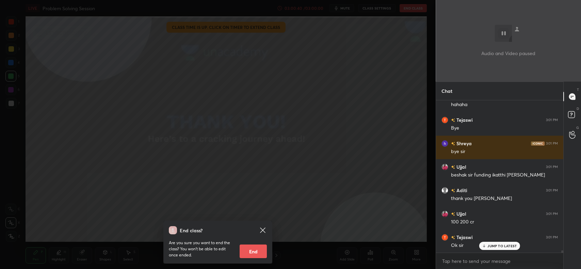
click at [247, 253] on button "End" at bounding box center [253, 252] width 27 height 14
type textarea "x"
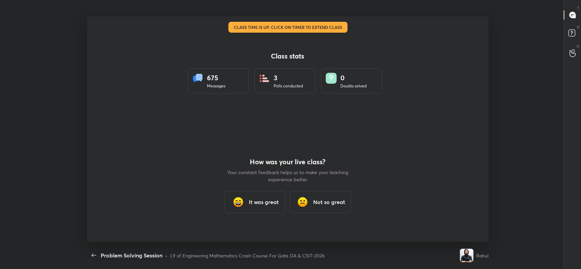
scroll to position [2, 0]
click at [266, 204] on h3 "It was great" at bounding box center [264, 202] width 30 height 8
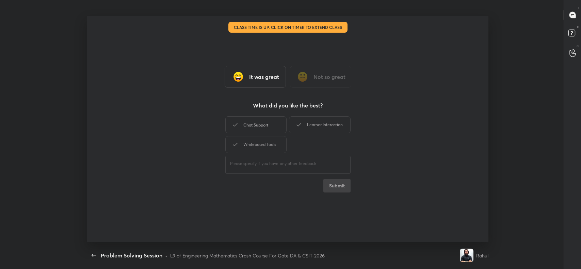
click at [257, 122] on div "Chat Support" at bounding box center [256, 125] width 61 height 17
click at [263, 140] on div "Whiteboard Tools" at bounding box center [256, 144] width 61 height 17
click at [317, 117] on div "Learner Interaction" at bounding box center [319, 125] width 61 height 17
click at [324, 184] on button "Submit" at bounding box center [337, 186] width 27 height 14
